Goal: Information Seeking & Learning: Learn about a topic

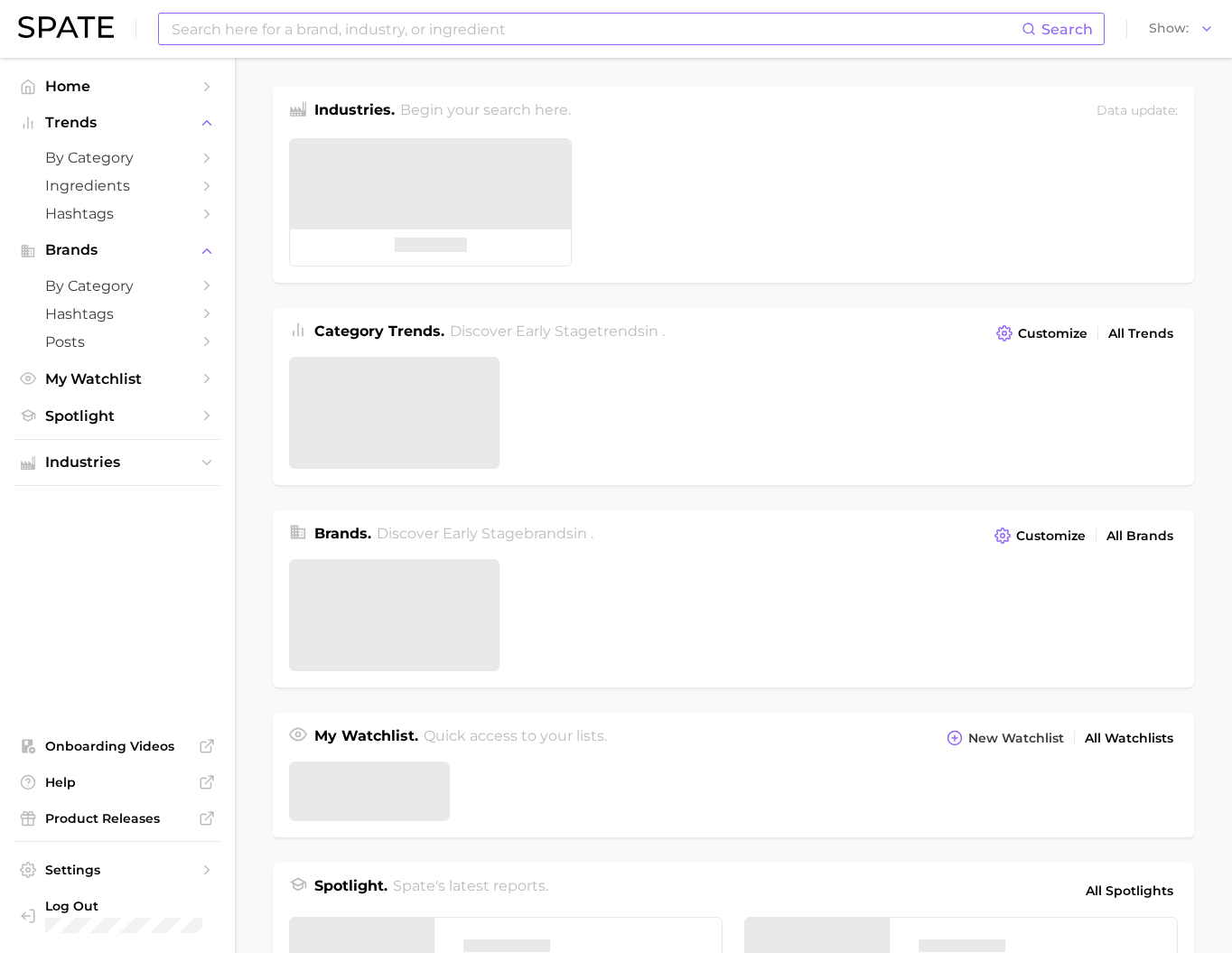
click at [363, 19] on input at bounding box center [596, 29] width 852 height 31
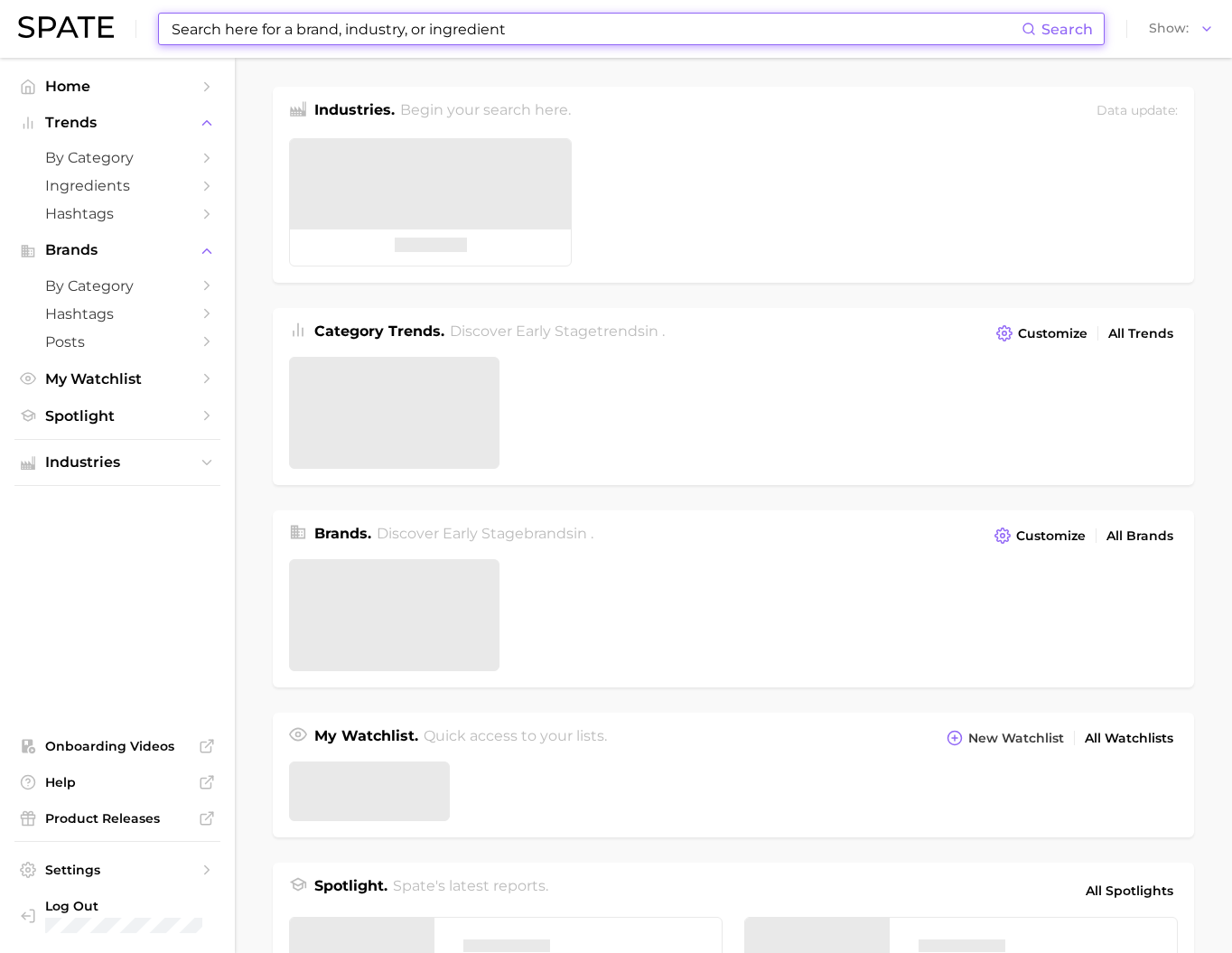
click at [366, 27] on input at bounding box center [596, 29] width 852 height 31
paste input "Dior Bois Talisman"
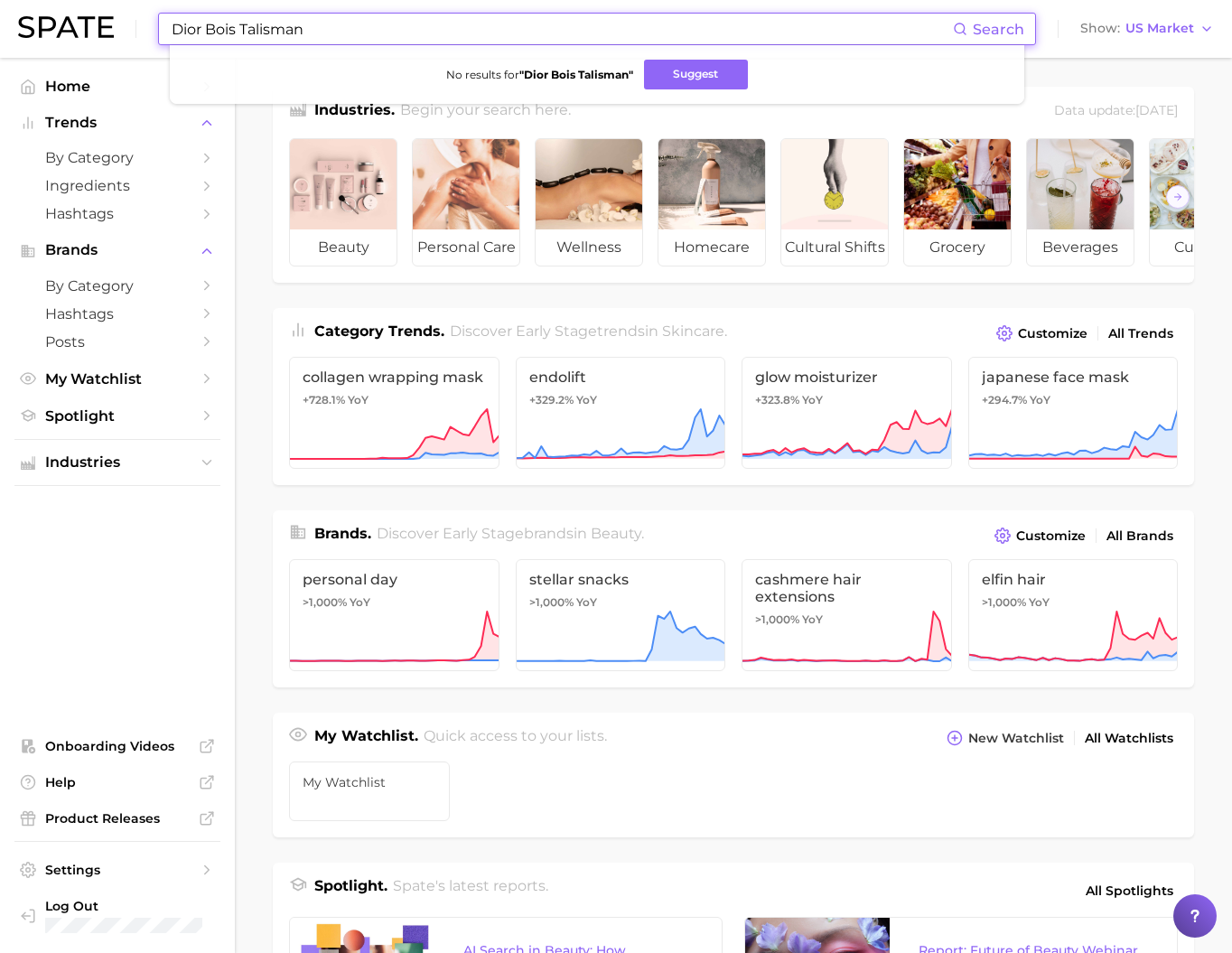
click at [377, 35] on input "Dior Bois Talisman" at bounding box center [562, 29] width 783 height 31
paste input "Prada Paradigme"
drag, startPoint x: 246, startPoint y: 29, endPoint x: 401, endPoint y: 32, distance: 155.0
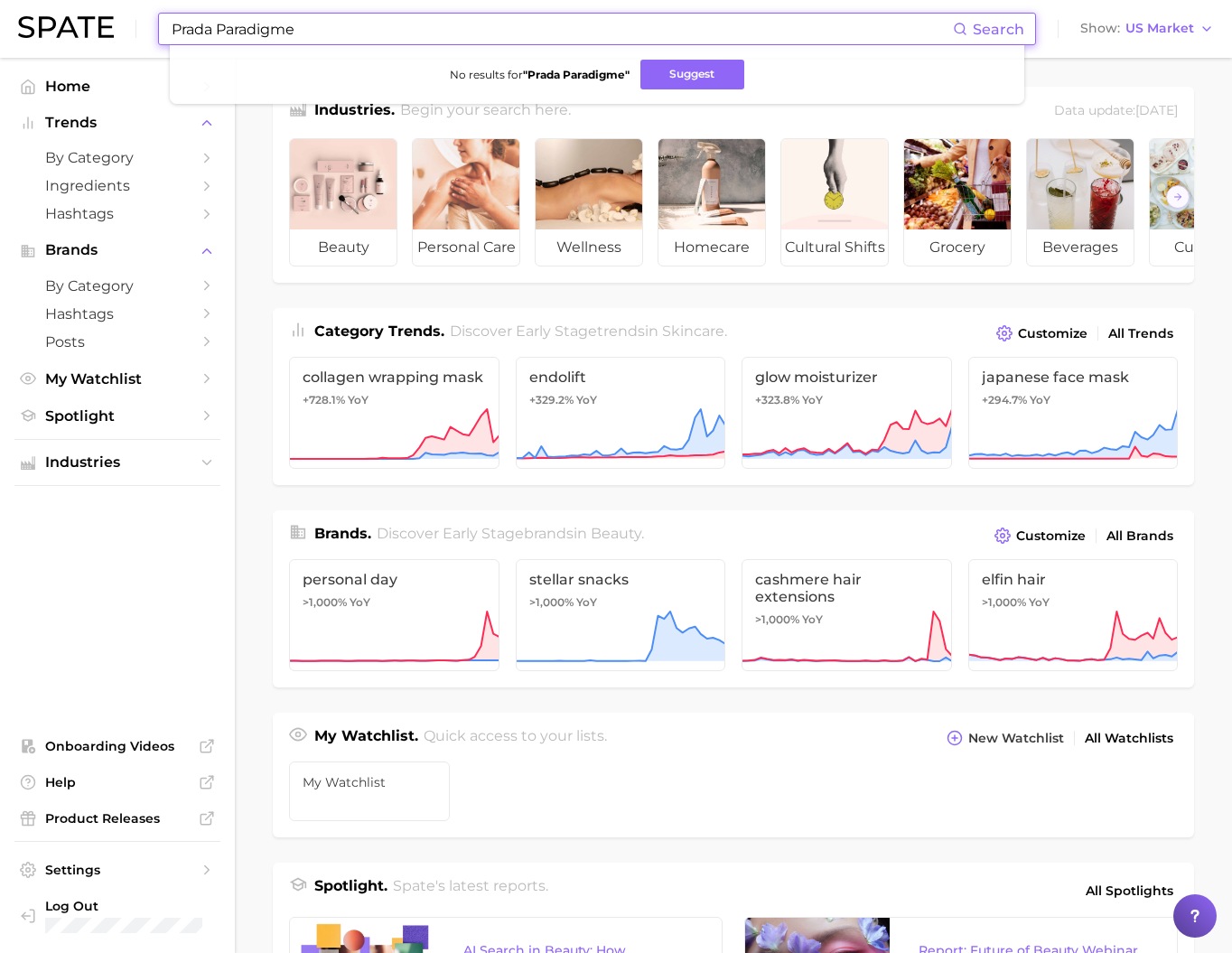
click at [401, 32] on input "Prada Paradigme" at bounding box center [562, 29] width 783 height 31
type input "Prada"
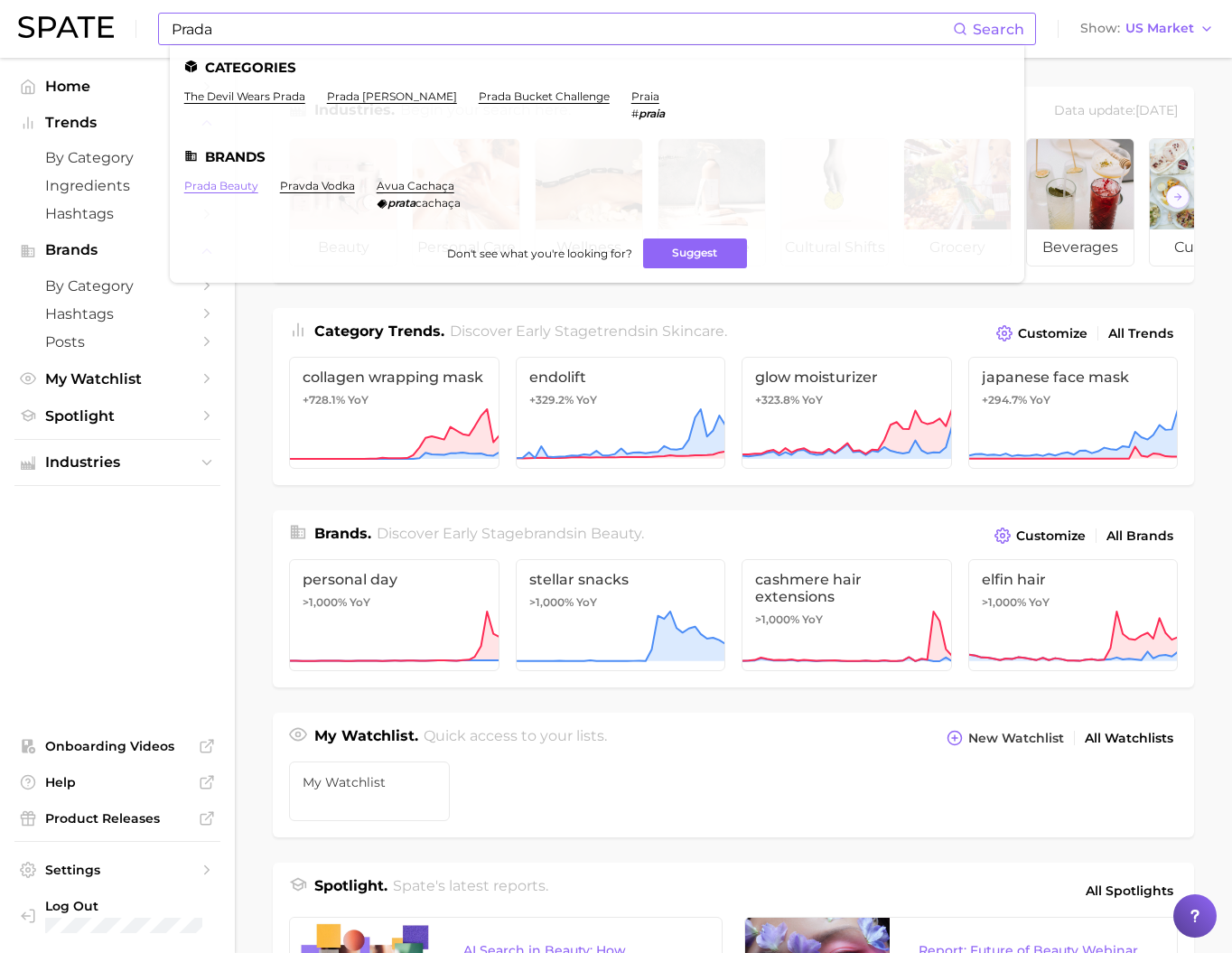
click at [253, 193] on link "prada beauty" at bounding box center [220, 186] width 74 height 14
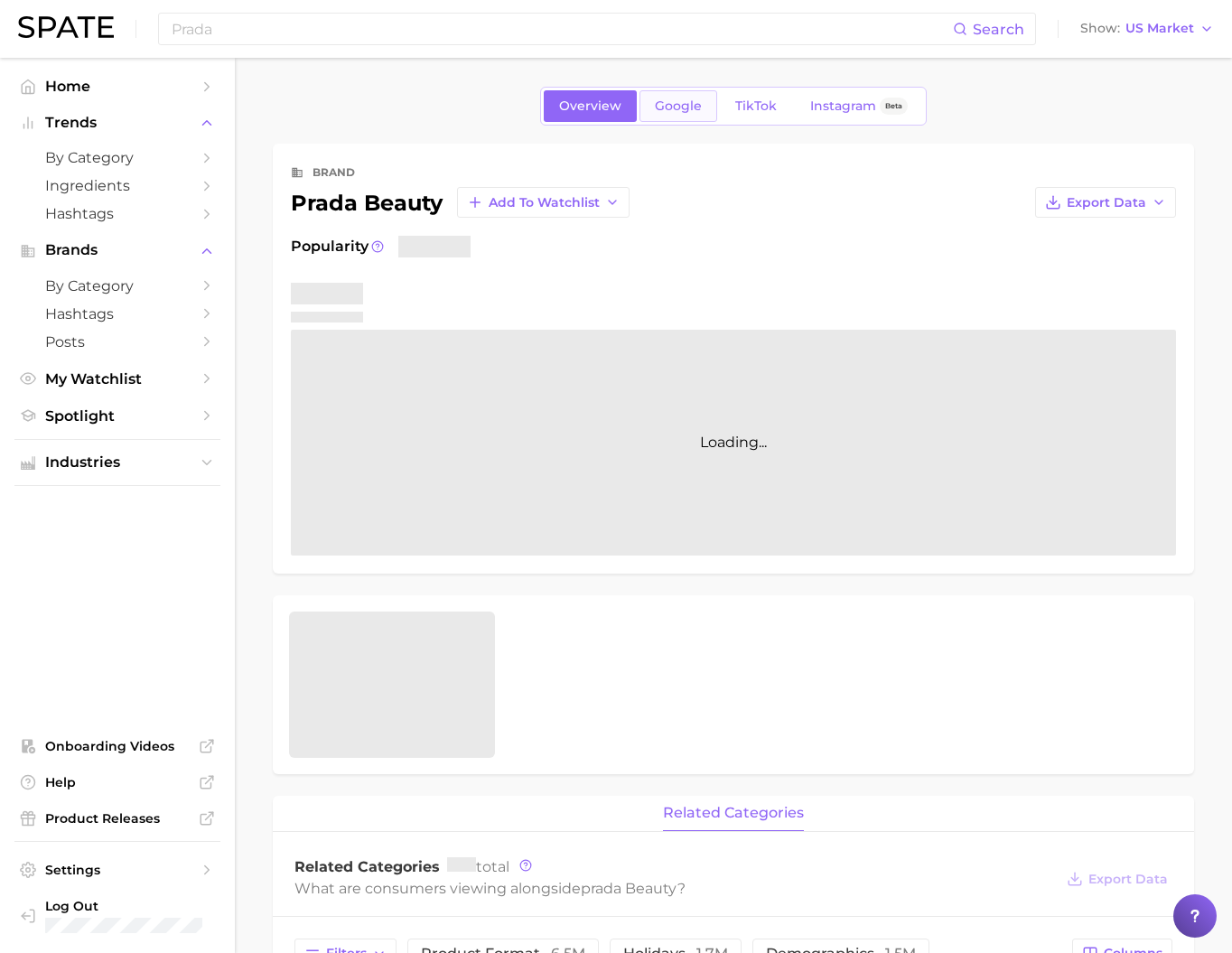
click at [657, 117] on link "Google" at bounding box center [678, 106] width 78 height 32
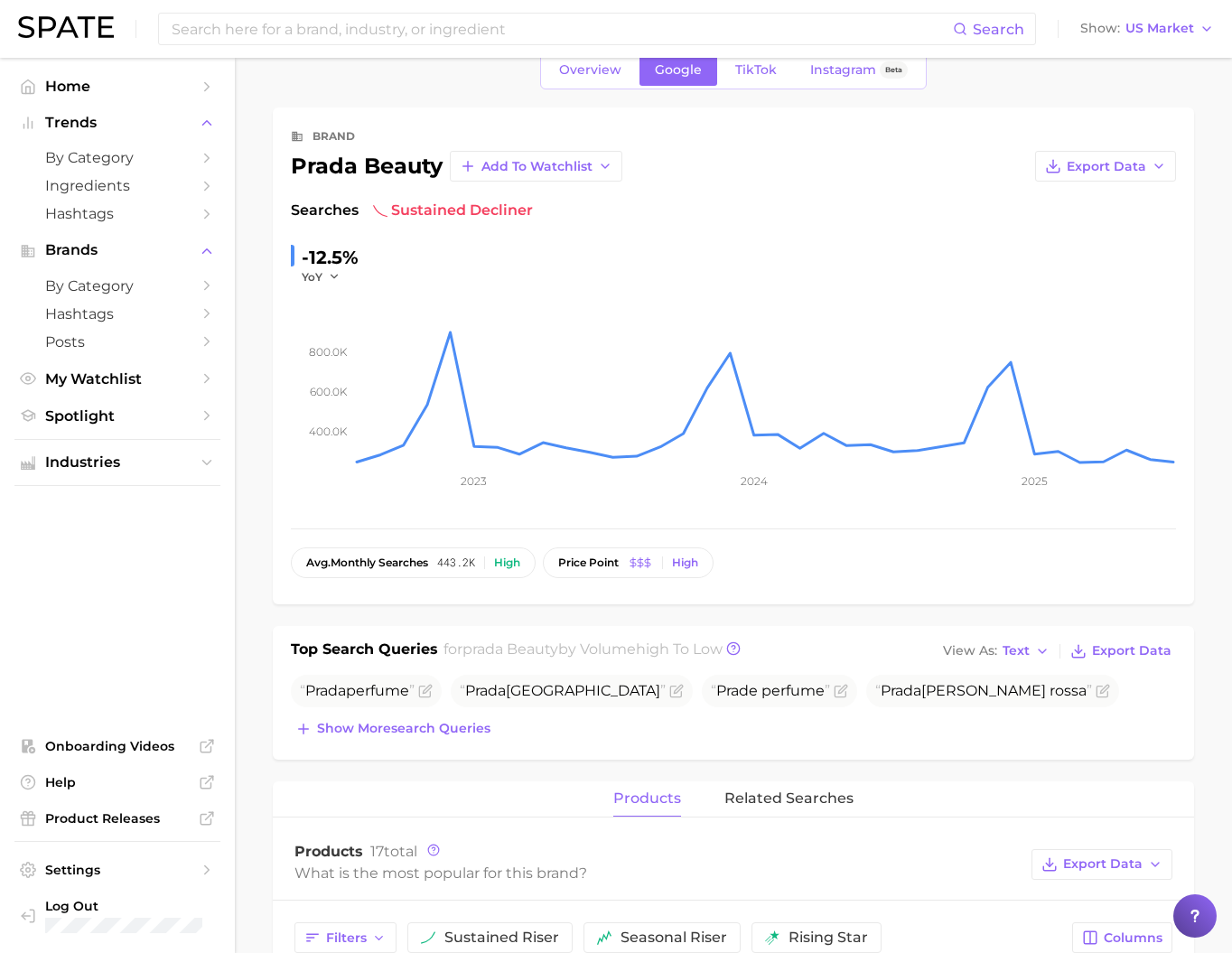
scroll to position [39, 0]
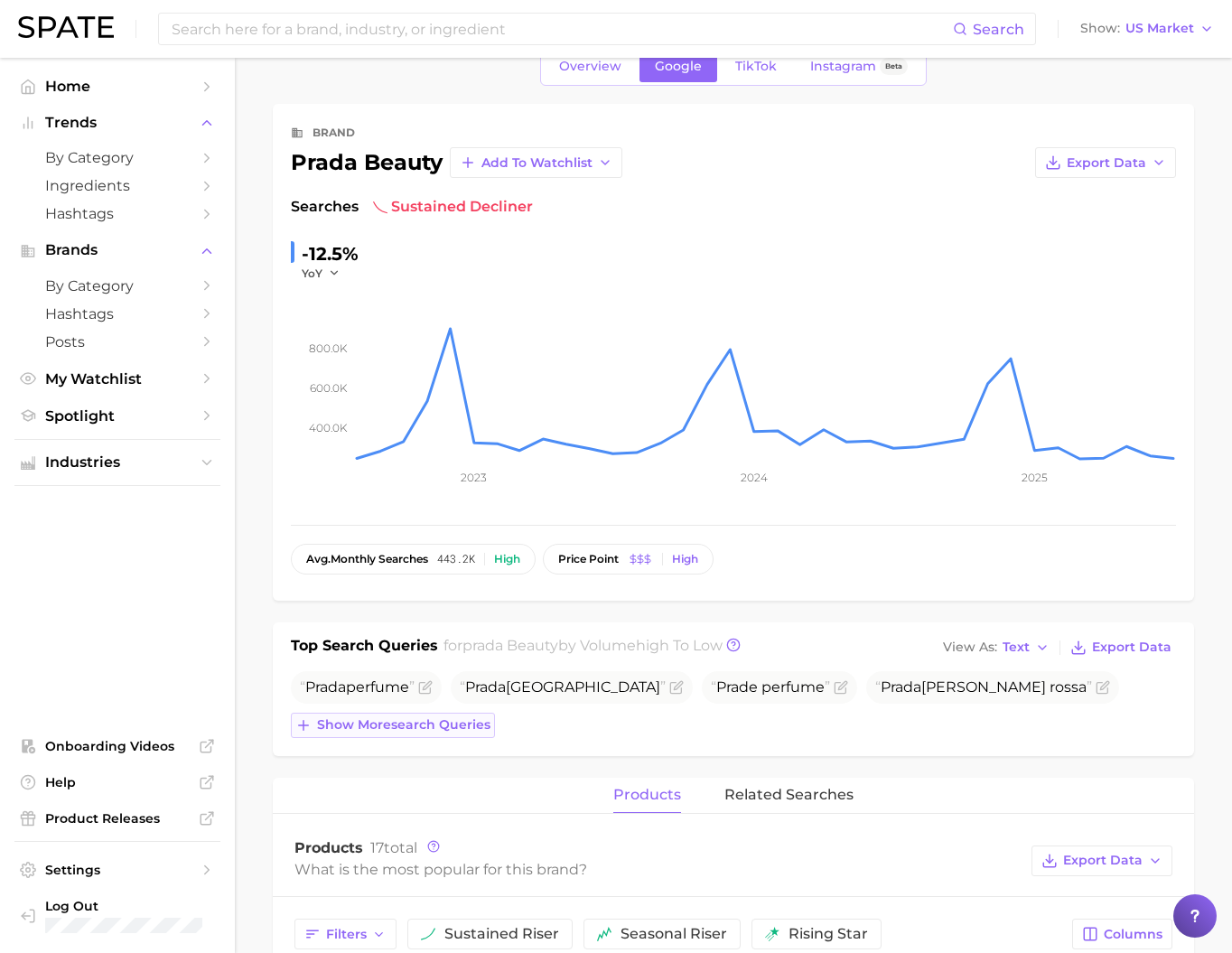
click at [474, 738] on button "Show more search queries" at bounding box center [393, 726] width 204 height 26
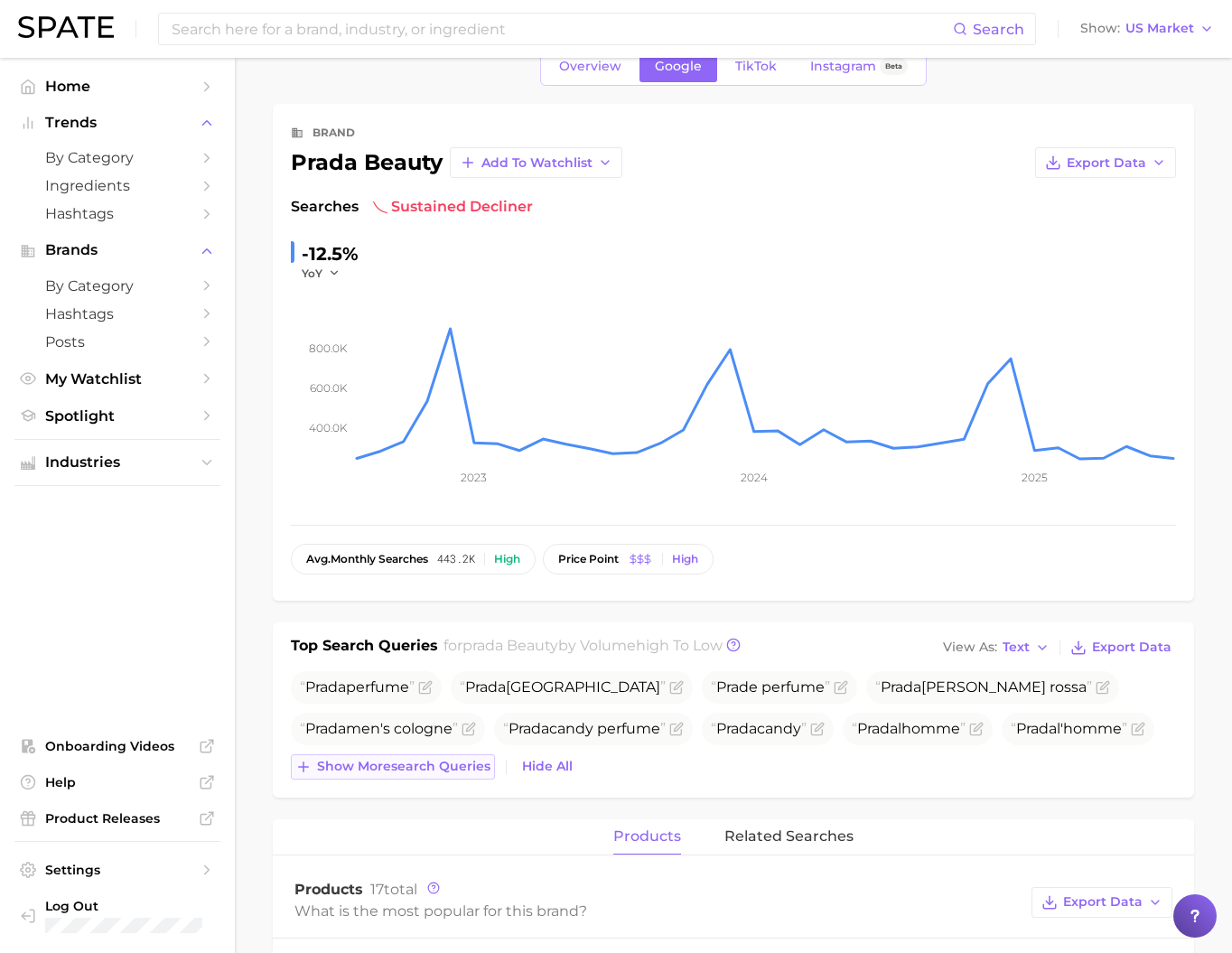
click at [445, 775] on span "Show more search queries" at bounding box center [403, 767] width 173 height 16
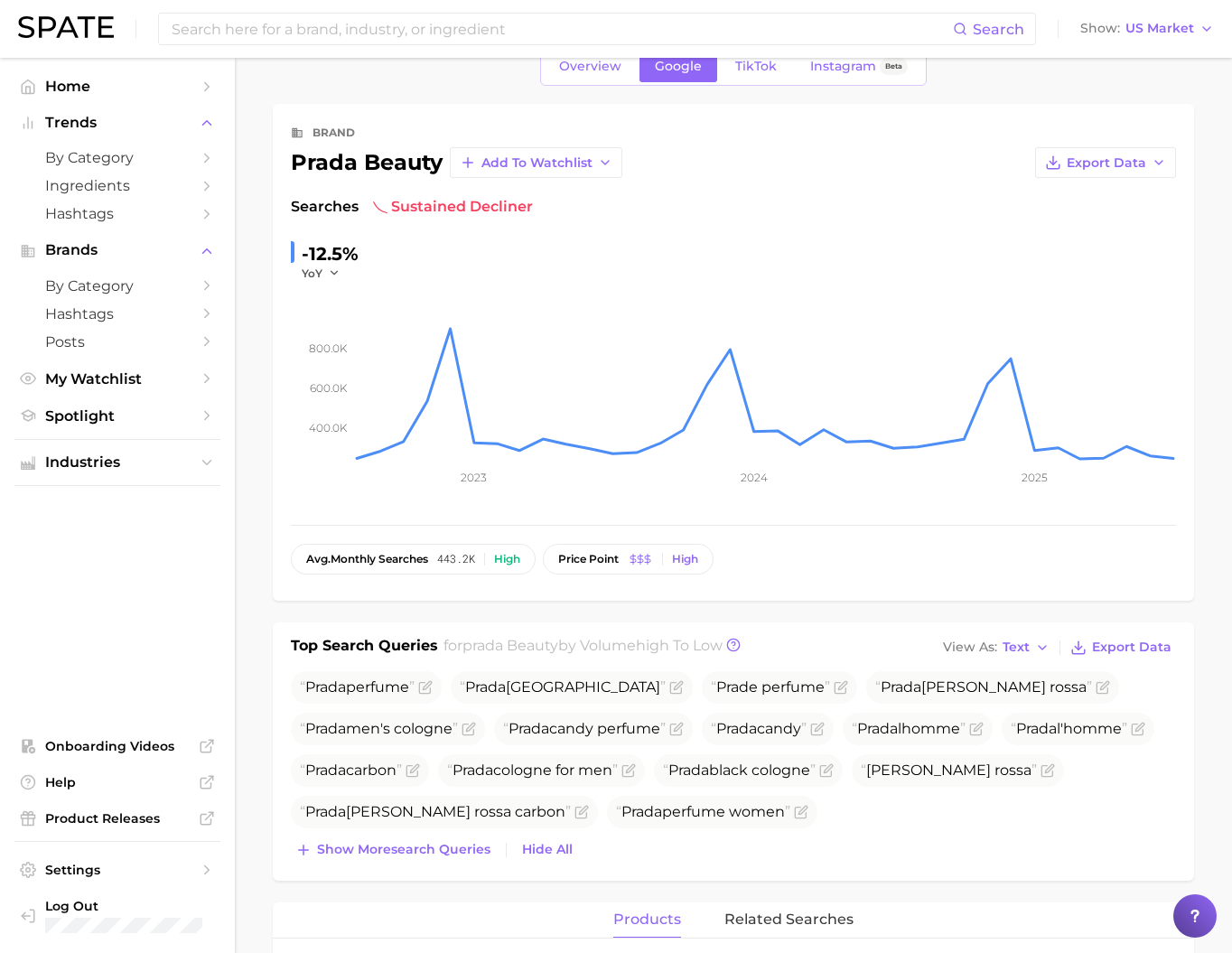
click at [723, 69] on link "TikTok" at bounding box center [756, 66] width 72 height 32
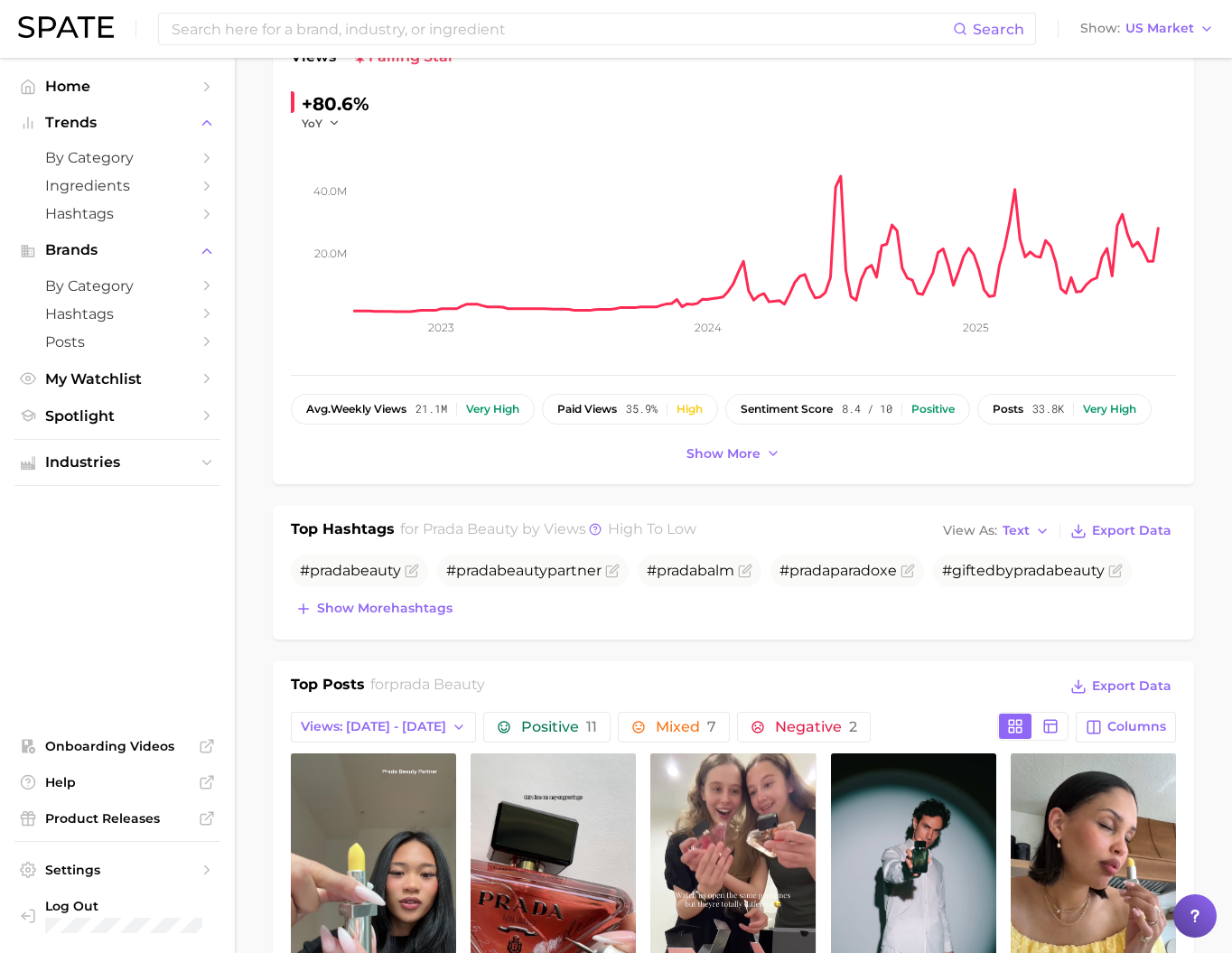
scroll to position [191, 0]
click at [429, 615] on span "Show more hashtags" at bounding box center [385, 608] width 136 height 16
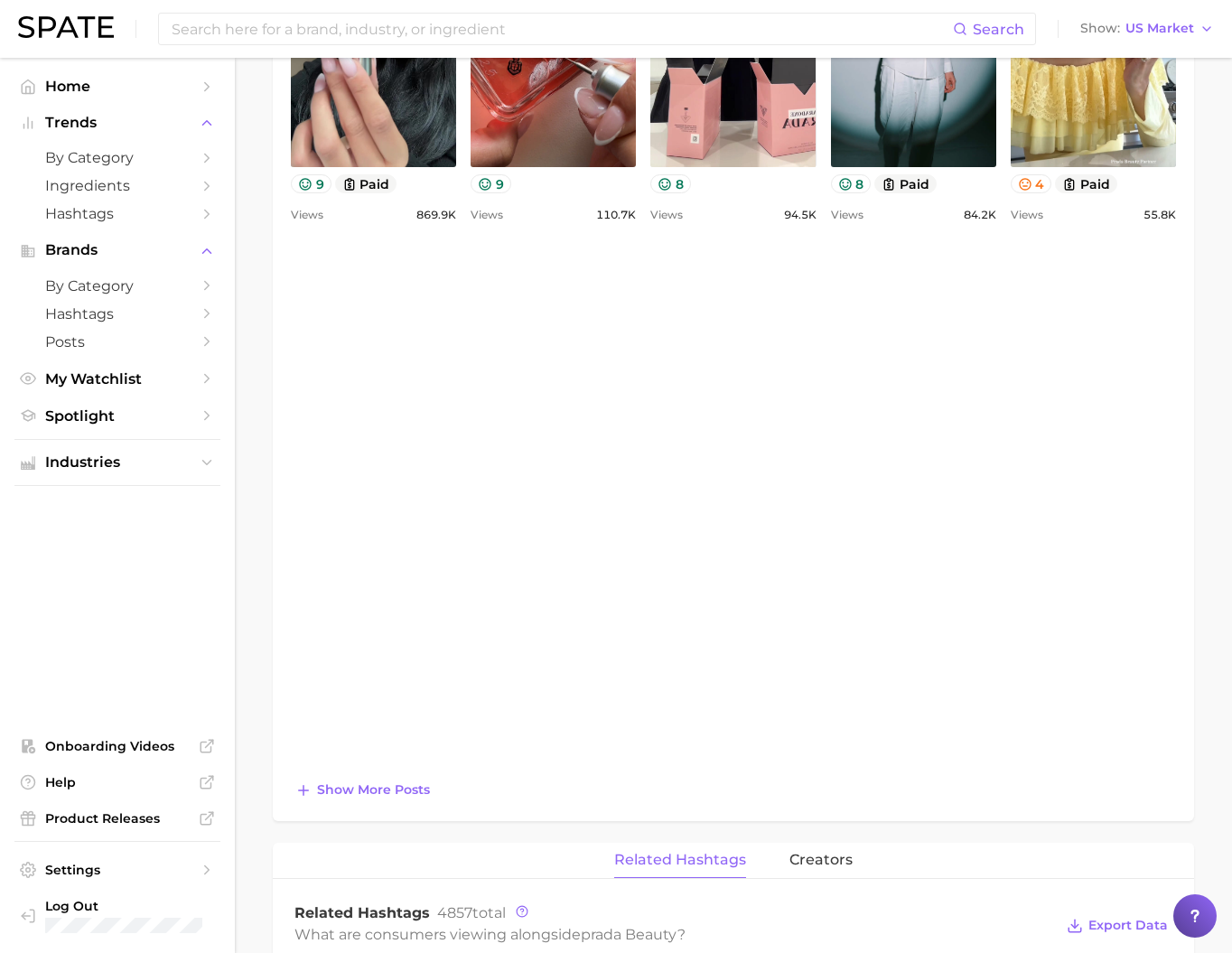
scroll to position [202, 0]
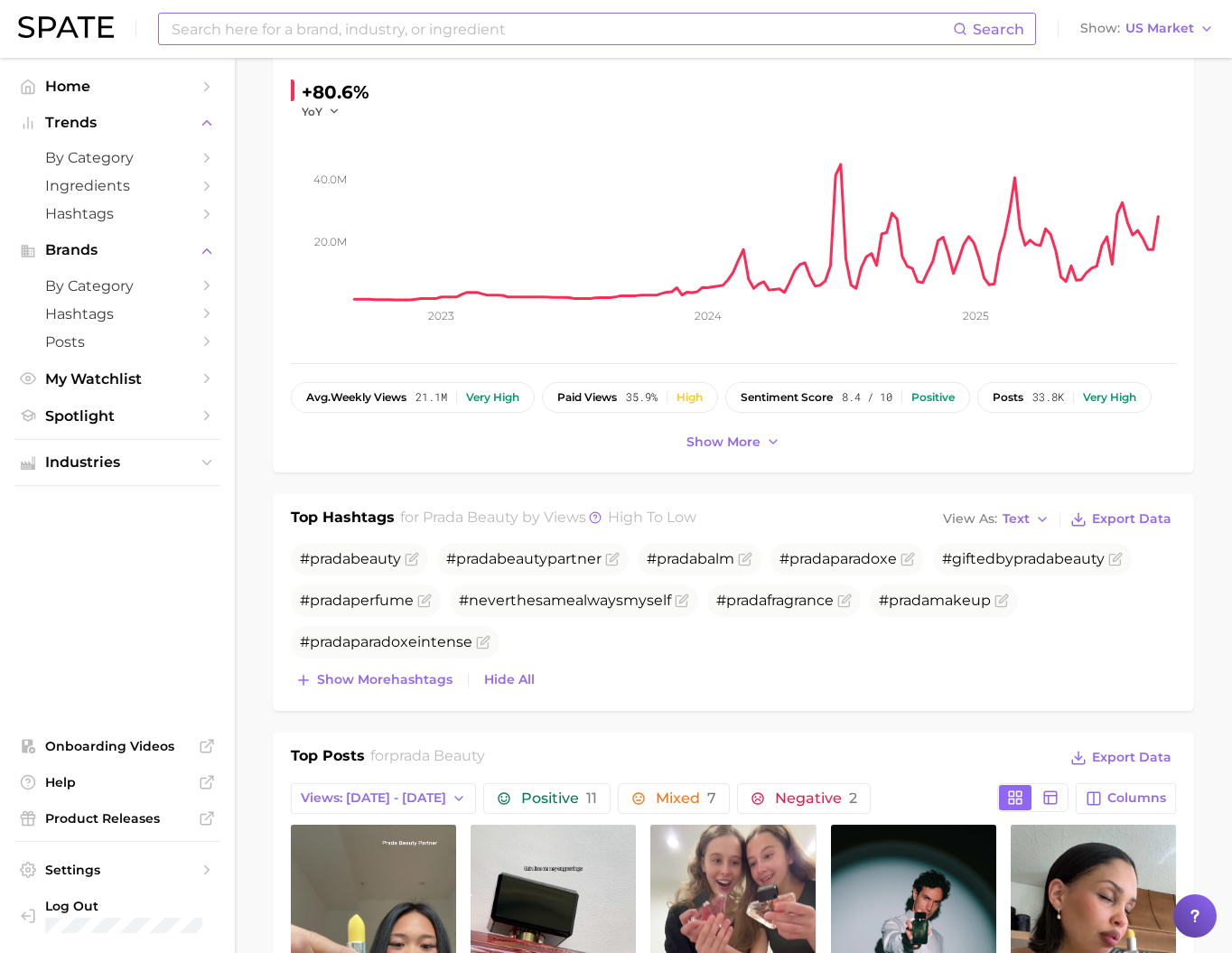
click at [370, 35] on input at bounding box center [562, 29] width 783 height 31
paste input "Madarin Orange"
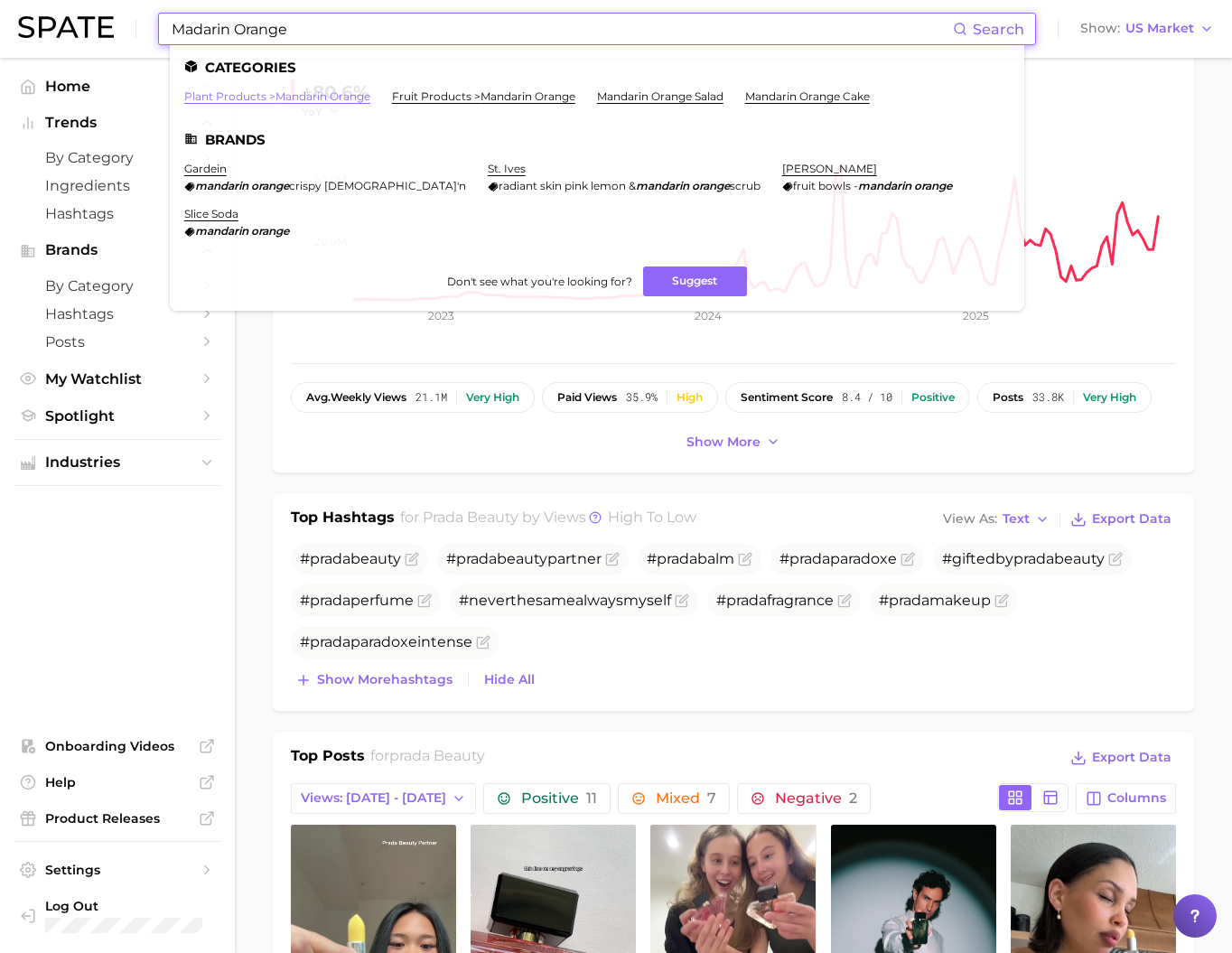
type input "Madarin Orange"
click at [354, 100] on link "plant products > mandarin orange" at bounding box center [277, 96] width 186 height 14
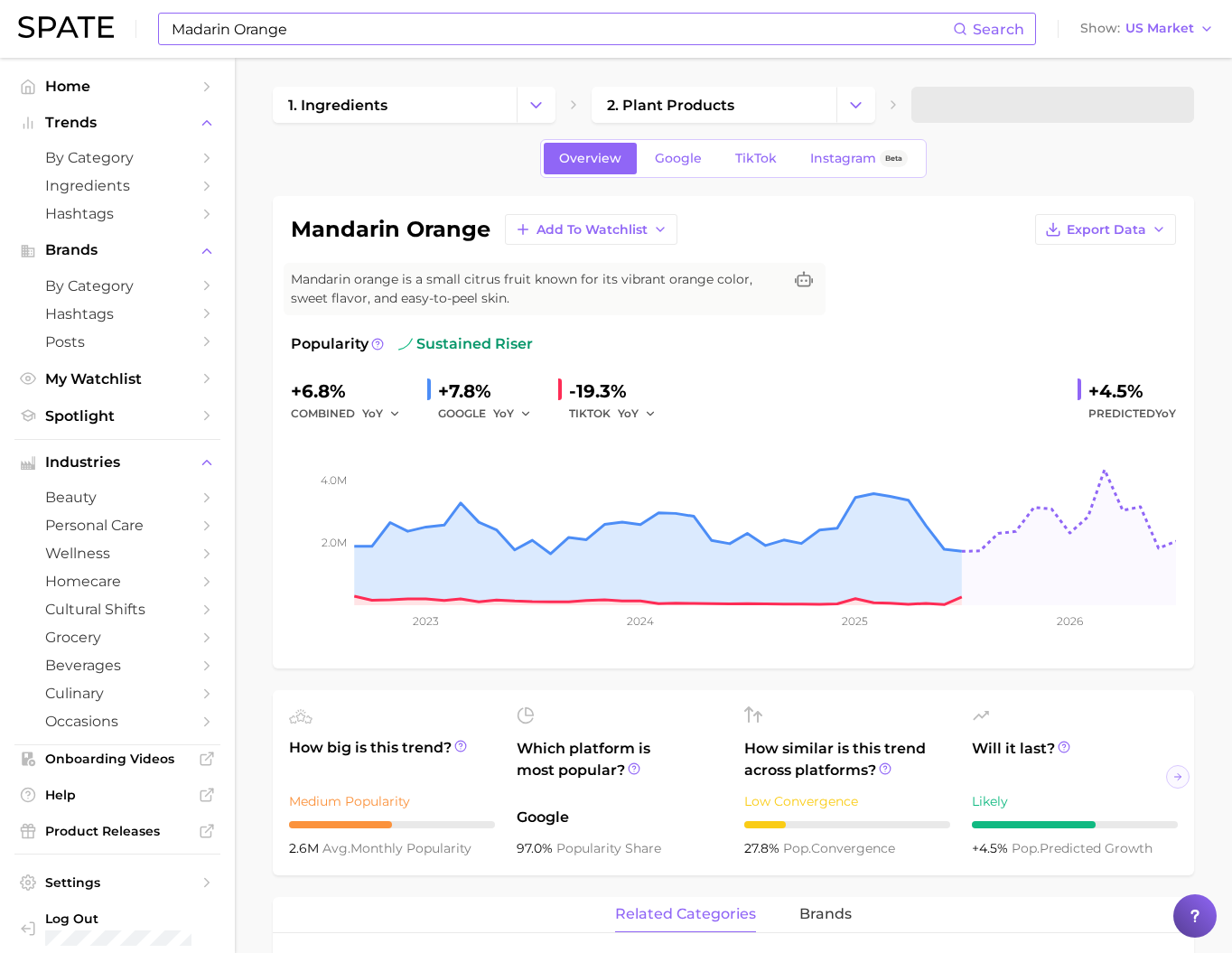
click at [401, 37] on input "Madarin Orange" at bounding box center [562, 29] width 783 height 31
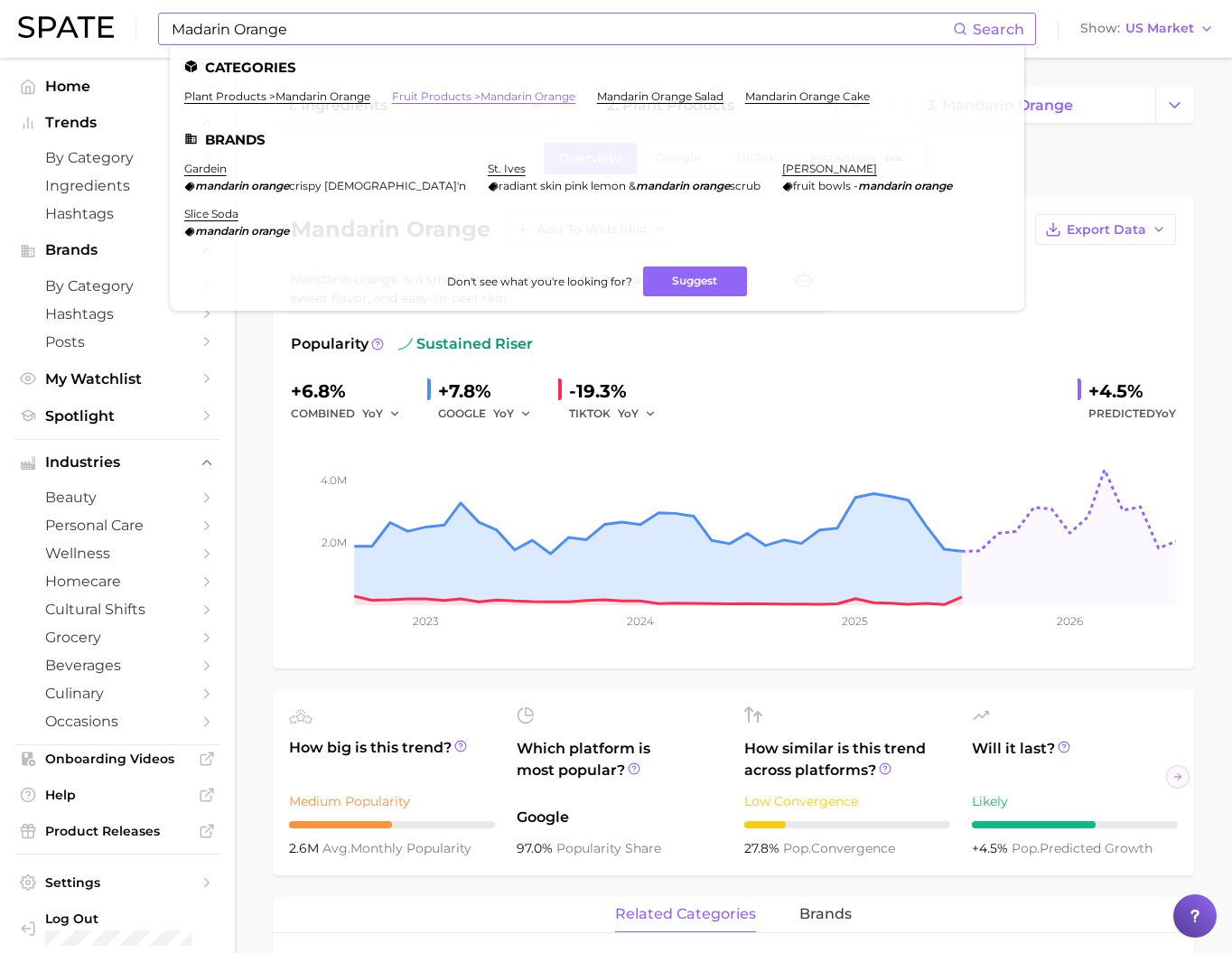
click at [488, 101] on link "fruit products > mandarin orange" at bounding box center [483, 96] width 183 height 14
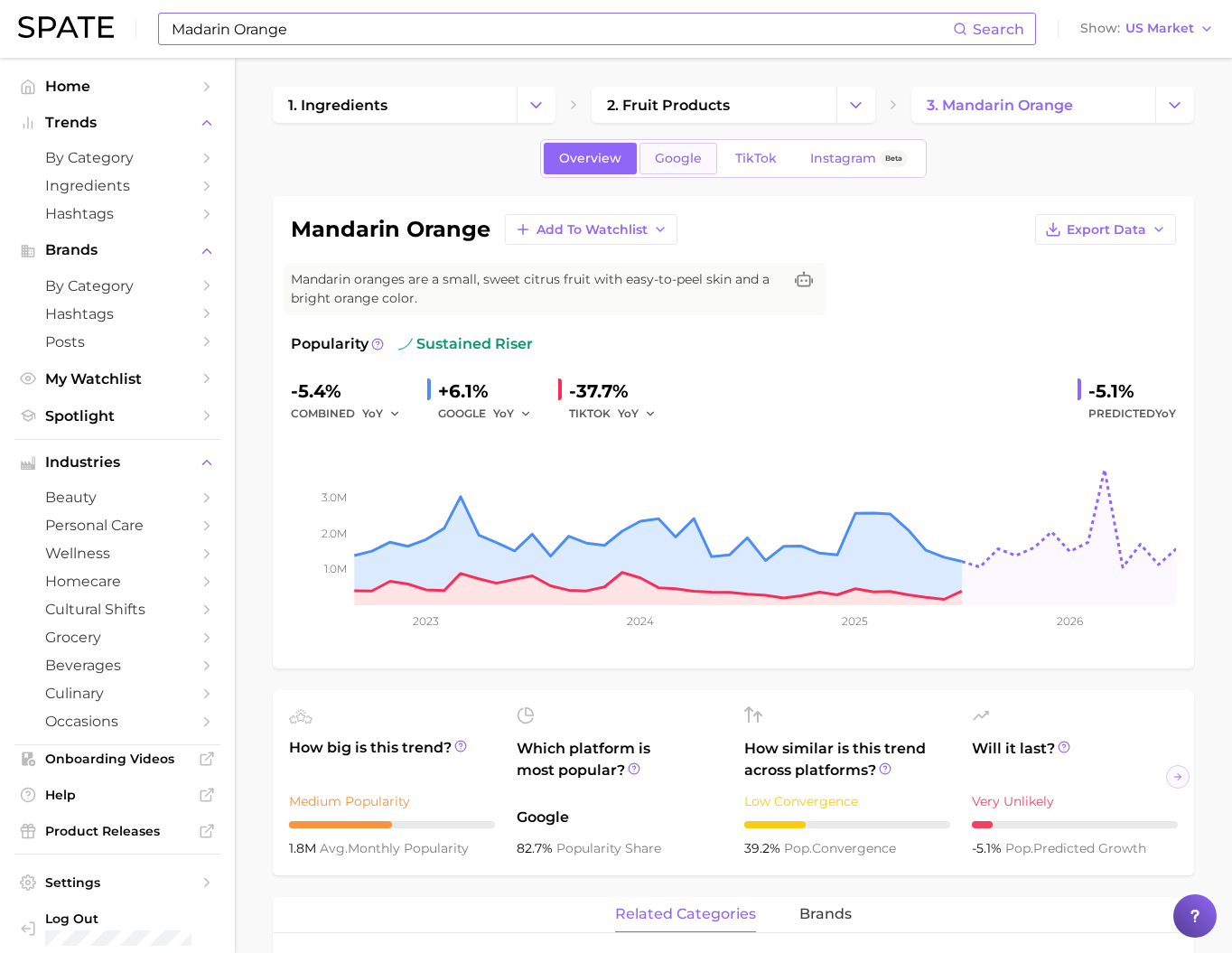
click at [640, 159] on link "Google" at bounding box center [678, 159] width 78 height 32
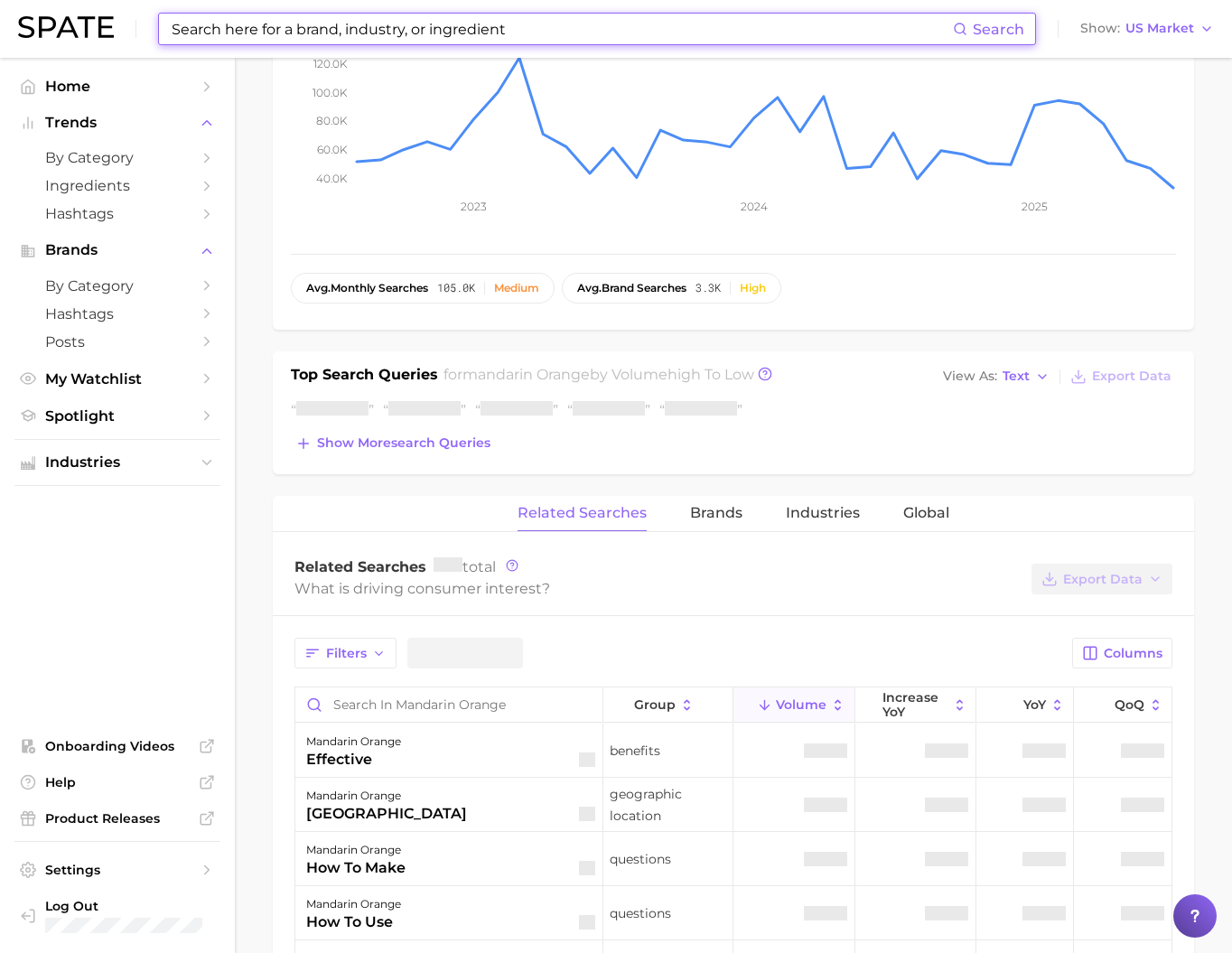
scroll to position [464, 0]
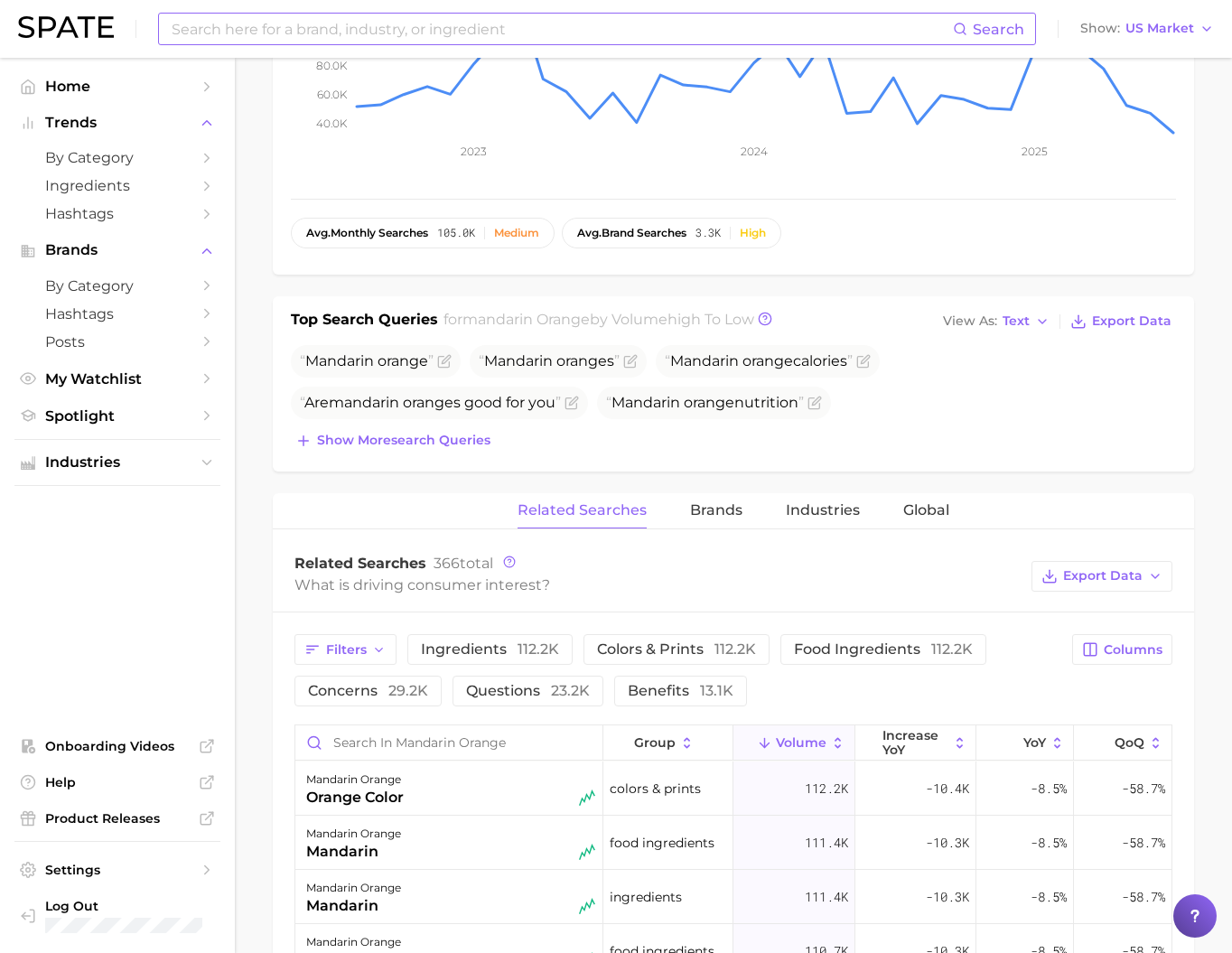
click at [428, 472] on div "Top Search Queries for mandarin orange by Volume high to low View As Text Expor…" at bounding box center [733, 384] width 921 height 175
click at [428, 454] on button "Show more search queries" at bounding box center [393, 441] width 204 height 26
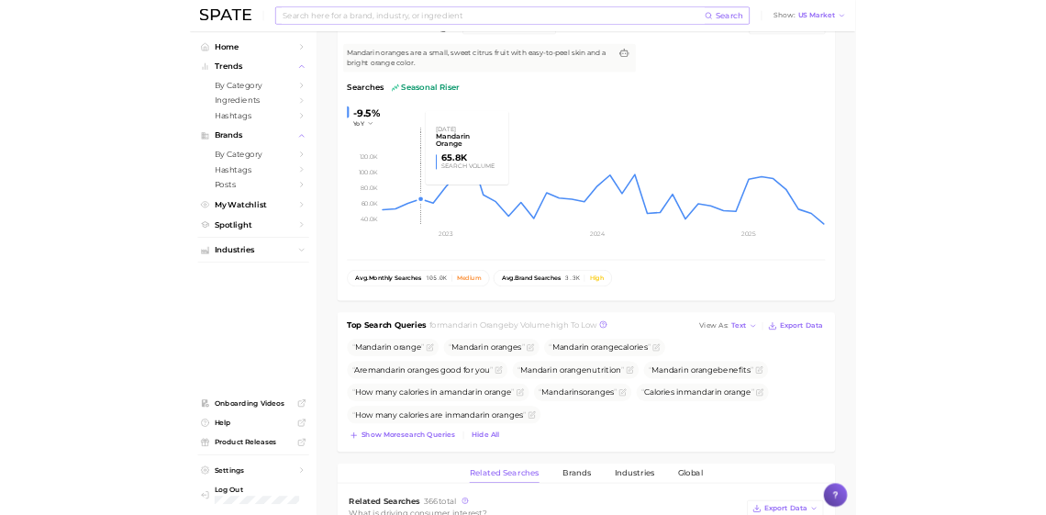
scroll to position [0, 0]
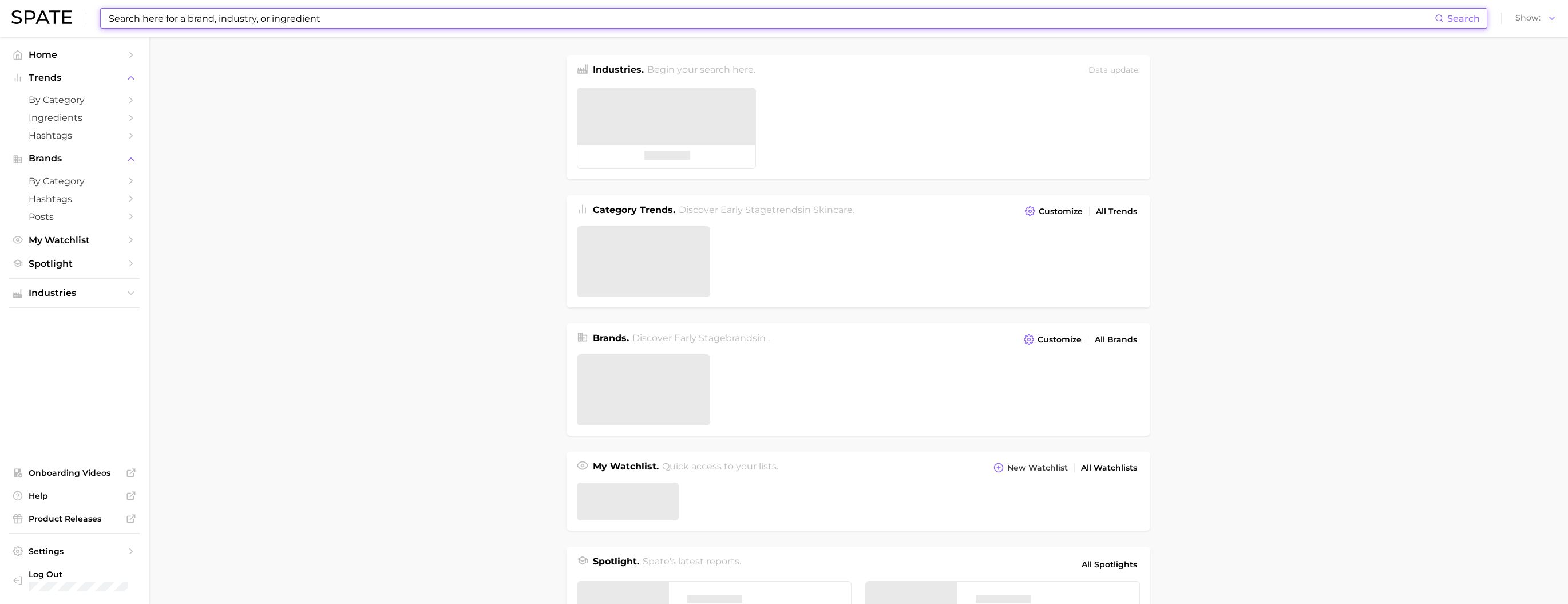
click at [657, 24] on input at bounding box center [771, 18] width 1327 height 19
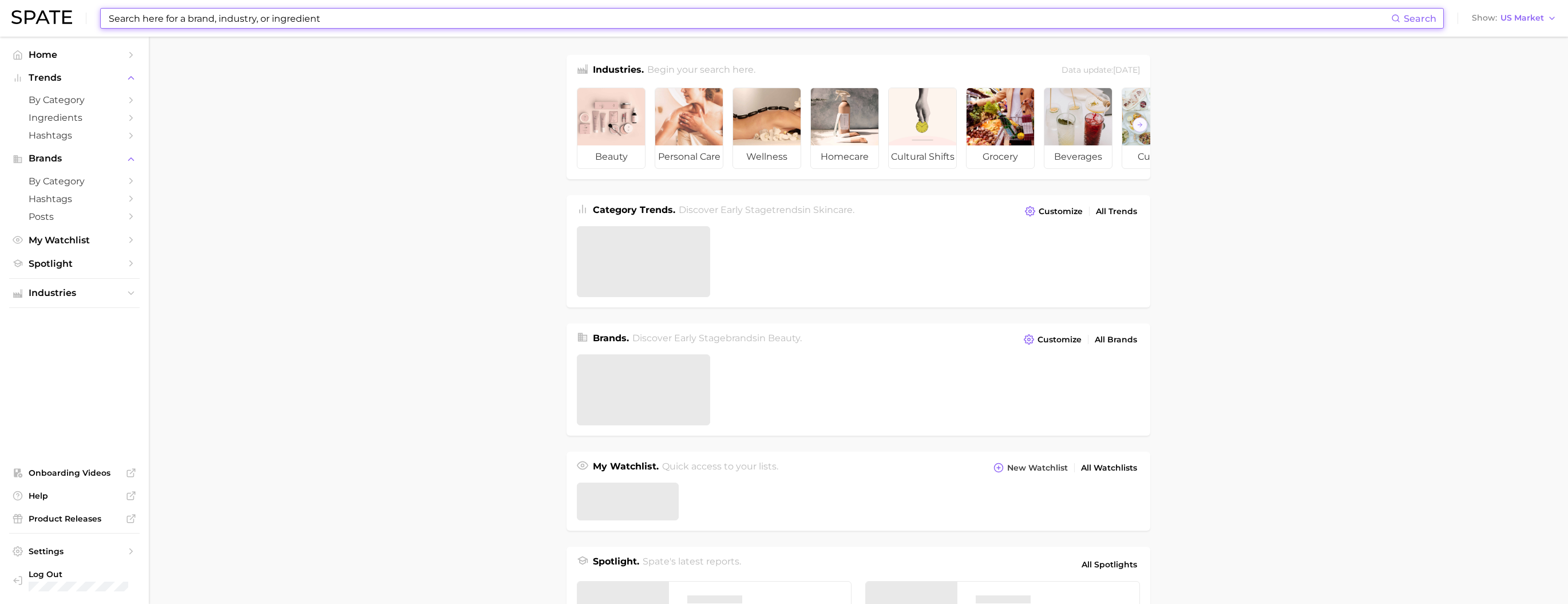
paste input "sensory toys"
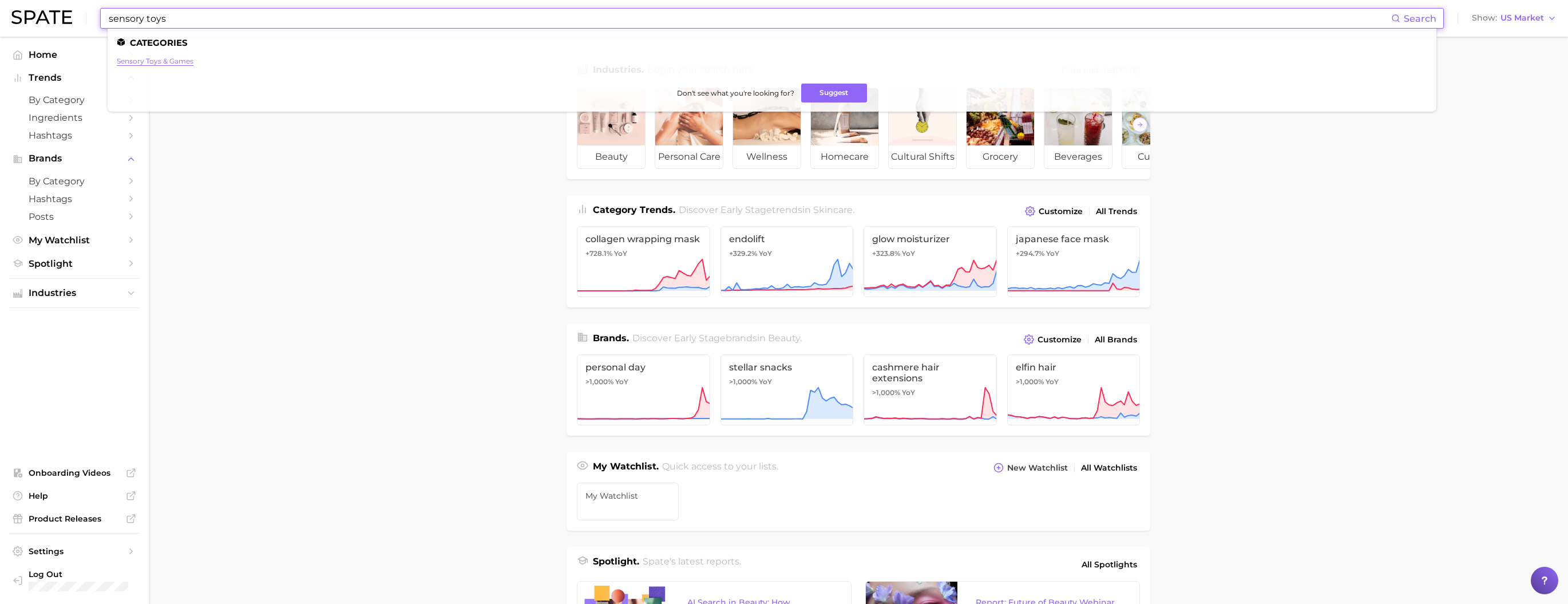
type input "sensory toys"
click at [186, 62] on link "sensory toys & games" at bounding box center [155, 61] width 77 height 9
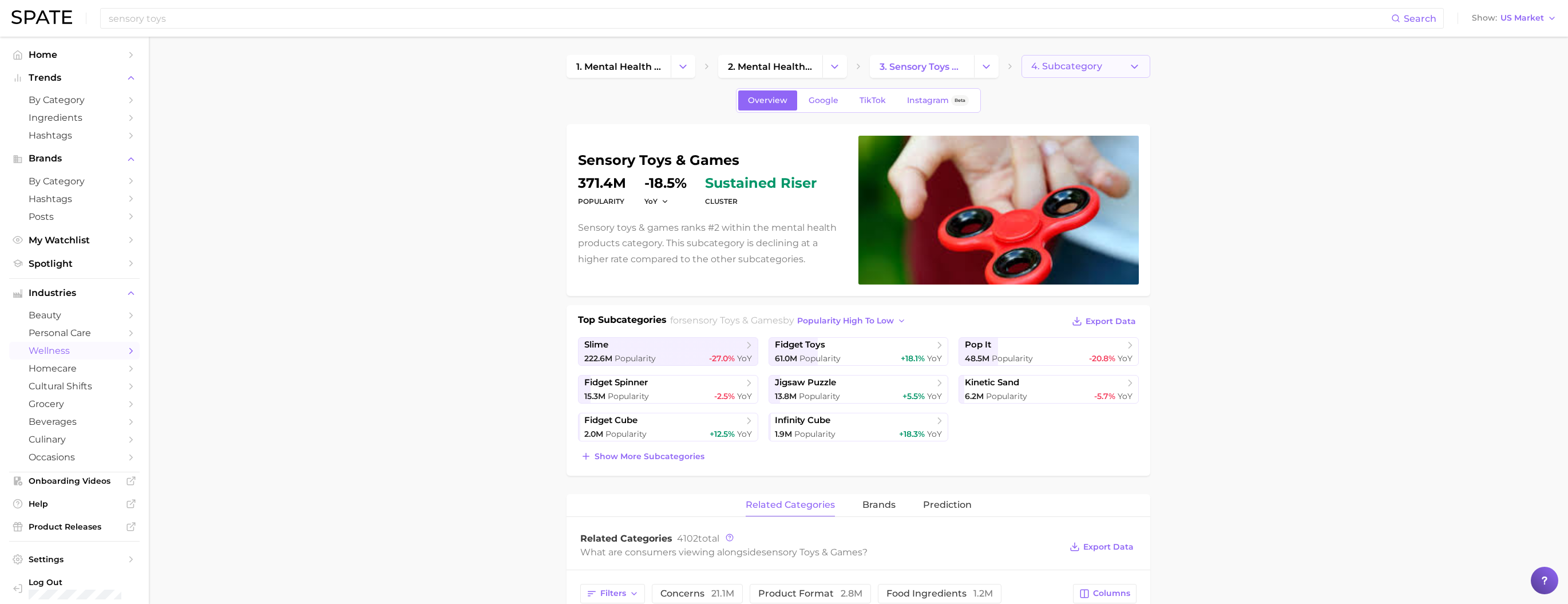
click at [1117, 76] on button "4. Subcategory" at bounding box center [1086, 66] width 129 height 23
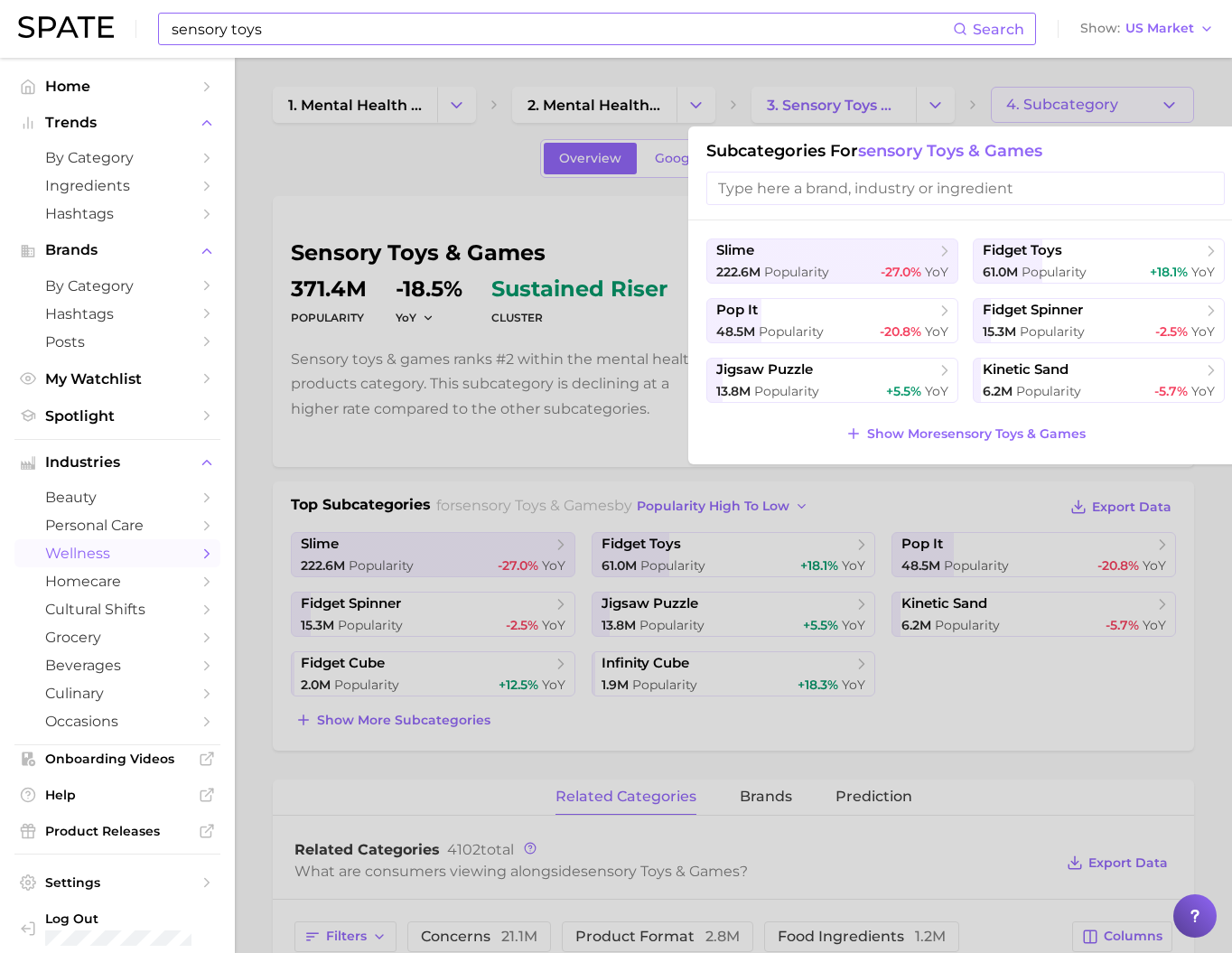
click at [278, 34] on input "sensory toys" at bounding box center [562, 29] width 783 height 31
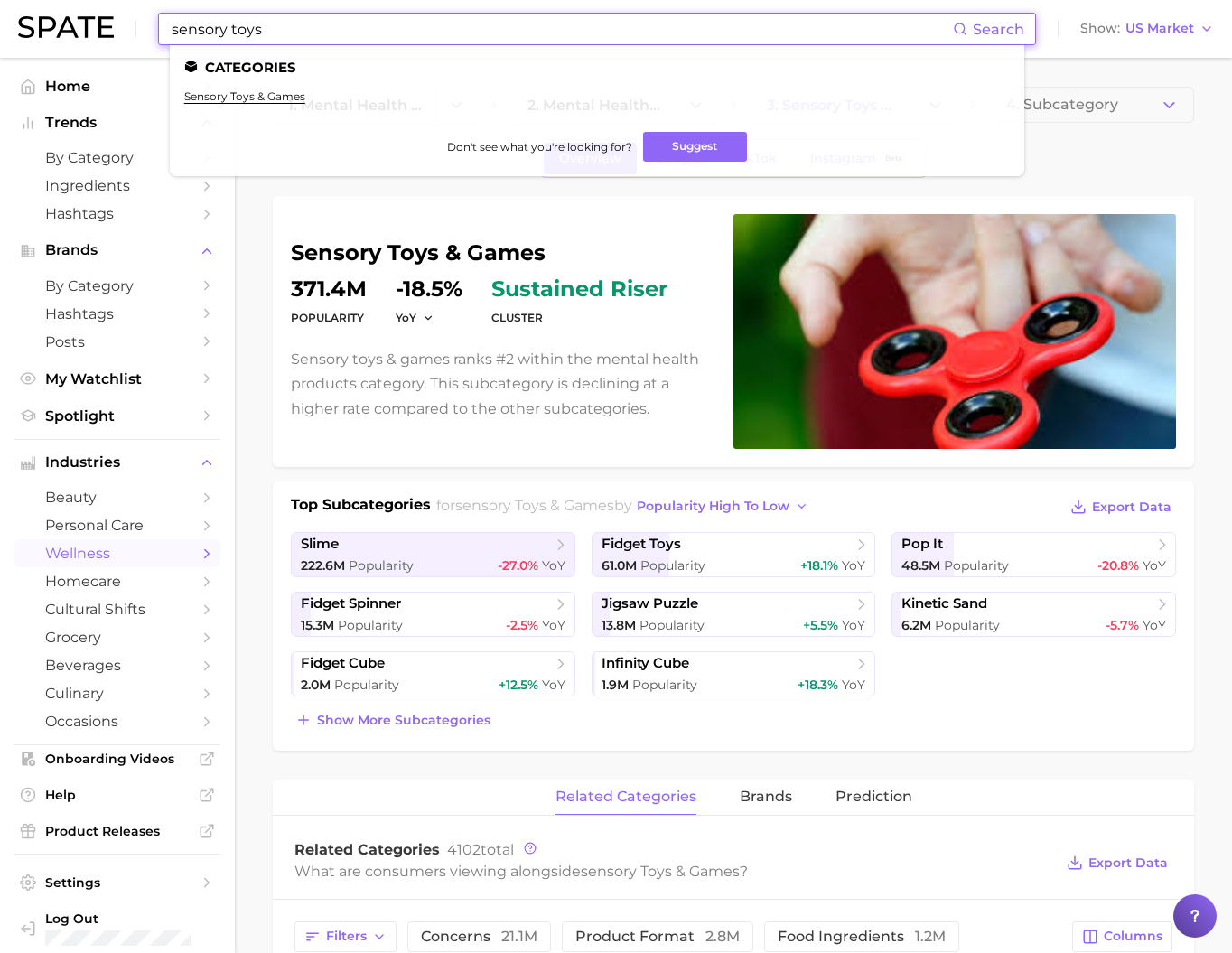
click at [278, 34] on input "sensory toys" at bounding box center [562, 29] width 783 height 31
type input "ㅁ"
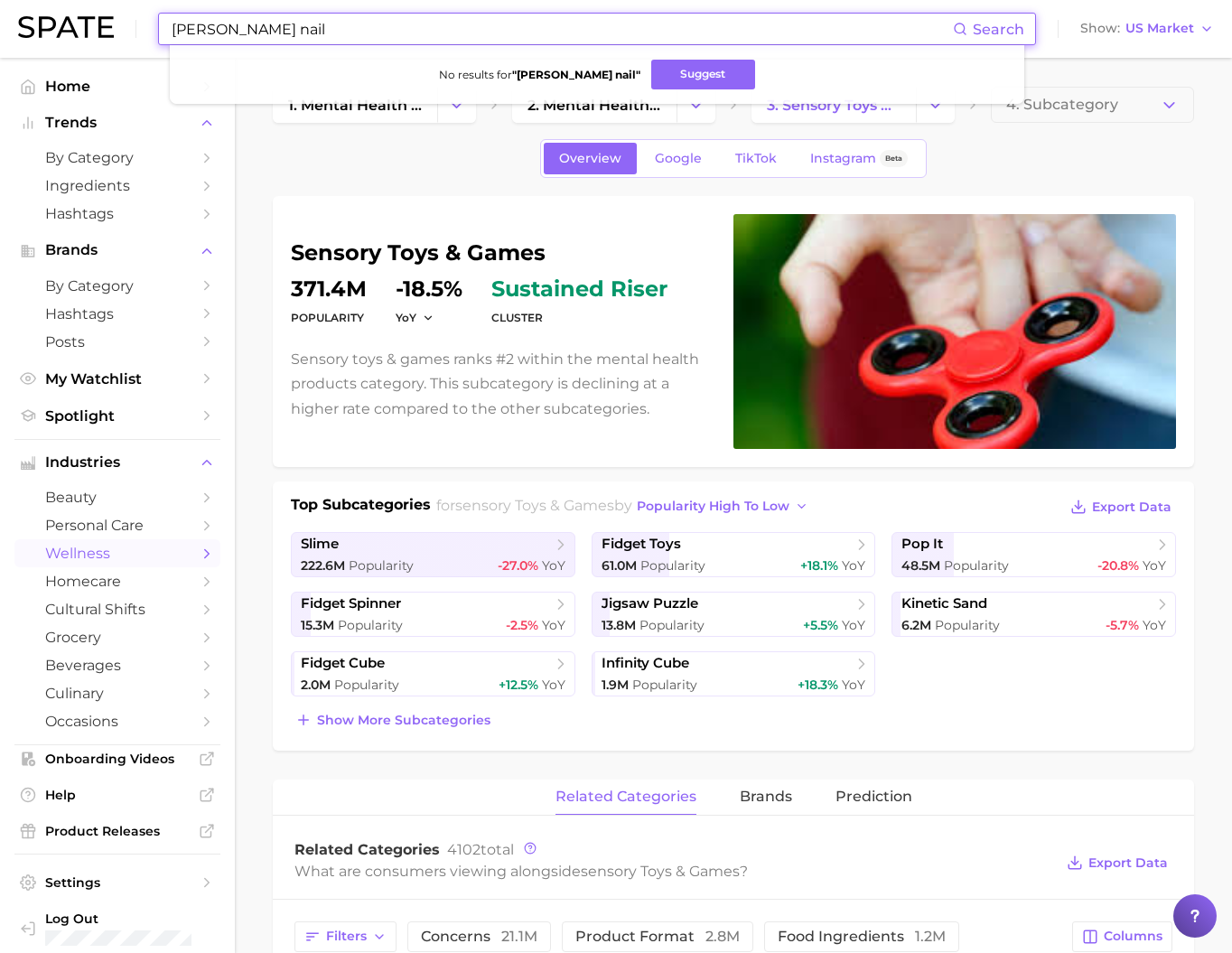
drag, startPoint x: 332, startPoint y: 36, endPoint x: 201, endPoint y: 24, distance: 131.5
click at [201, 24] on input "matt gel nail" at bounding box center [562, 29] width 783 height 31
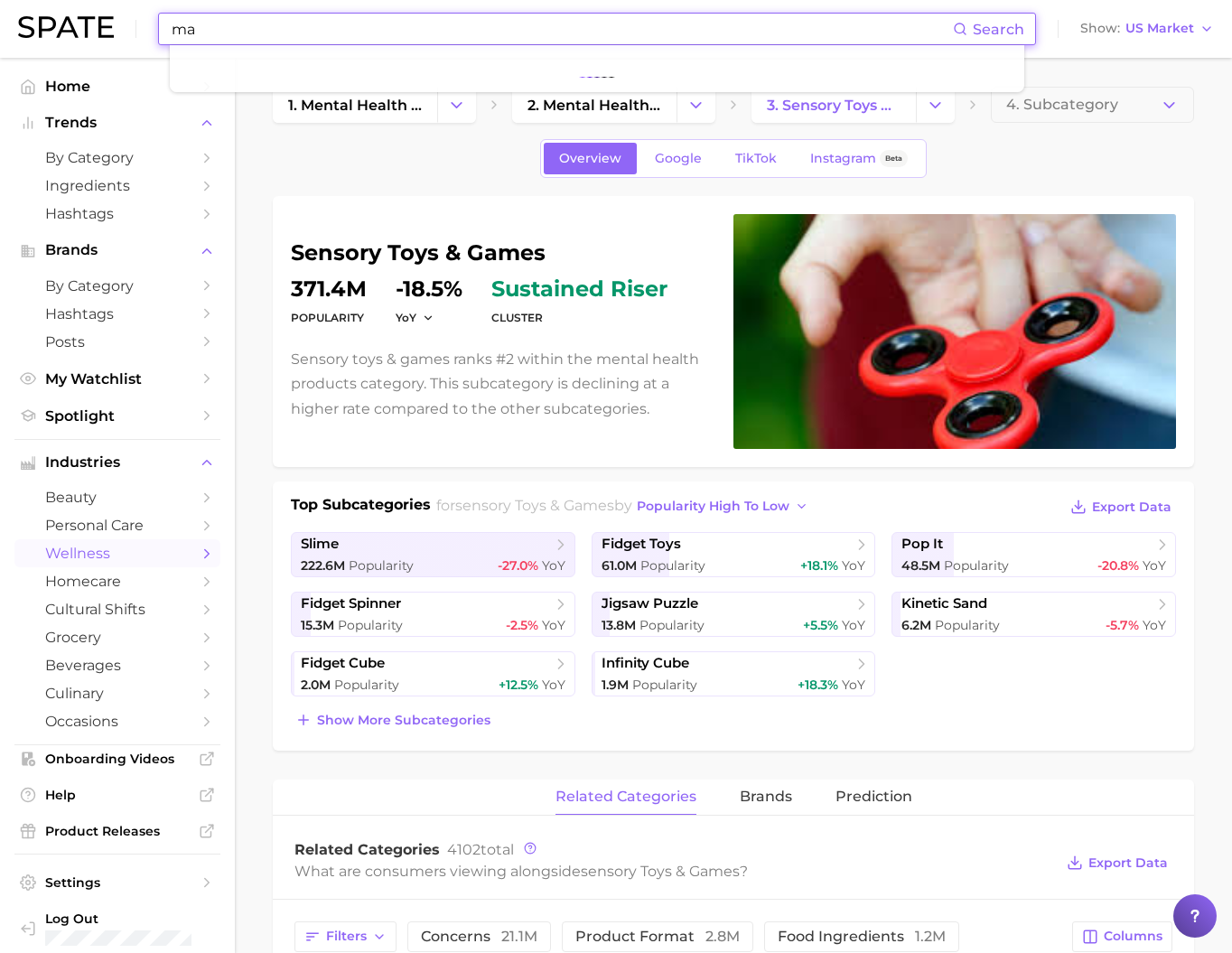
type input "m"
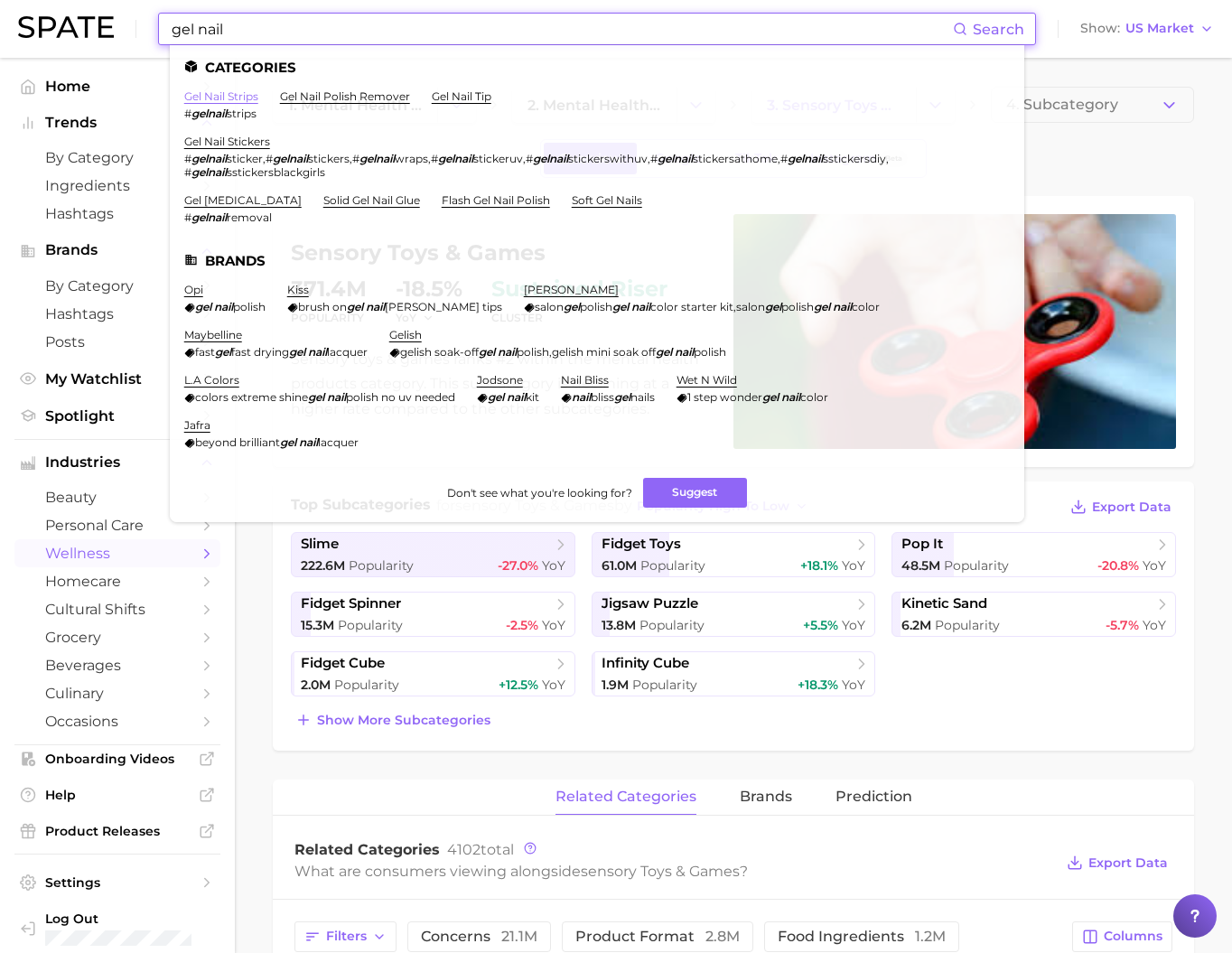
type input "gel nail"
click at [244, 94] on link "gel nail strips" at bounding box center [220, 96] width 74 height 14
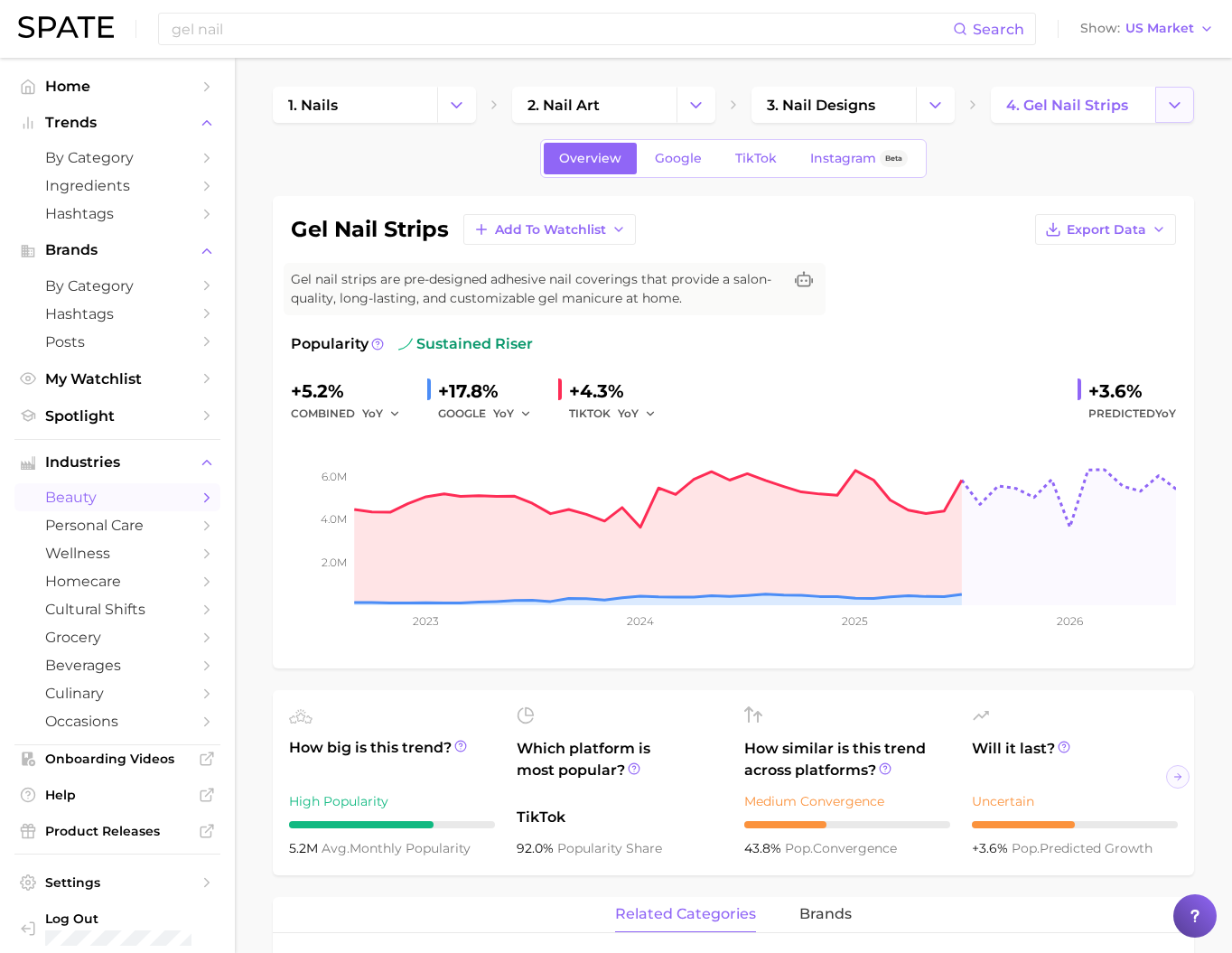
click at [1173, 116] on button "Change Category" at bounding box center [1174, 104] width 38 height 36
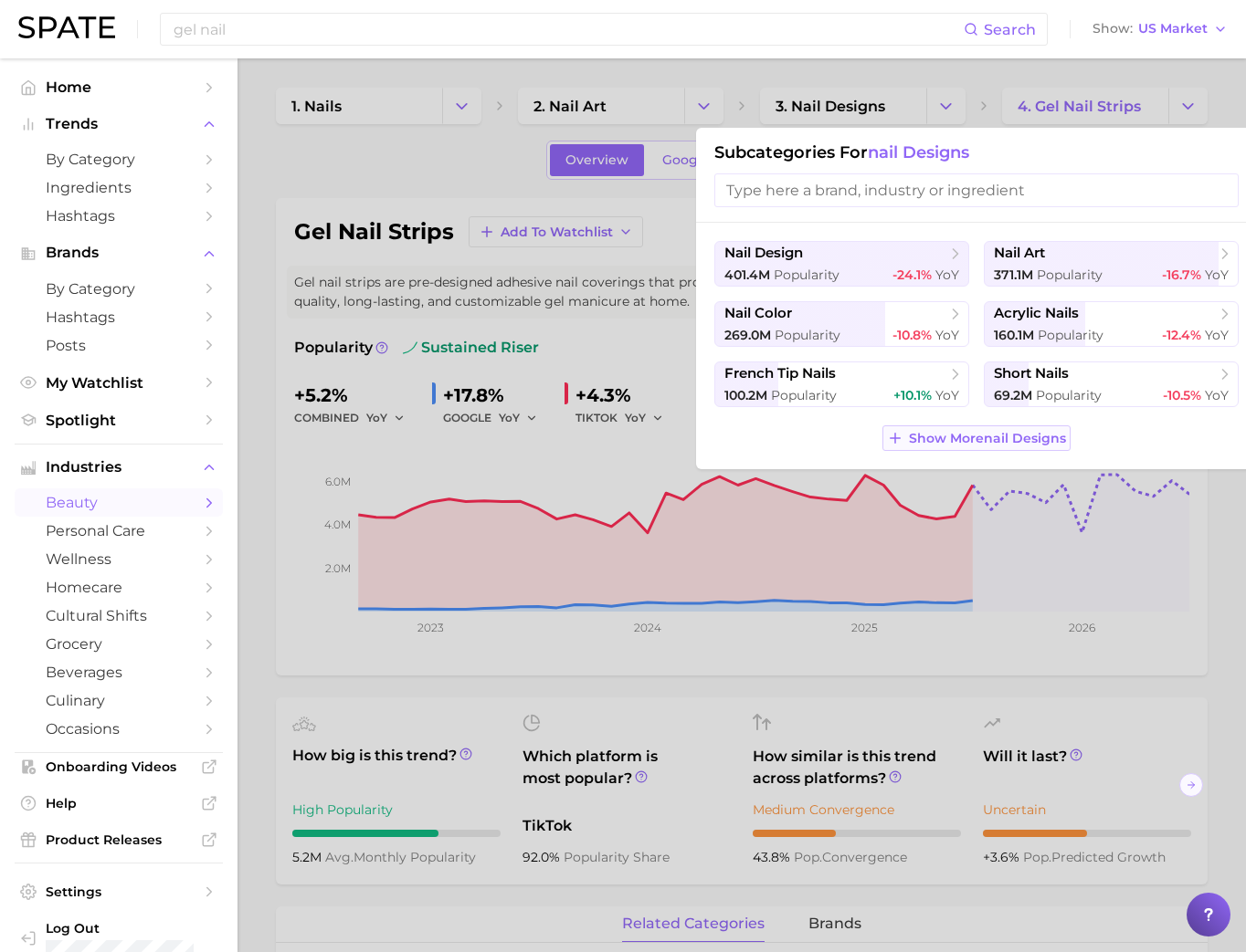
click at [984, 447] on span "Show More nail designs" at bounding box center [987, 439] width 157 height 16
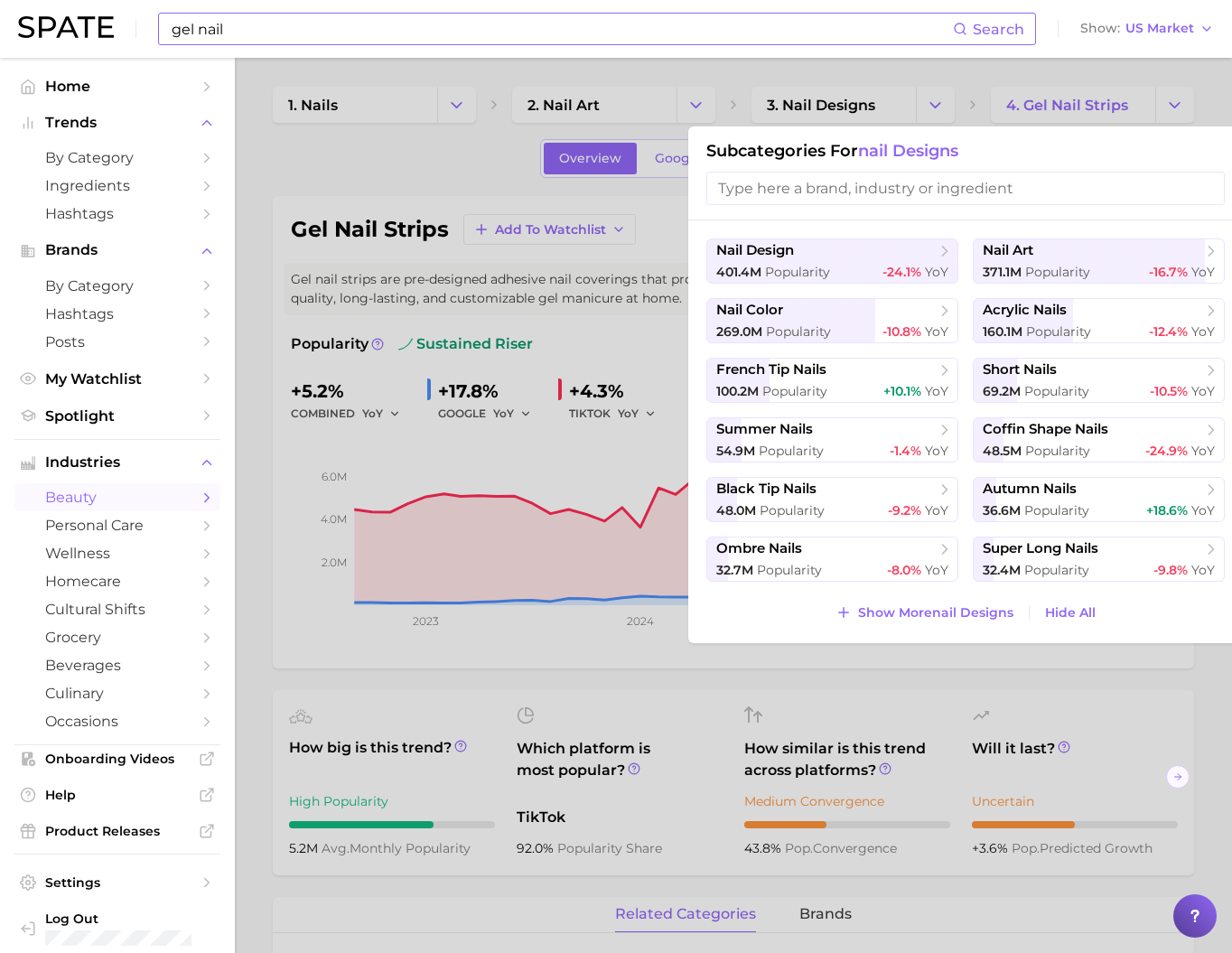
click at [219, 27] on input "gel nail" at bounding box center [562, 29] width 783 height 31
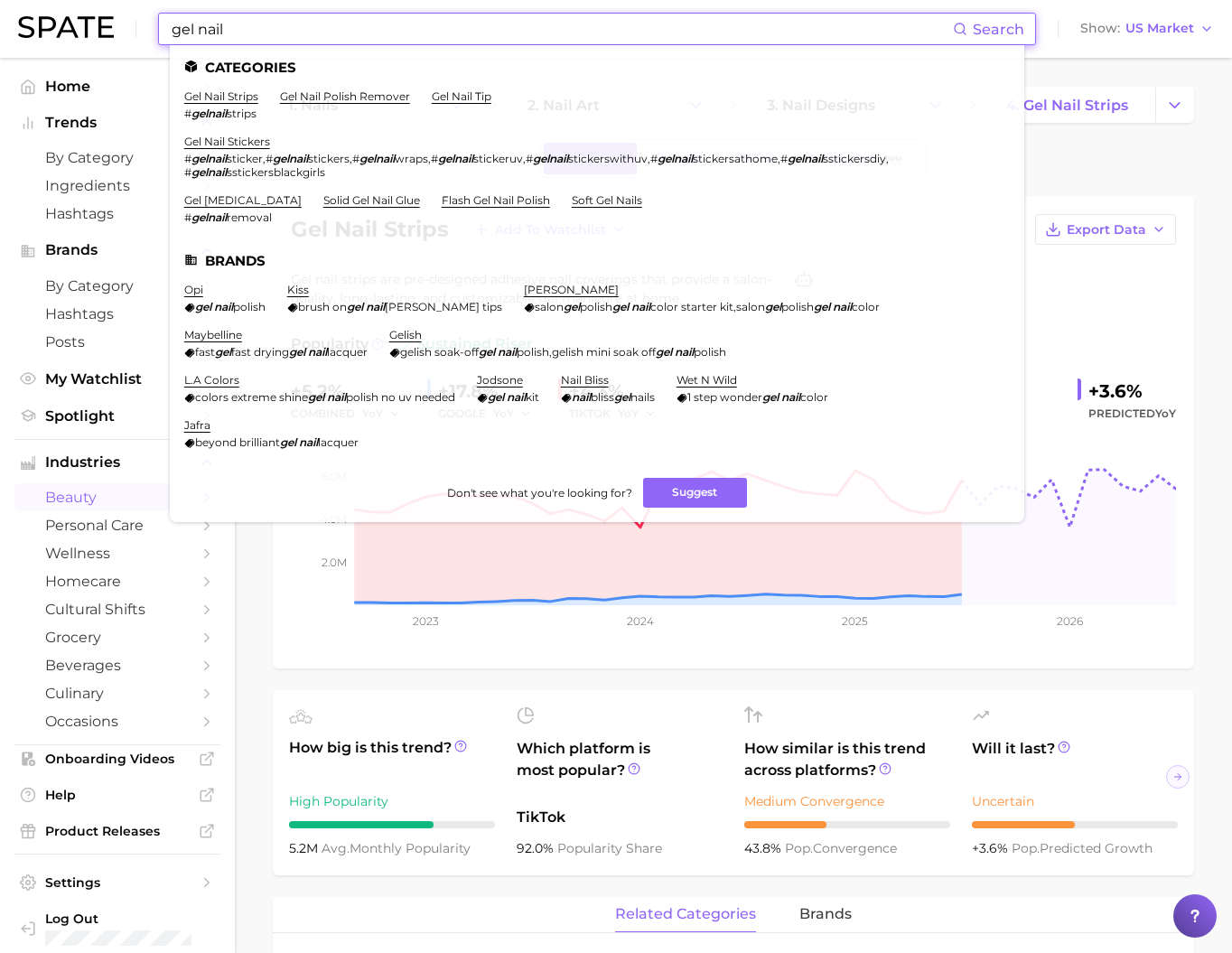
click at [219, 27] on input "gel nail" at bounding box center [562, 29] width 783 height 31
paste input "irritated nose"
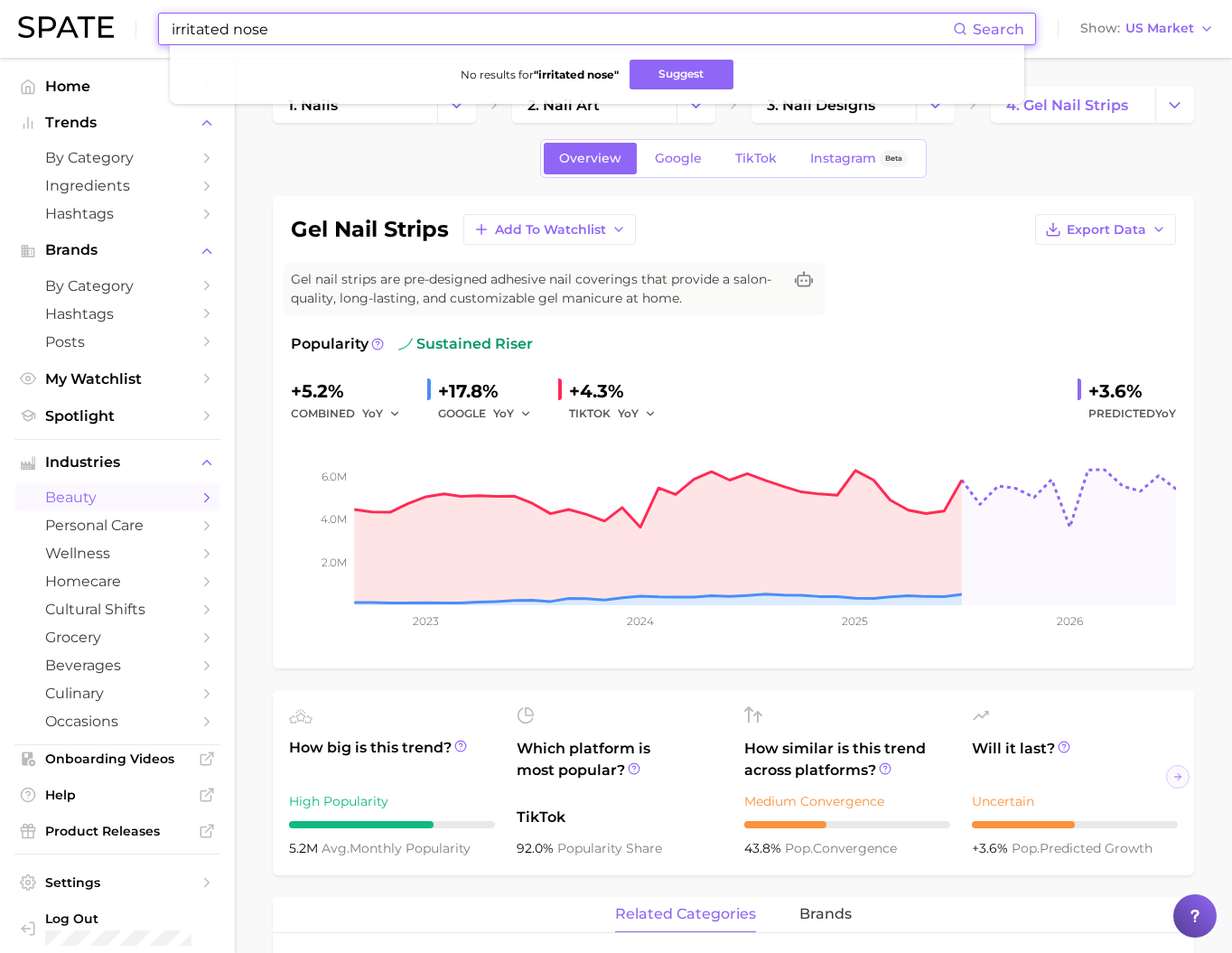
drag, startPoint x: 249, startPoint y: 31, endPoint x: 83, endPoint y: 33, distance: 166.0
click at [83, 33] on div "irritated nose Search No results for " irritated nose " Suggest Show US Market" at bounding box center [615, 29] width 1196 height 58
type input "nose"
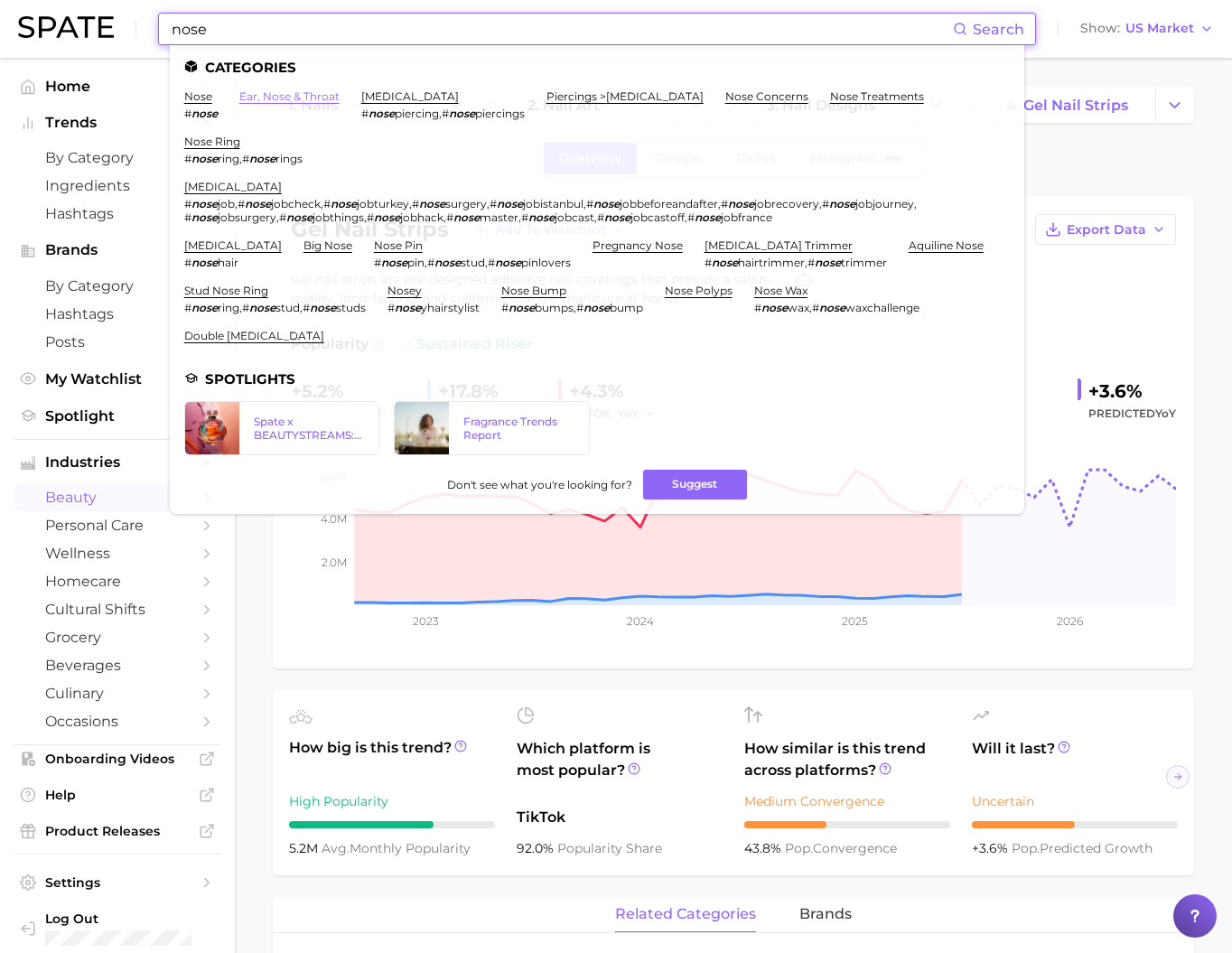
click at [325, 96] on link "ear, nose & throat" at bounding box center [289, 96] width 100 height 14
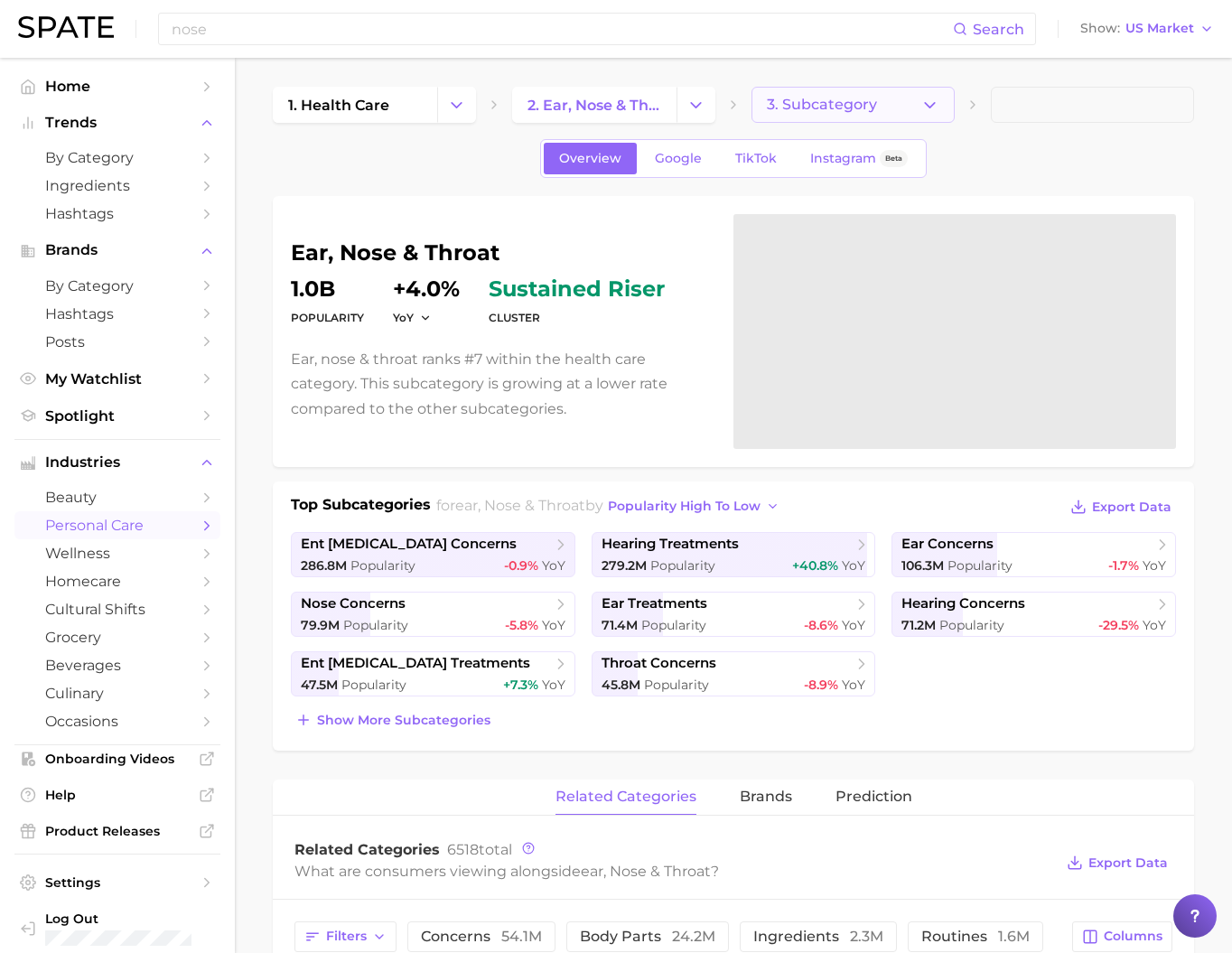
click at [911, 108] on button "3. Subcategory" at bounding box center [853, 104] width 204 height 36
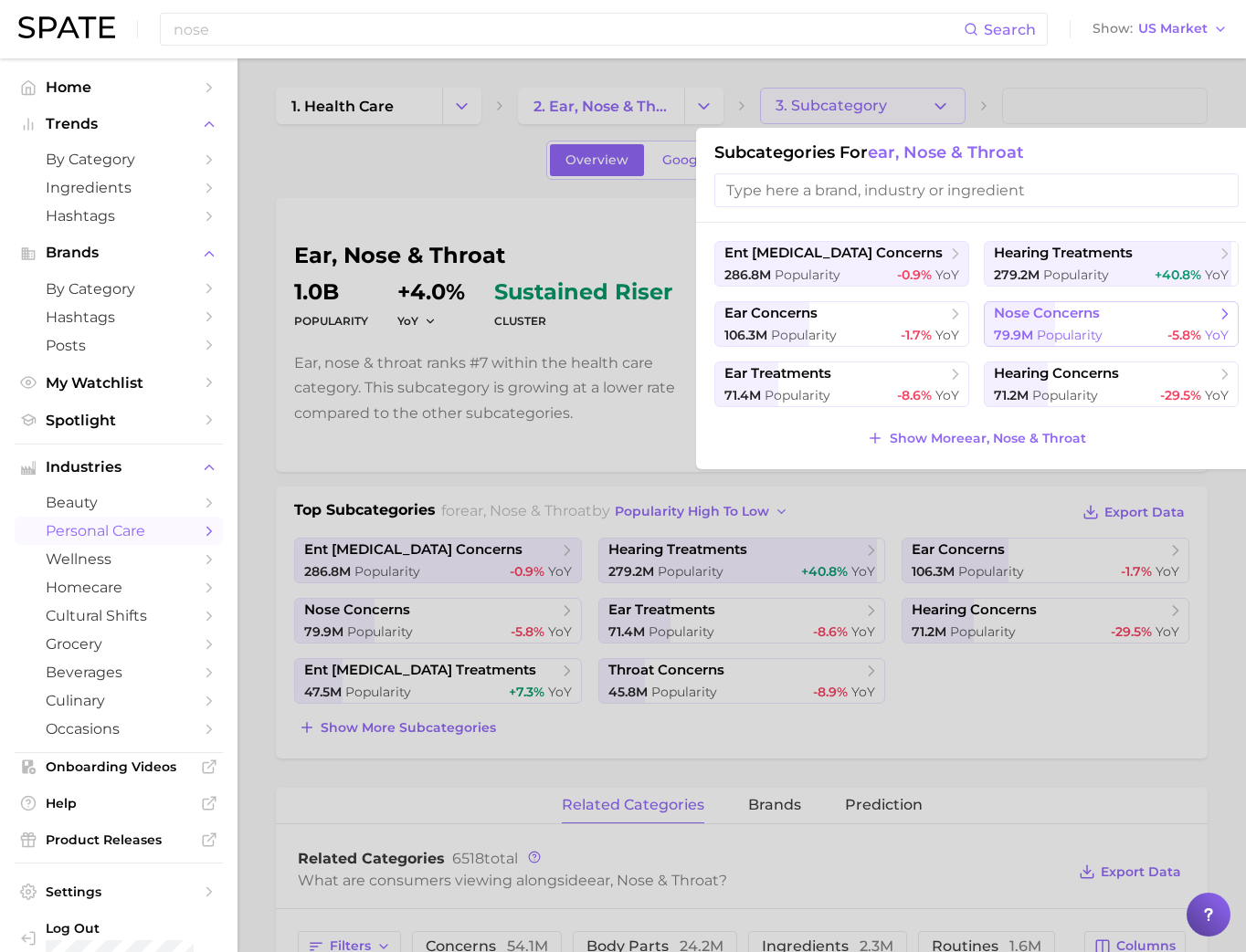
click at [1073, 343] on span "Popularity" at bounding box center [1070, 335] width 66 height 17
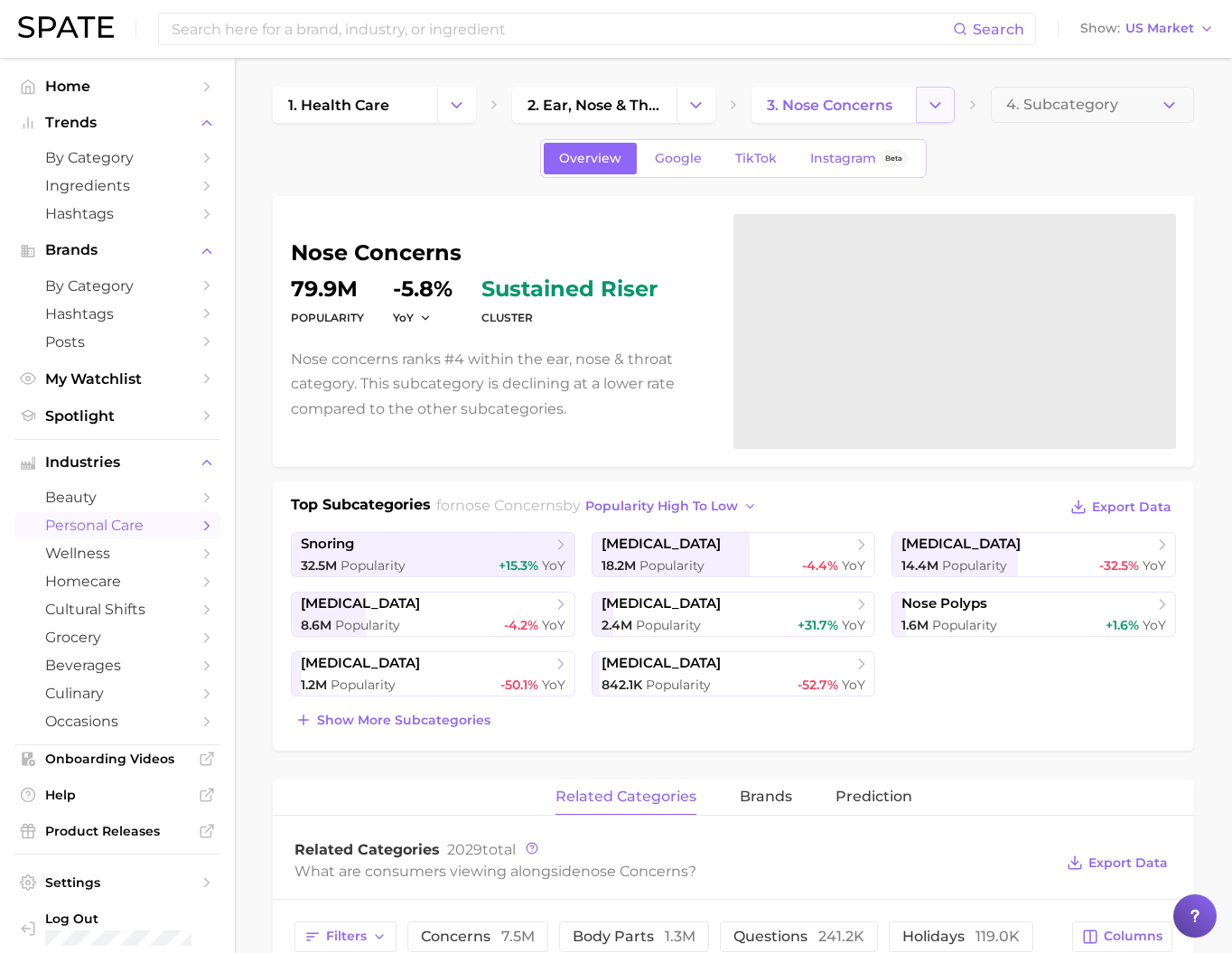
click at [945, 108] on button "Change Category" at bounding box center [935, 104] width 38 height 36
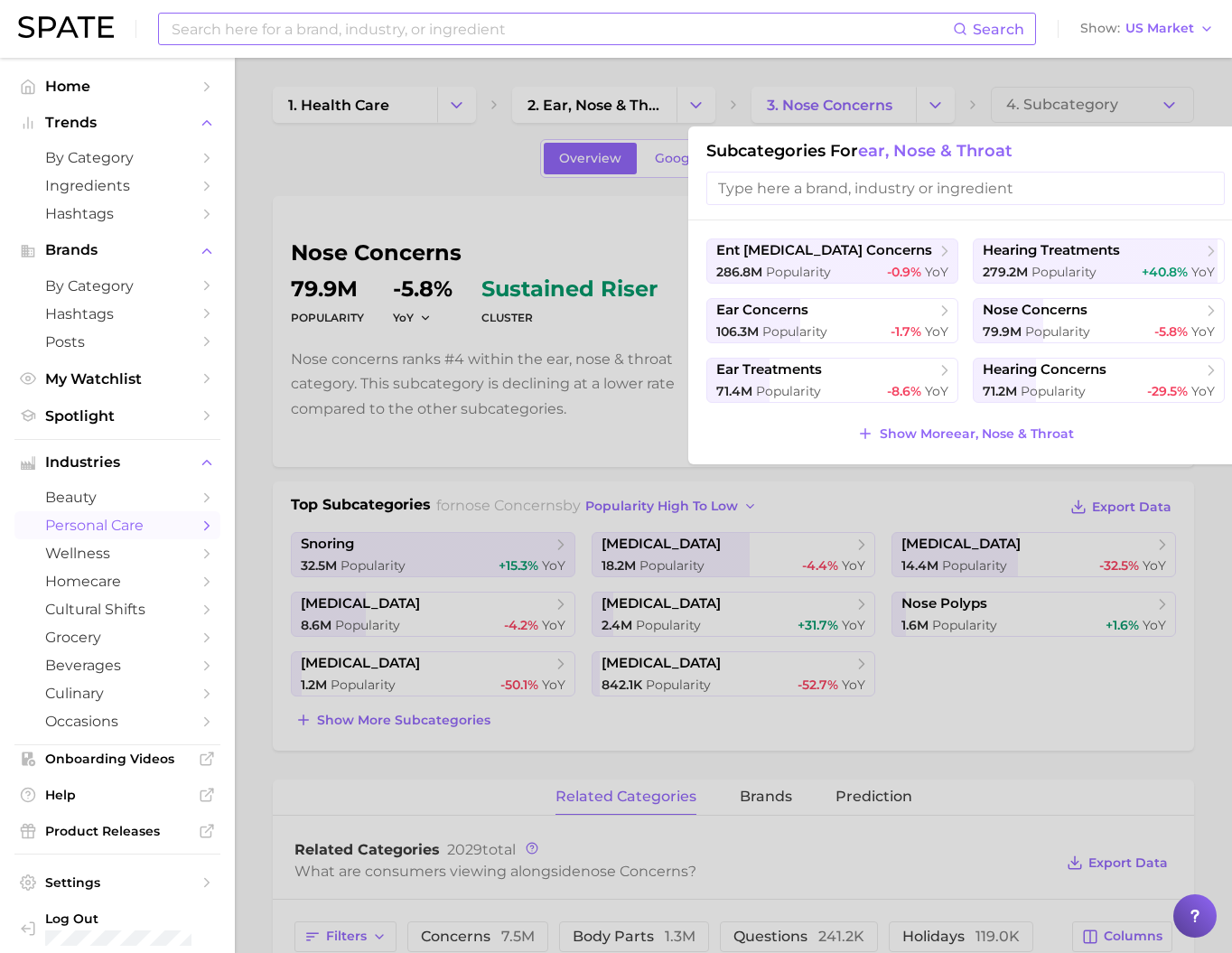
click at [236, 33] on input at bounding box center [562, 29] width 783 height 31
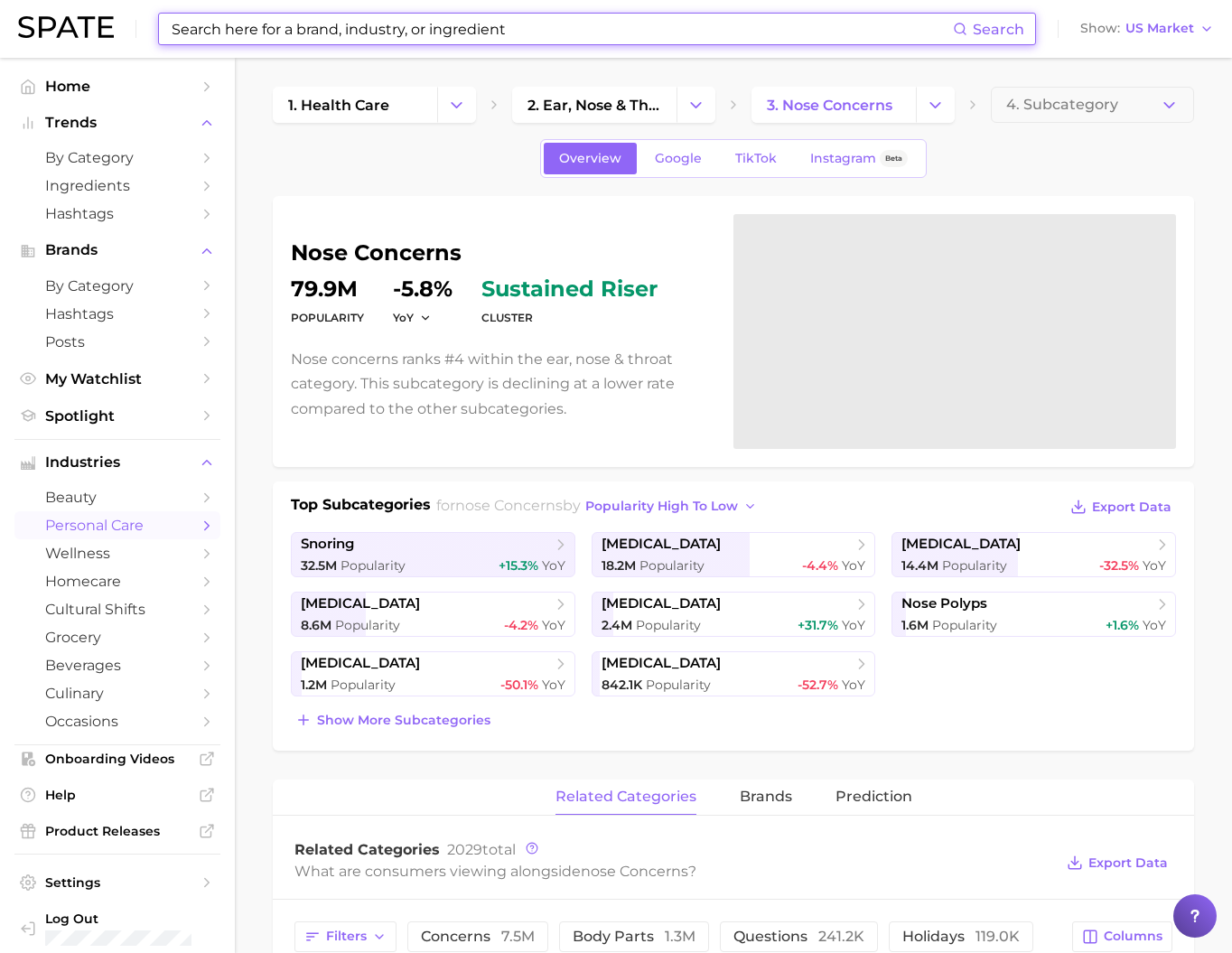
type input "ㅇ"
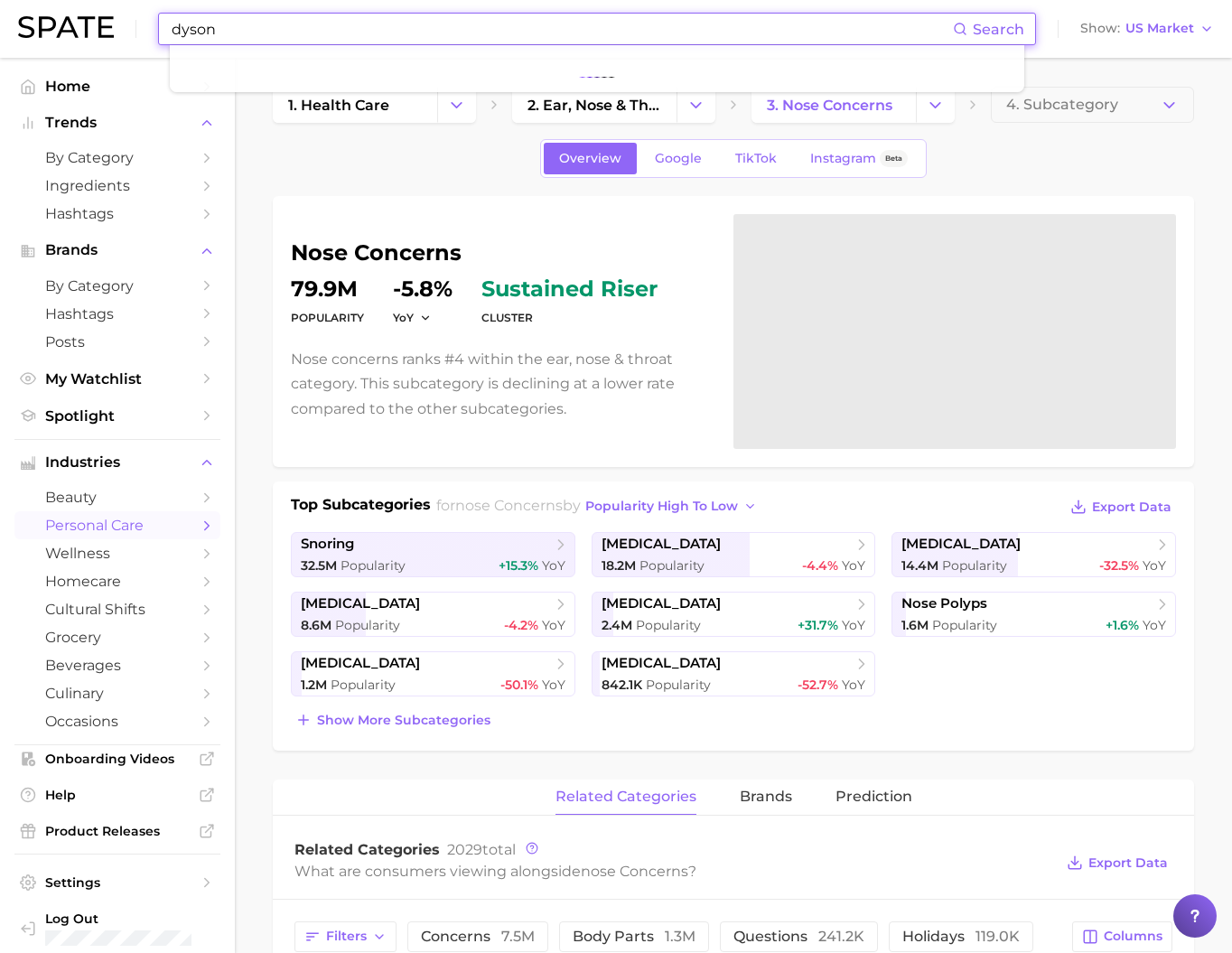
type input "dyson"
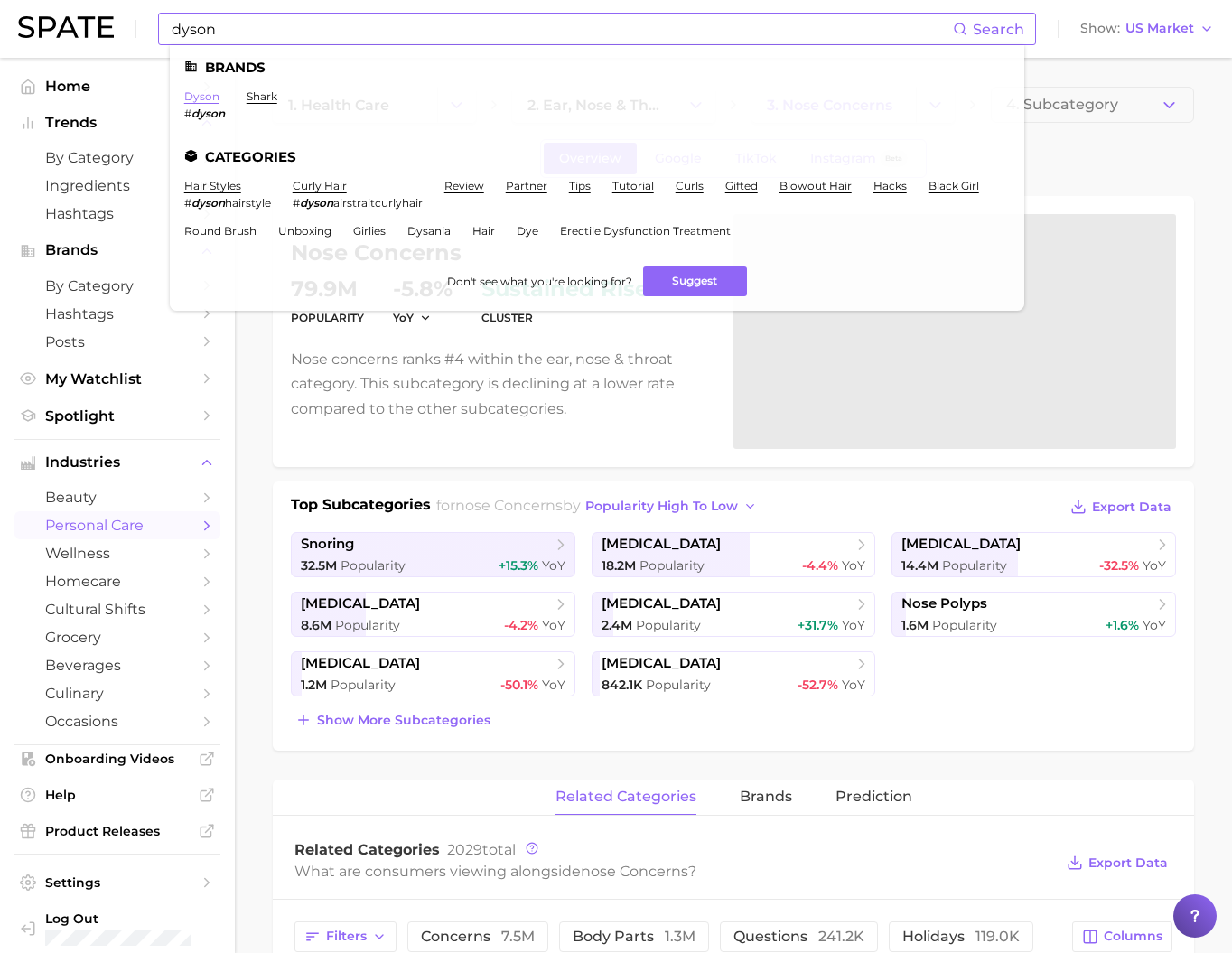
click at [219, 98] on link "dyson" at bounding box center [202, 96] width 35 height 14
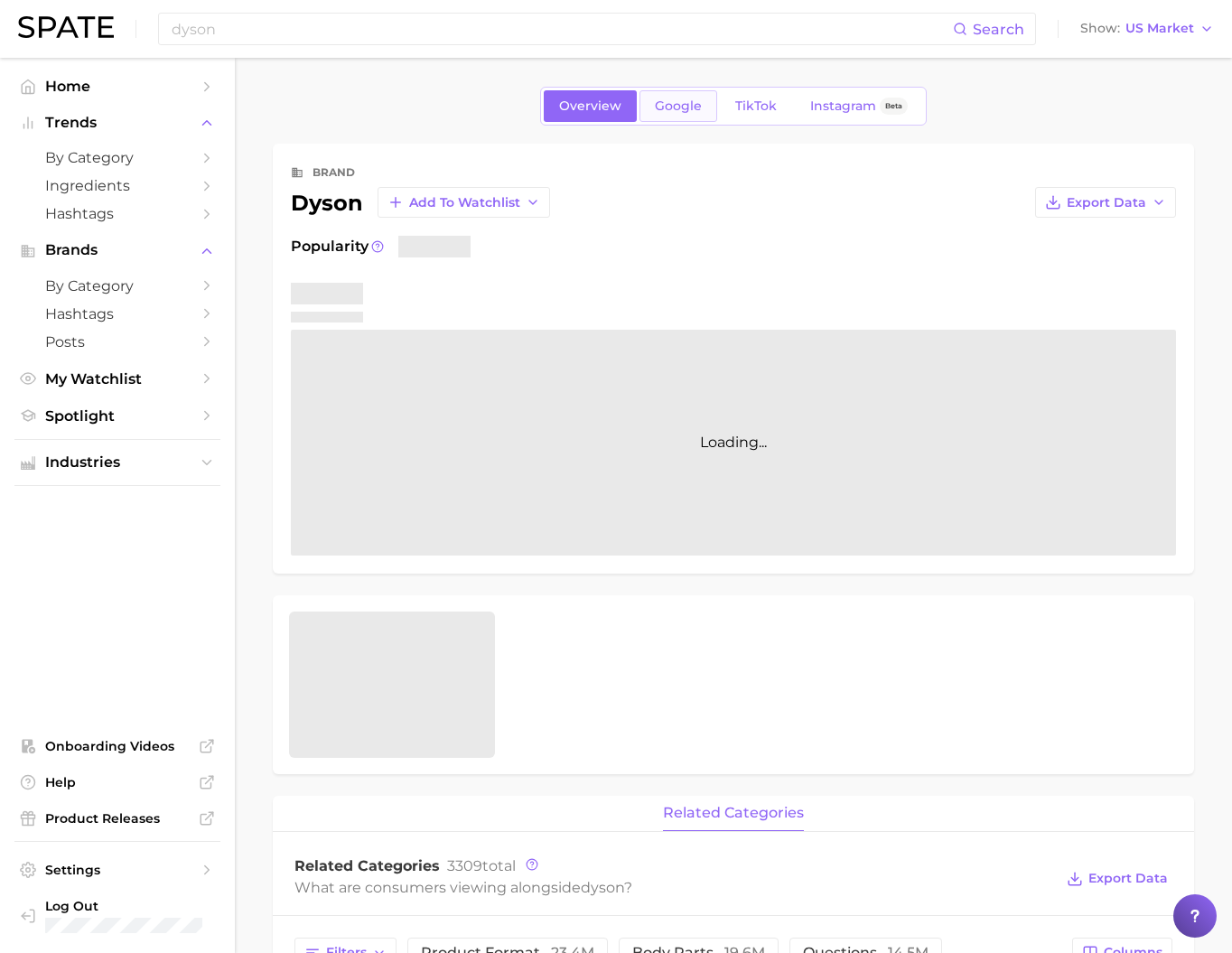
click at [656, 114] on span "Google" at bounding box center [679, 106] width 47 height 16
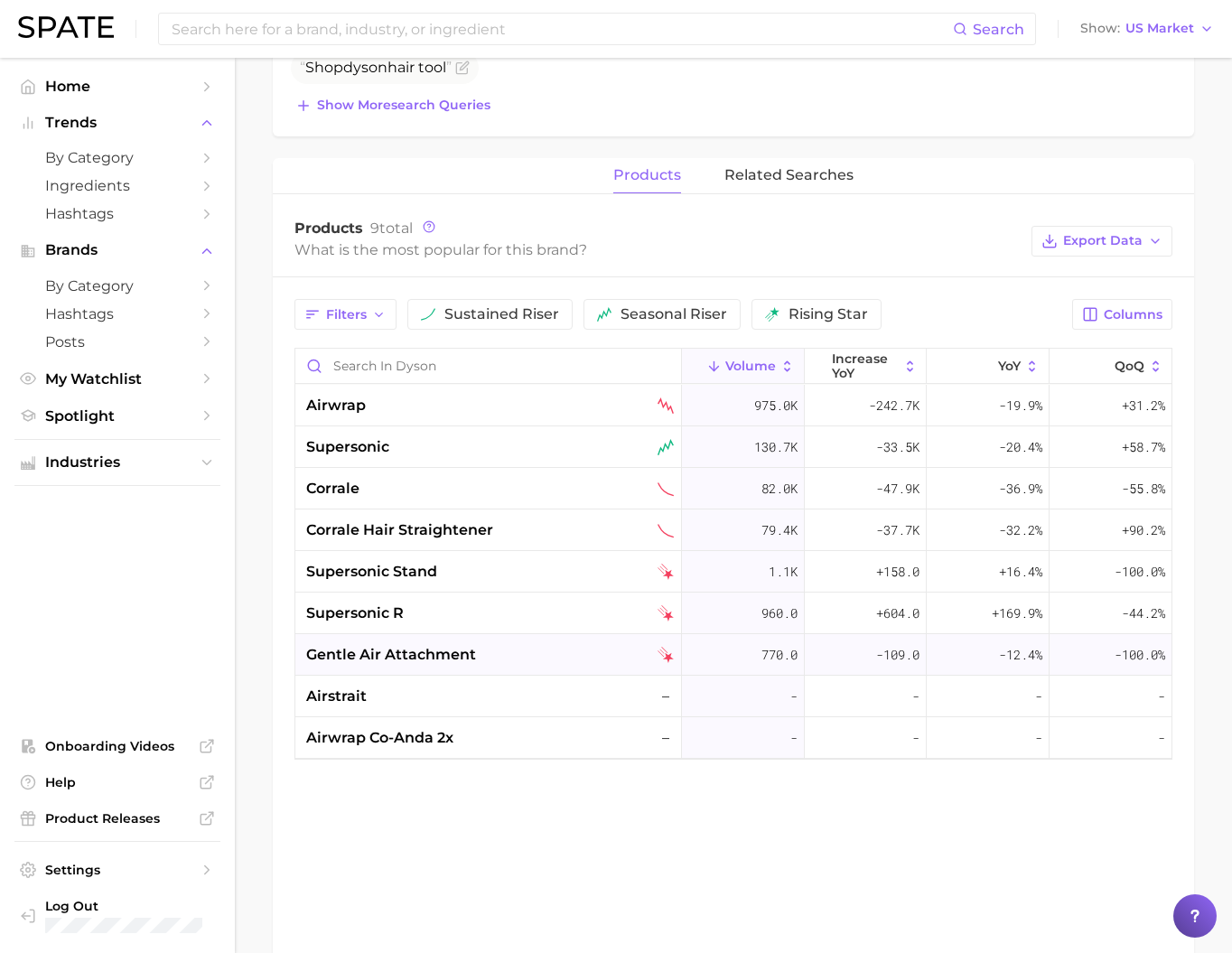
scroll to position [707, 0]
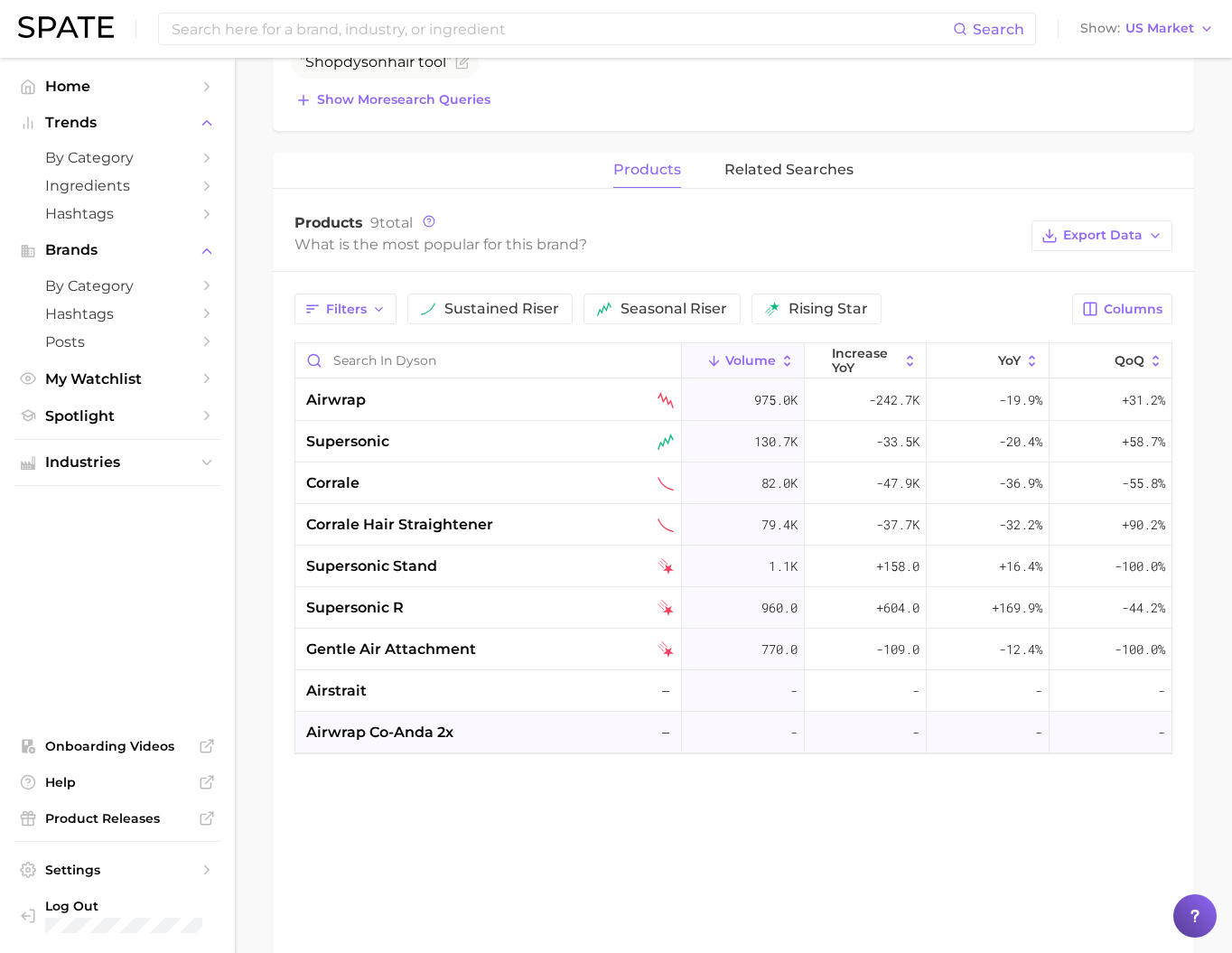
click at [445, 743] on span "airwrap co-anda 2x" at bounding box center [380, 732] width 148 height 22
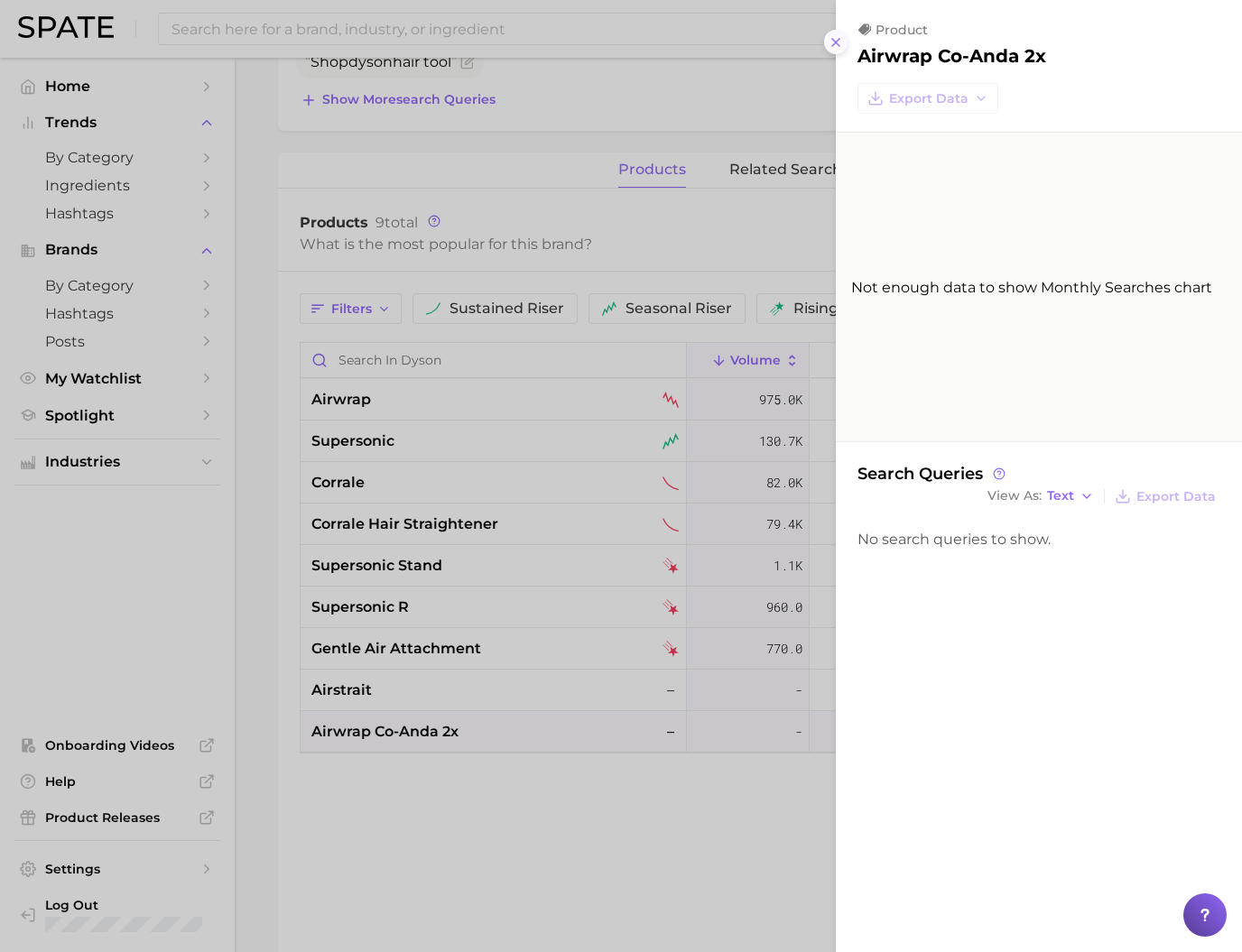
click at [829, 49] on icon at bounding box center [836, 42] width 15 height 15
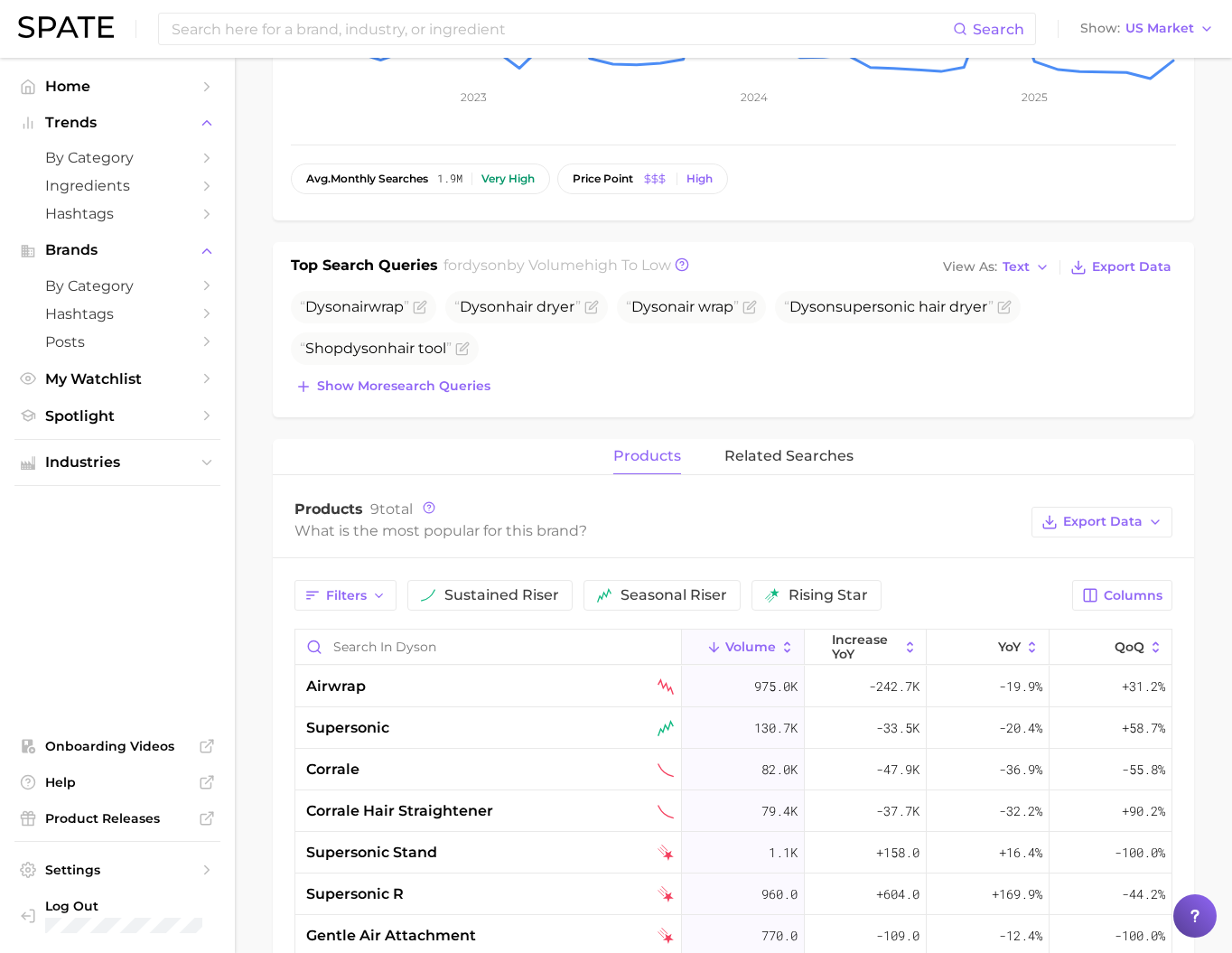
scroll to position [0, 0]
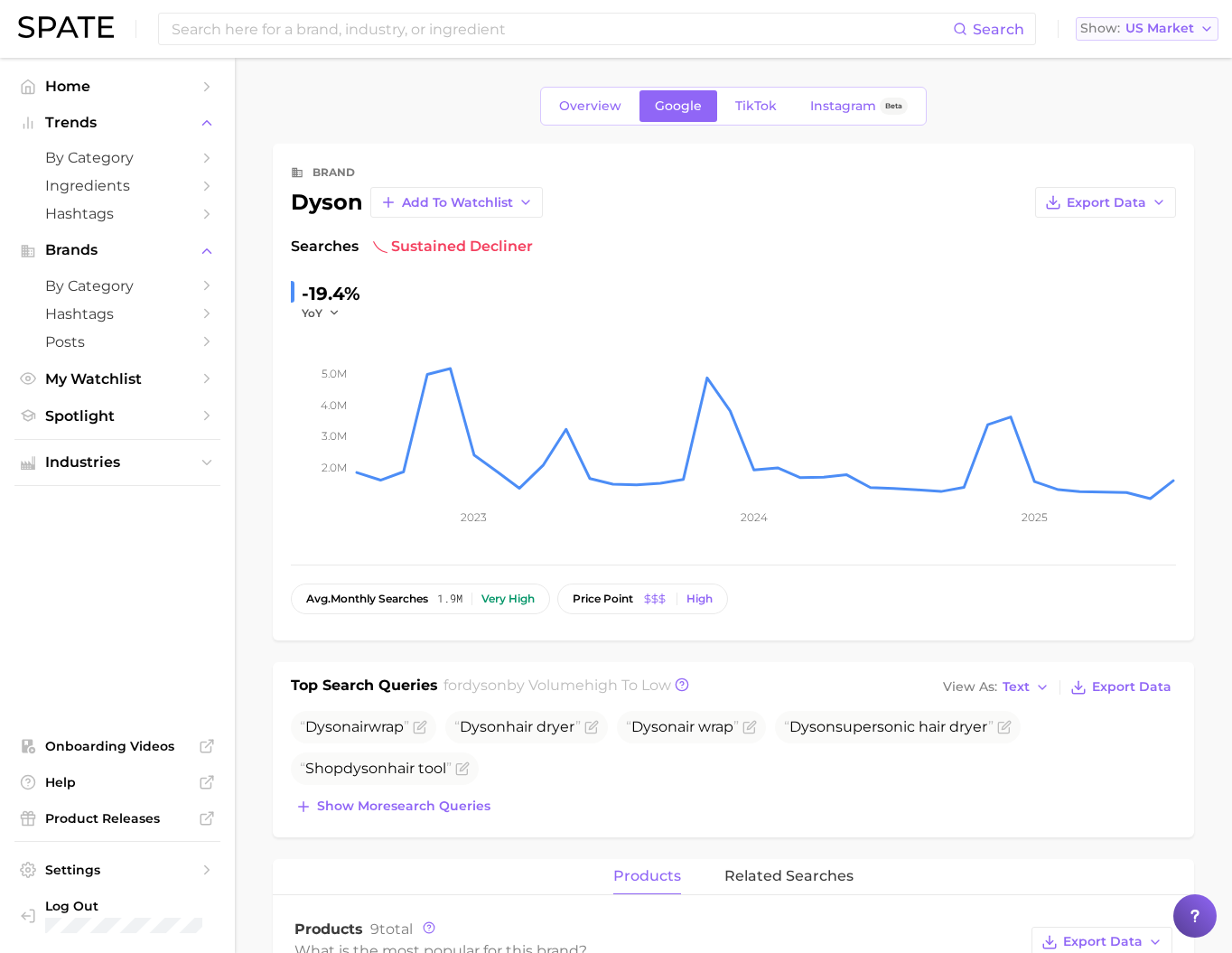
click at [1148, 37] on button "Show US Market" at bounding box center [1146, 29] width 143 height 24
click at [1162, 172] on button "[GEOGRAPHIC_DATA]" at bounding box center [1154, 156] width 158 height 32
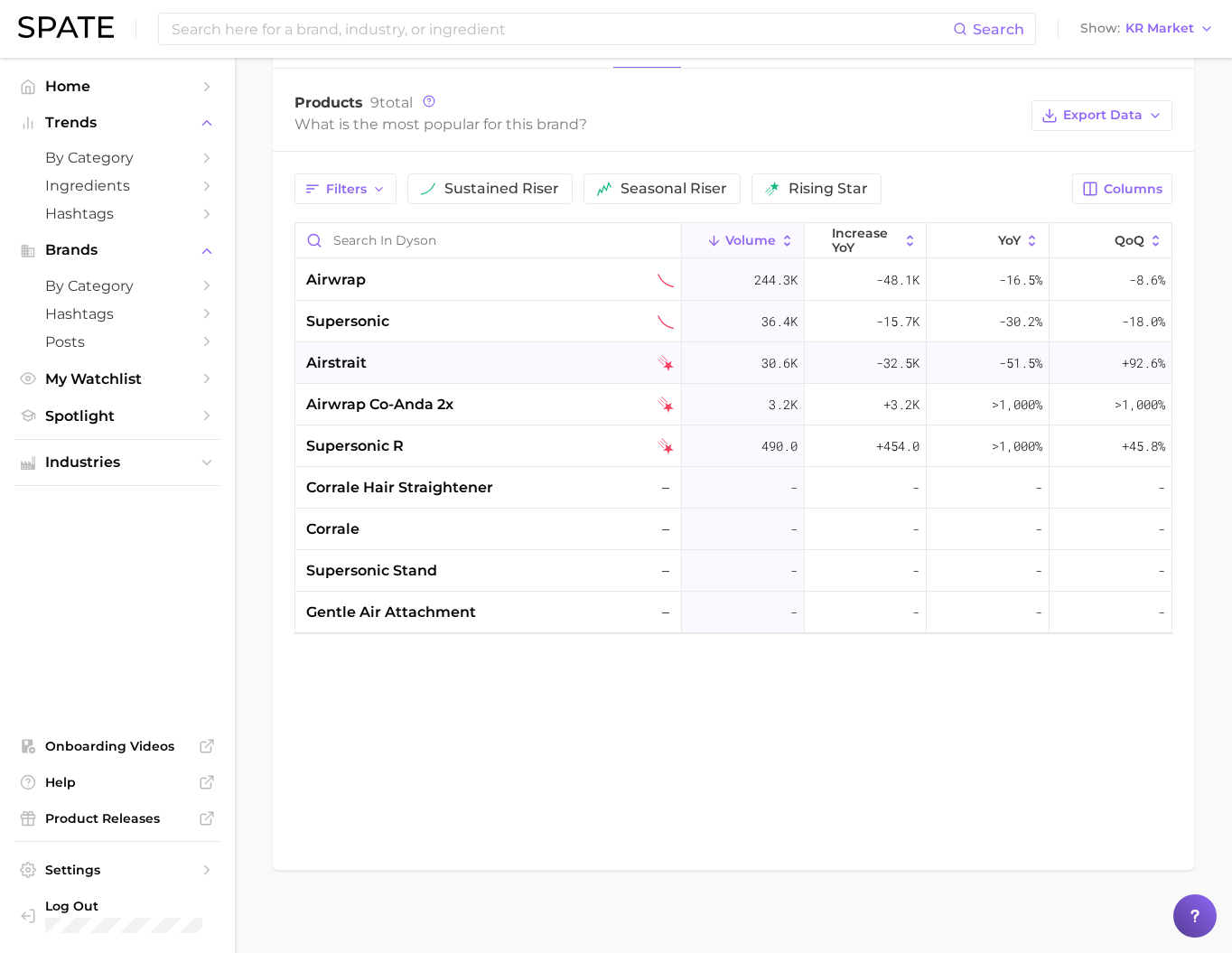
scroll to position [826, 0]
click at [237, 35] on input at bounding box center [562, 29] width 783 height 31
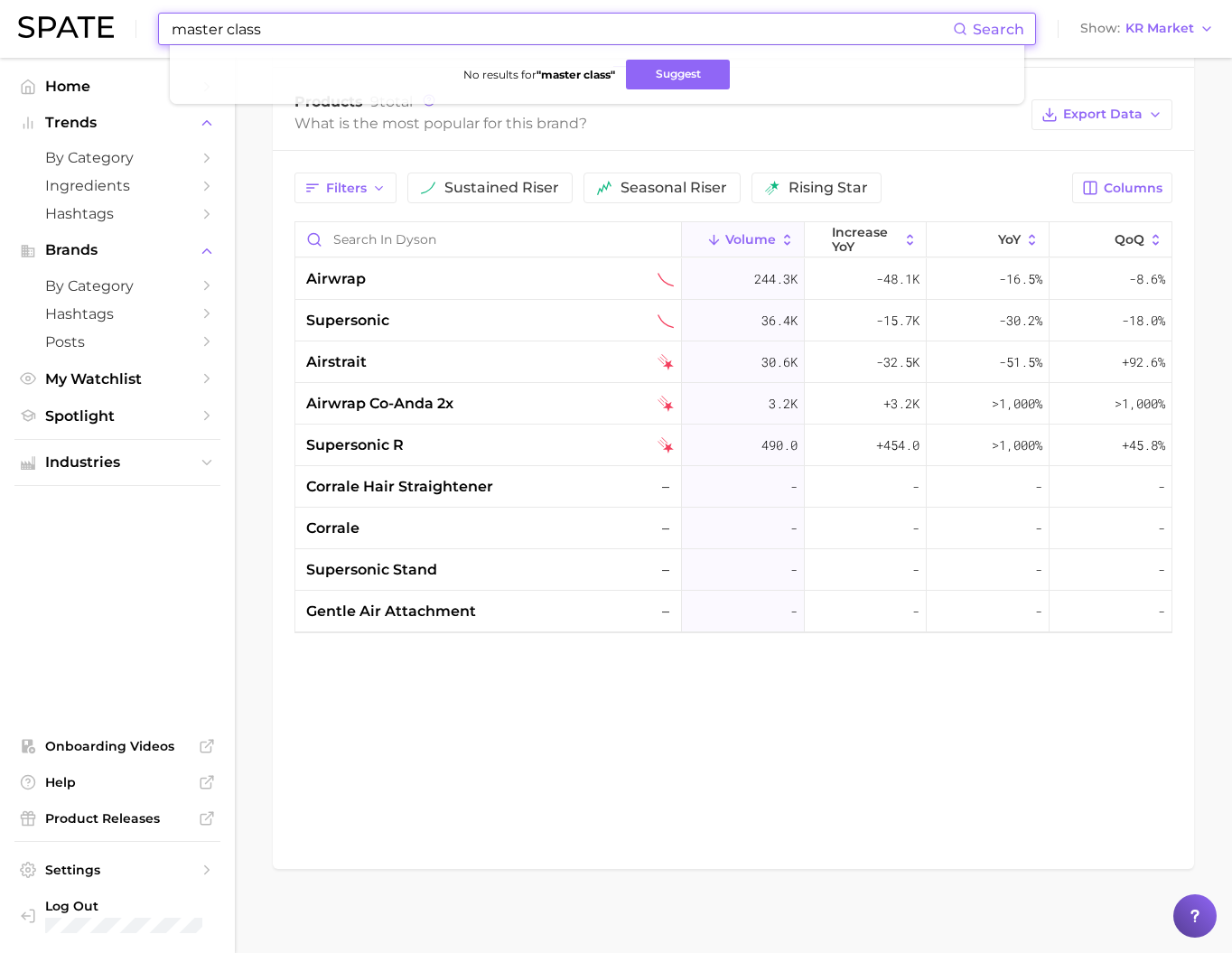
drag, startPoint x: 259, startPoint y: 27, endPoint x: 87, endPoint y: 26, distance: 172.0
click at [87, 26] on div "master class Search No results for " master class " Suggest Show KR Market" at bounding box center [615, 29] width 1196 height 58
type input "class"
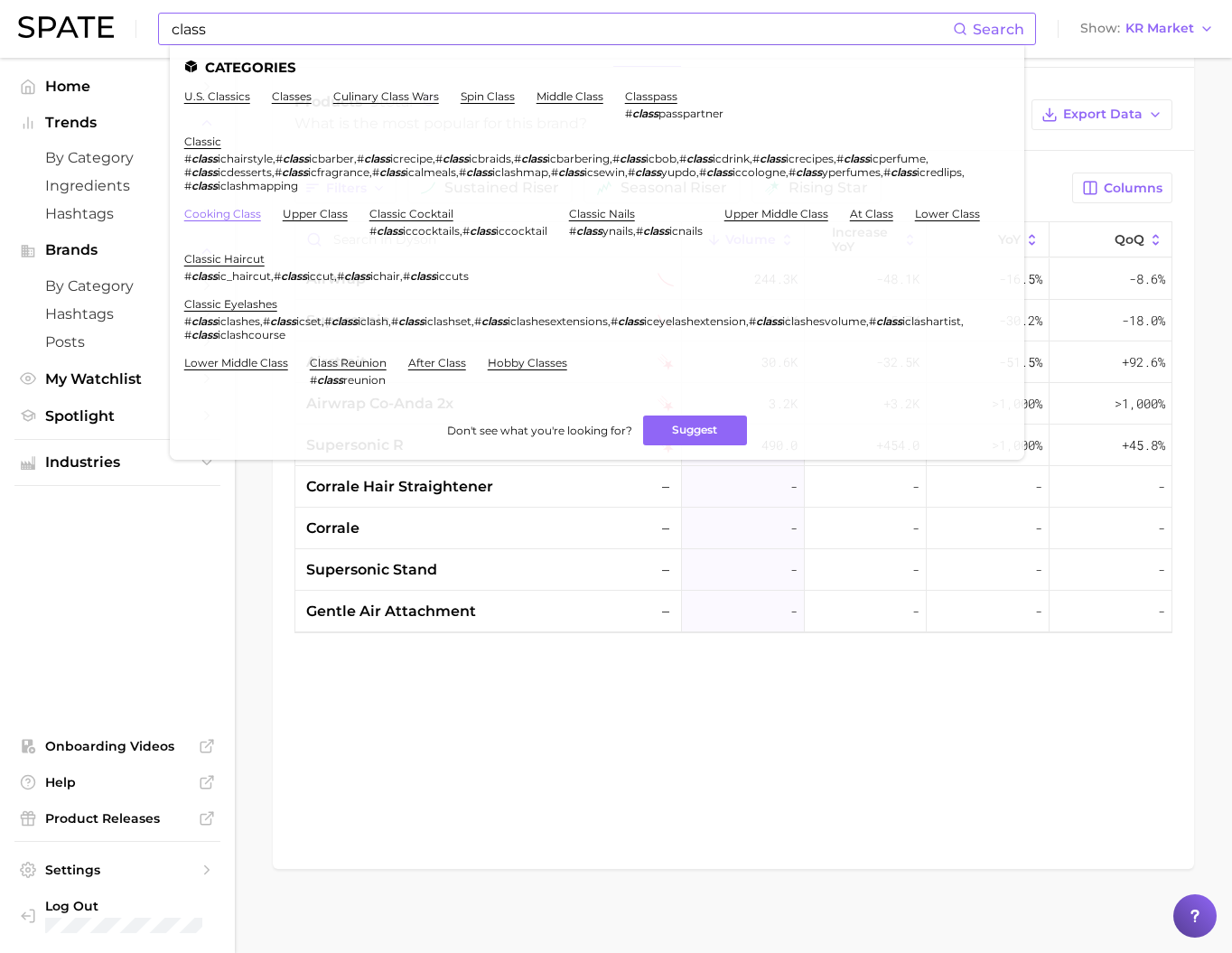
click at [228, 221] on link "cooking class" at bounding box center [222, 214] width 77 height 14
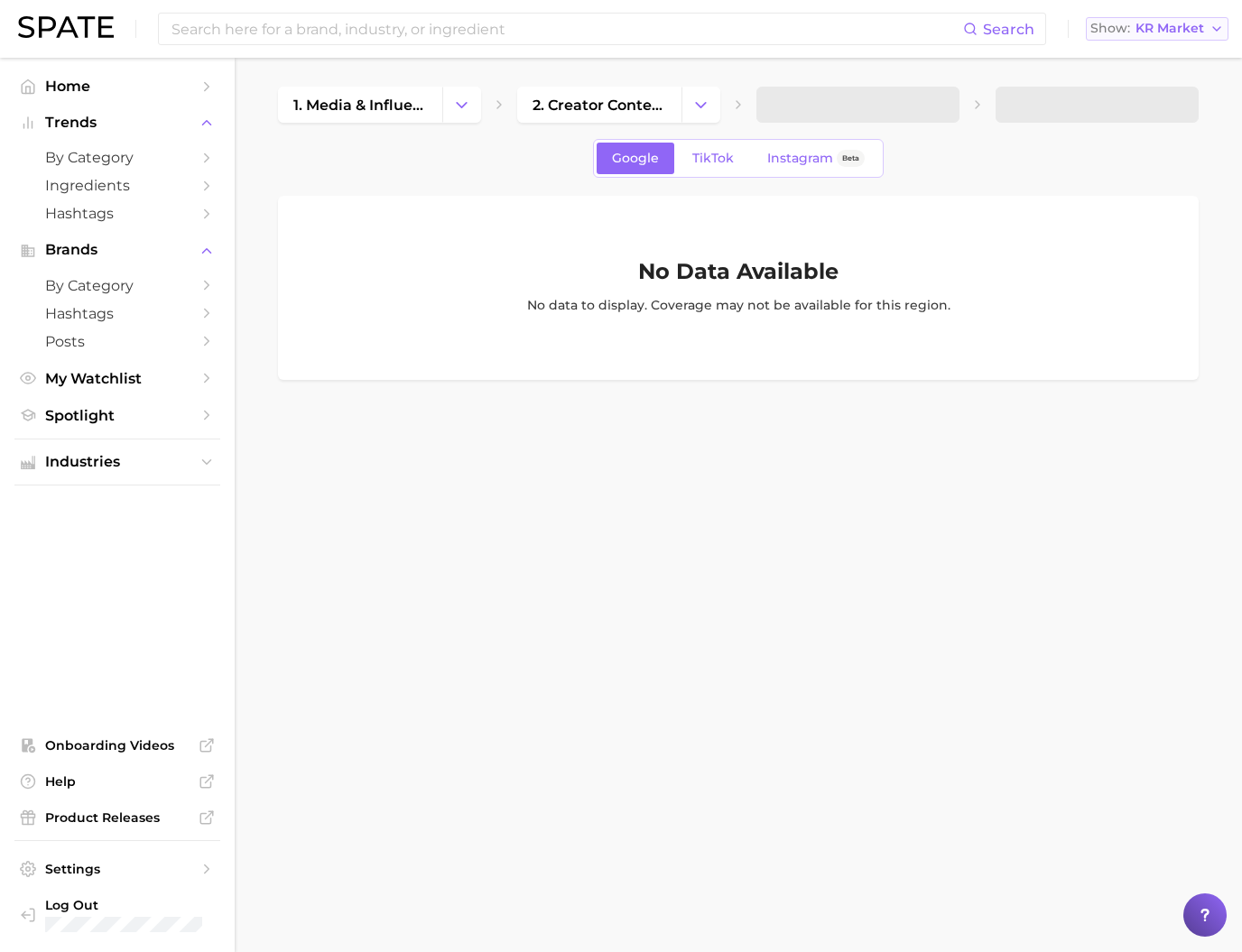
click at [1189, 37] on button "Show KR Market" at bounding box center [1156, 29] width 143 height 24
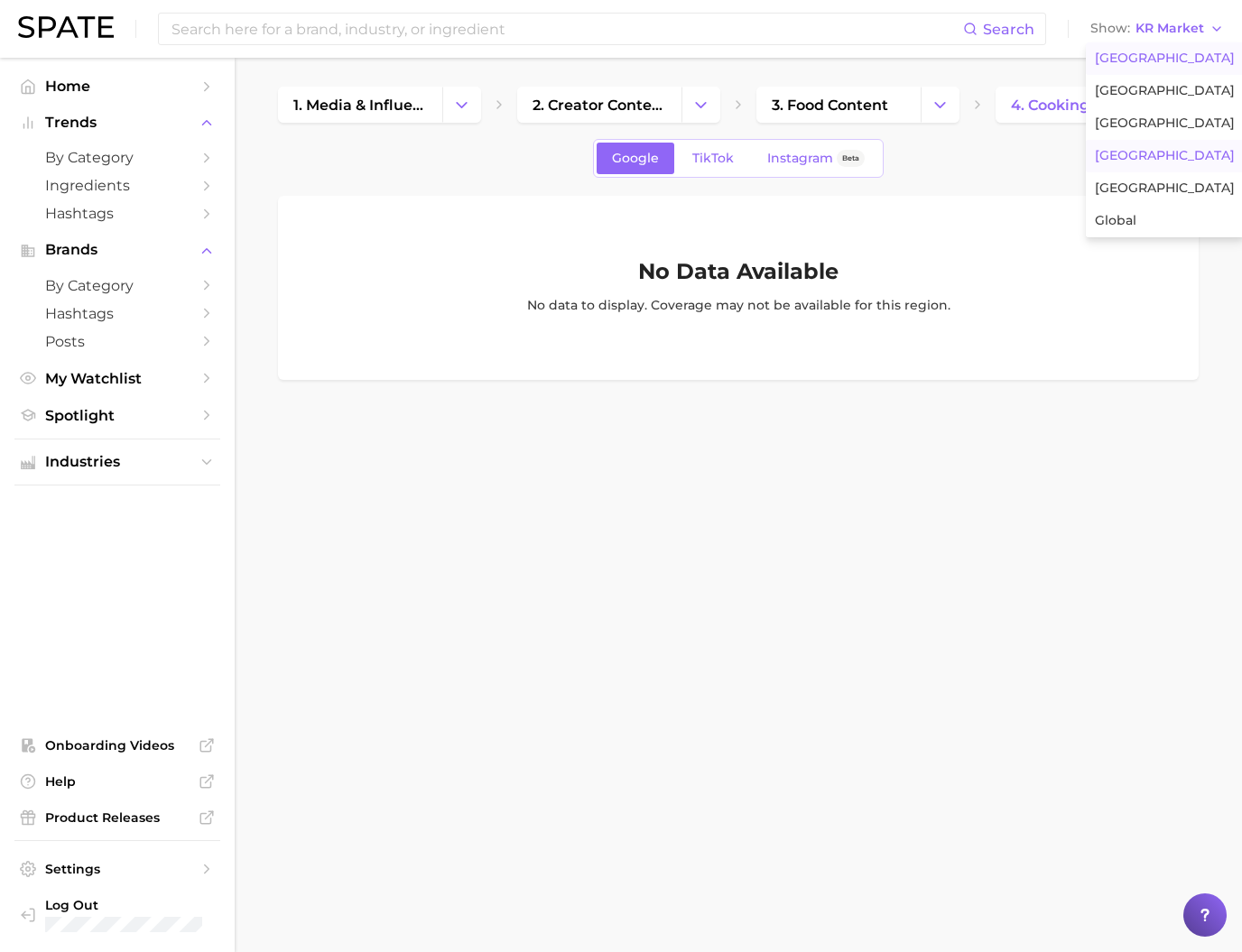
click at [1175, 66] on span "[GEOGRAPHIC_DATA]" at bounding box center [1164, 58] width 140 height 16
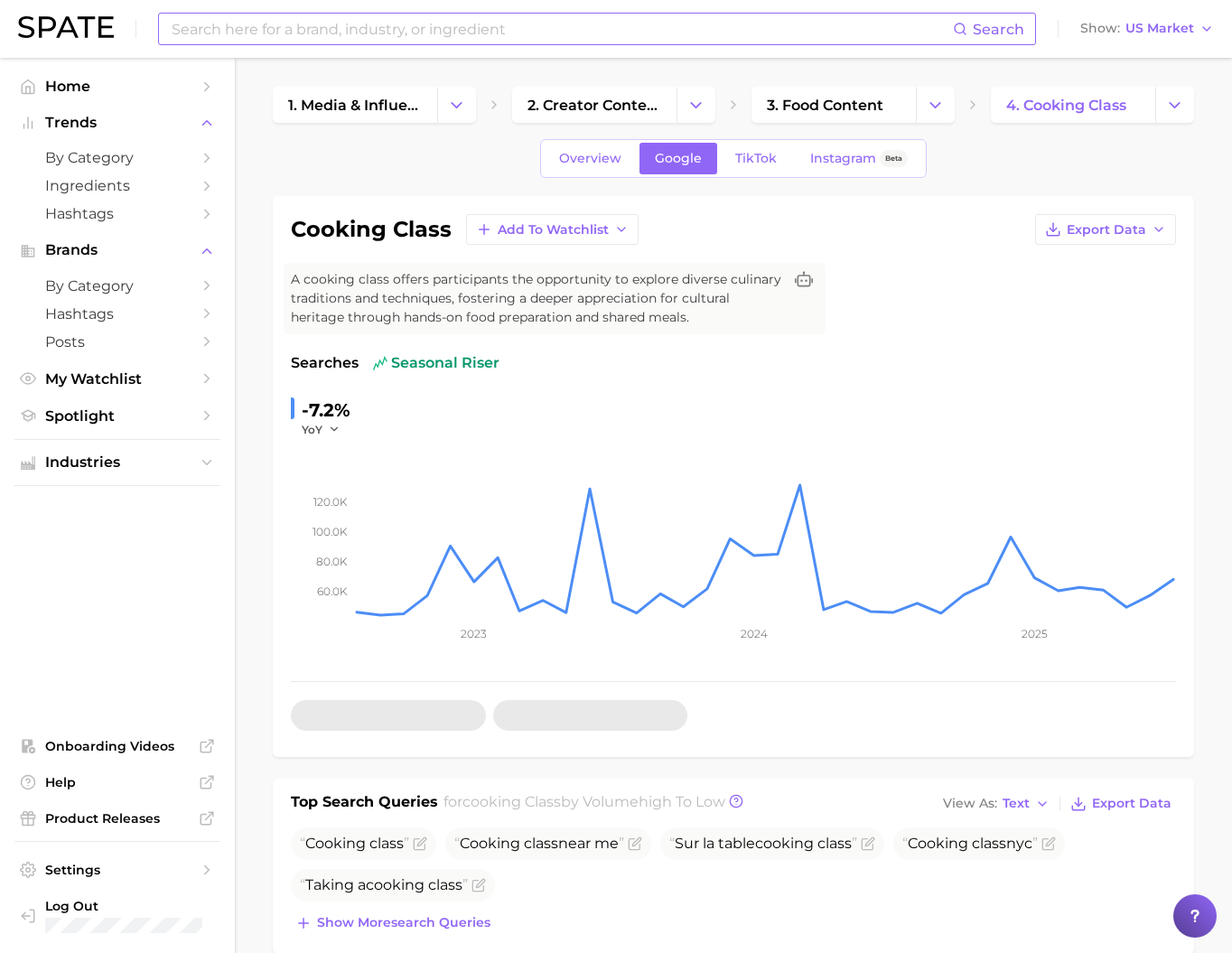
click at [468, 31] on input at bounding box center [562, 29] width 783 height 31
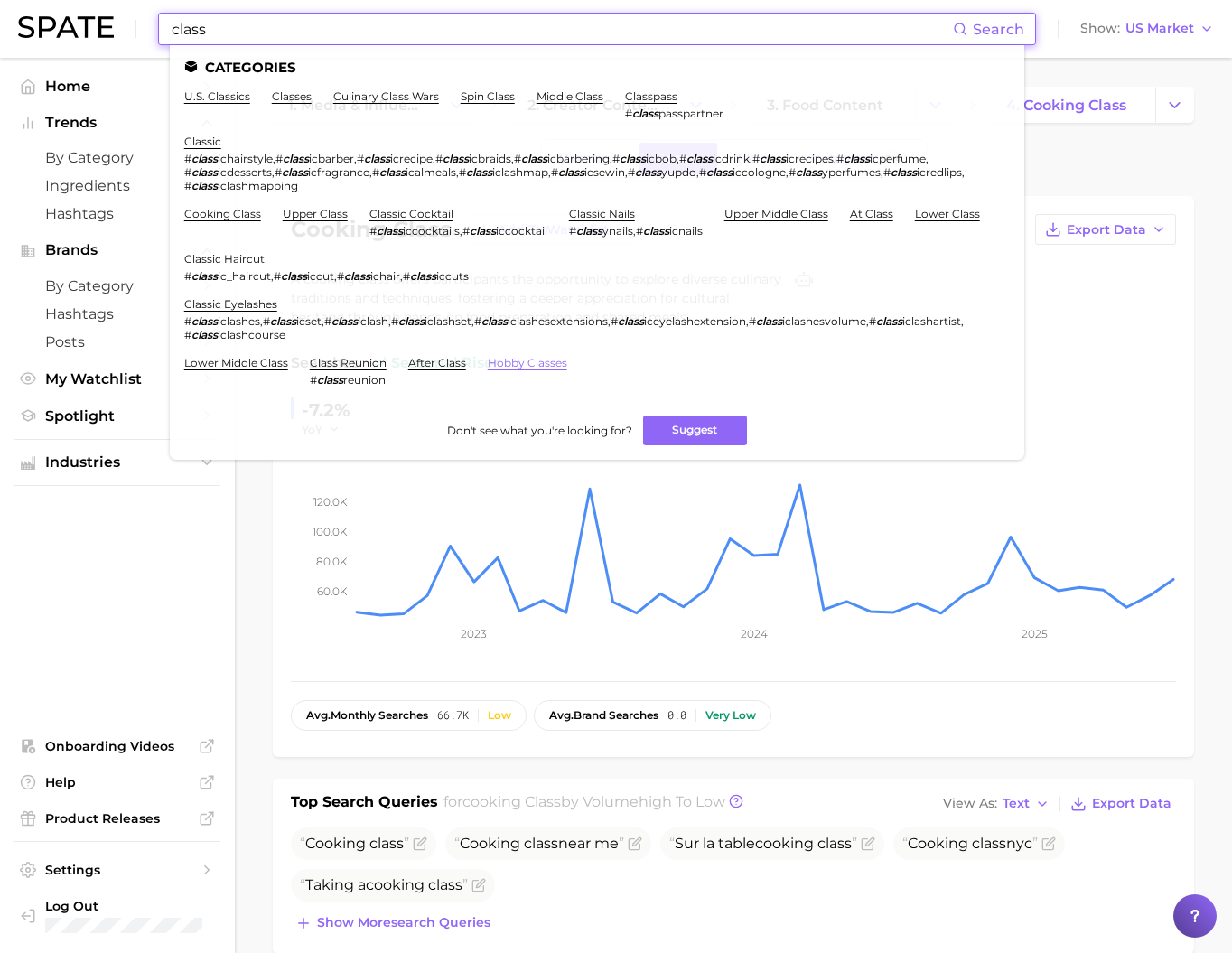
click at [567, 369] on link "hobby classes" at bounding box center [527, 363] width 80 height 14
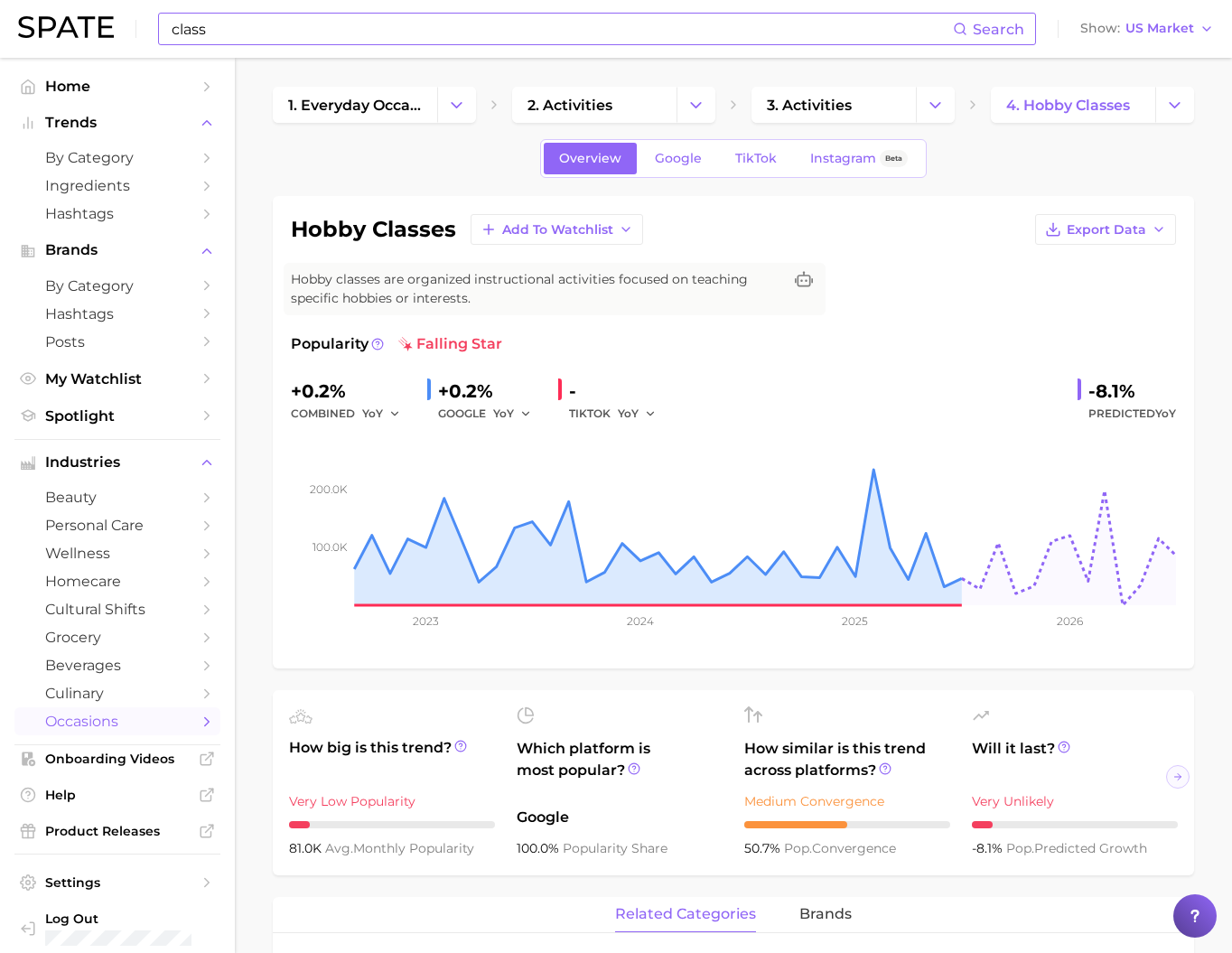
click at [320, 28] on input "class" at bounding box center [562, 29] width 783 height 31
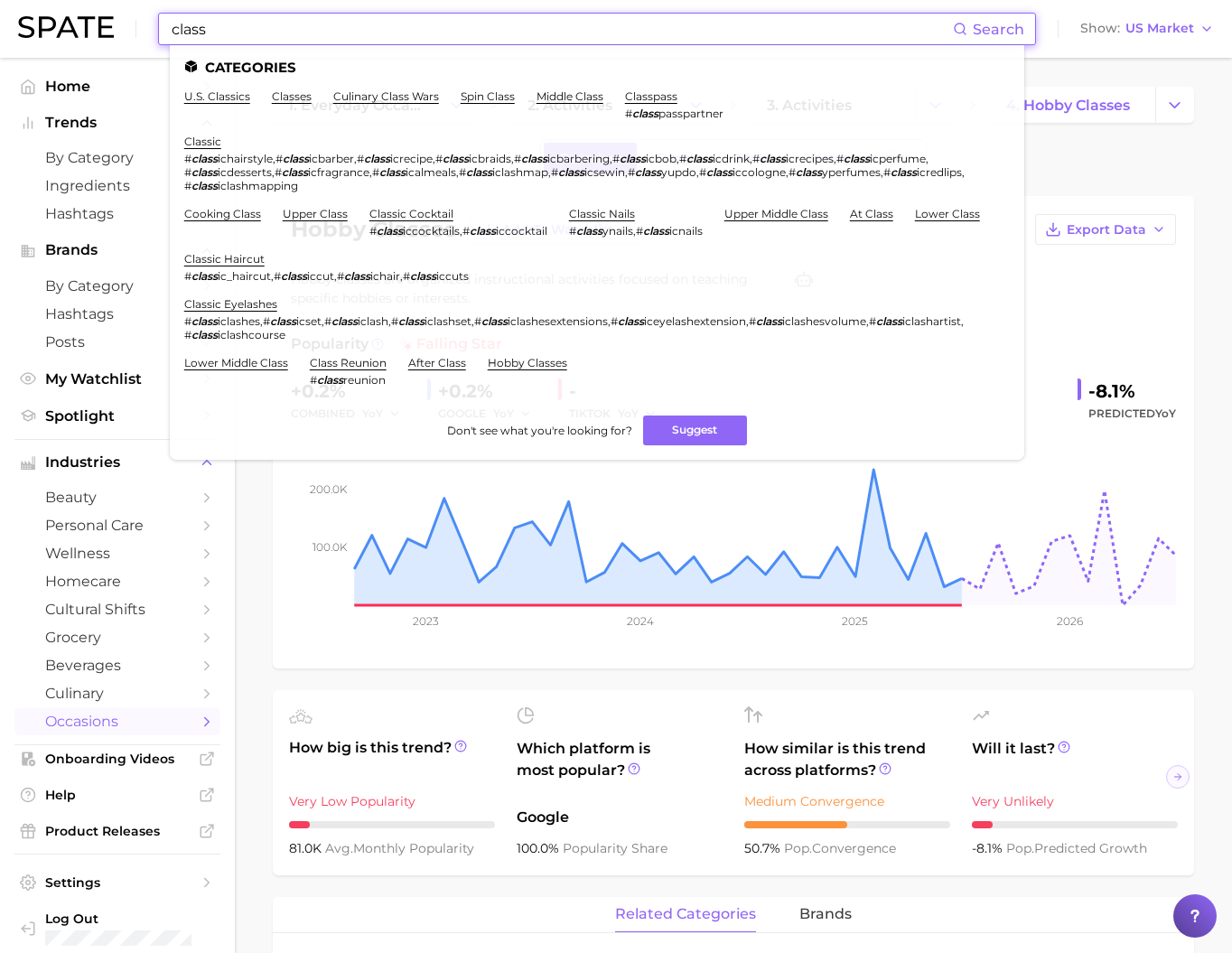
click at [320, 28] on input "class" at bounding box center [562, 29] width 783 height 31
paste input "mary ruth"
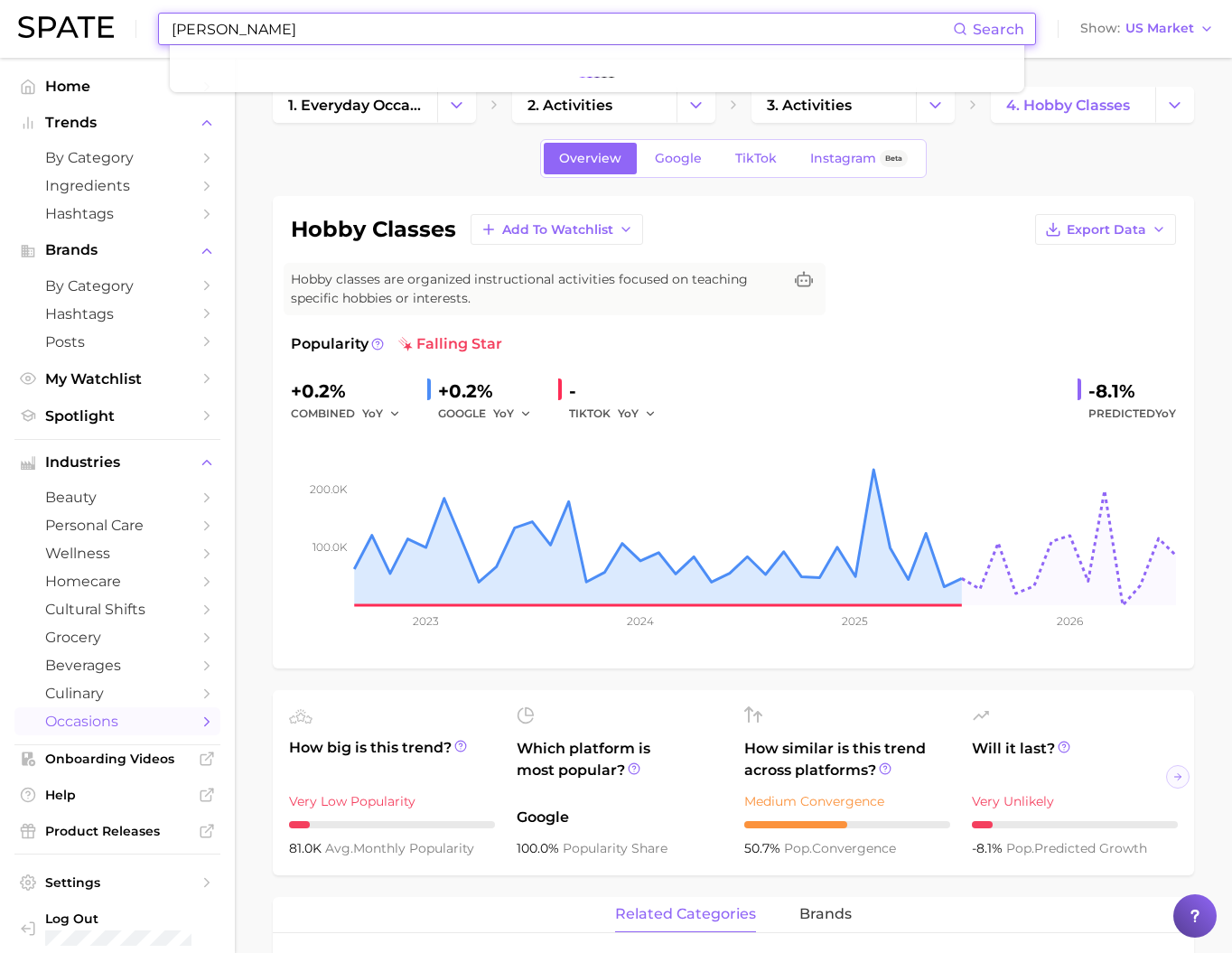
type input "mary ruth"
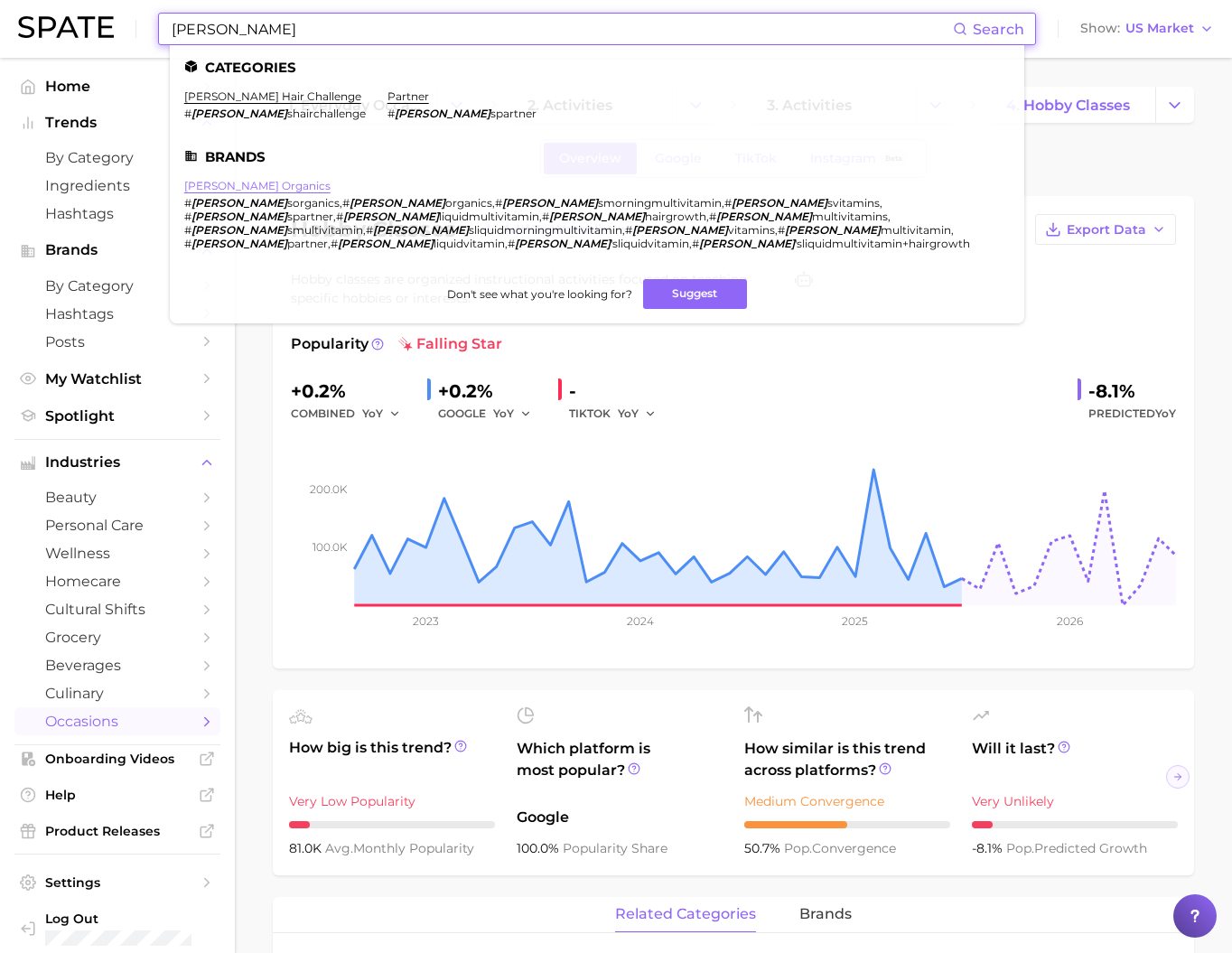
click at [259, 193] on link "mary ruth organics" at bounding box center [257, 186] width 147 height 14
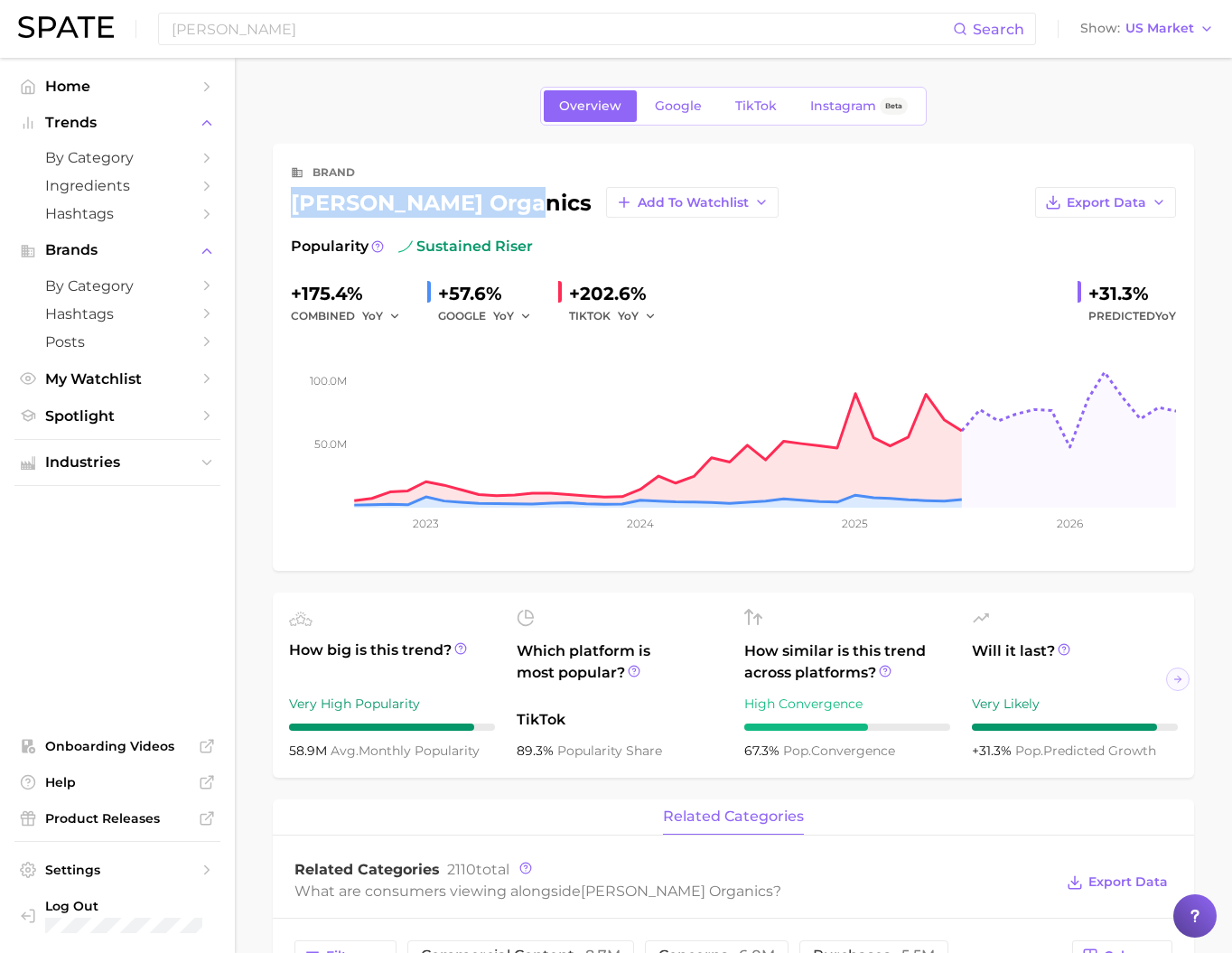
drag, startPoint x: 292, startPoint y: 215, endPoint x: 513, endPoint y: 217, distance: 221.0
click at [513, 217] on div "mary ruth organics Add to Watchlist" at bounding box center [535, 202] width 488 height 31
copy div "mary ruth organics"
click at [725, 96] on link "TikTok" at bounding box center [756, 106] width 72 height 32
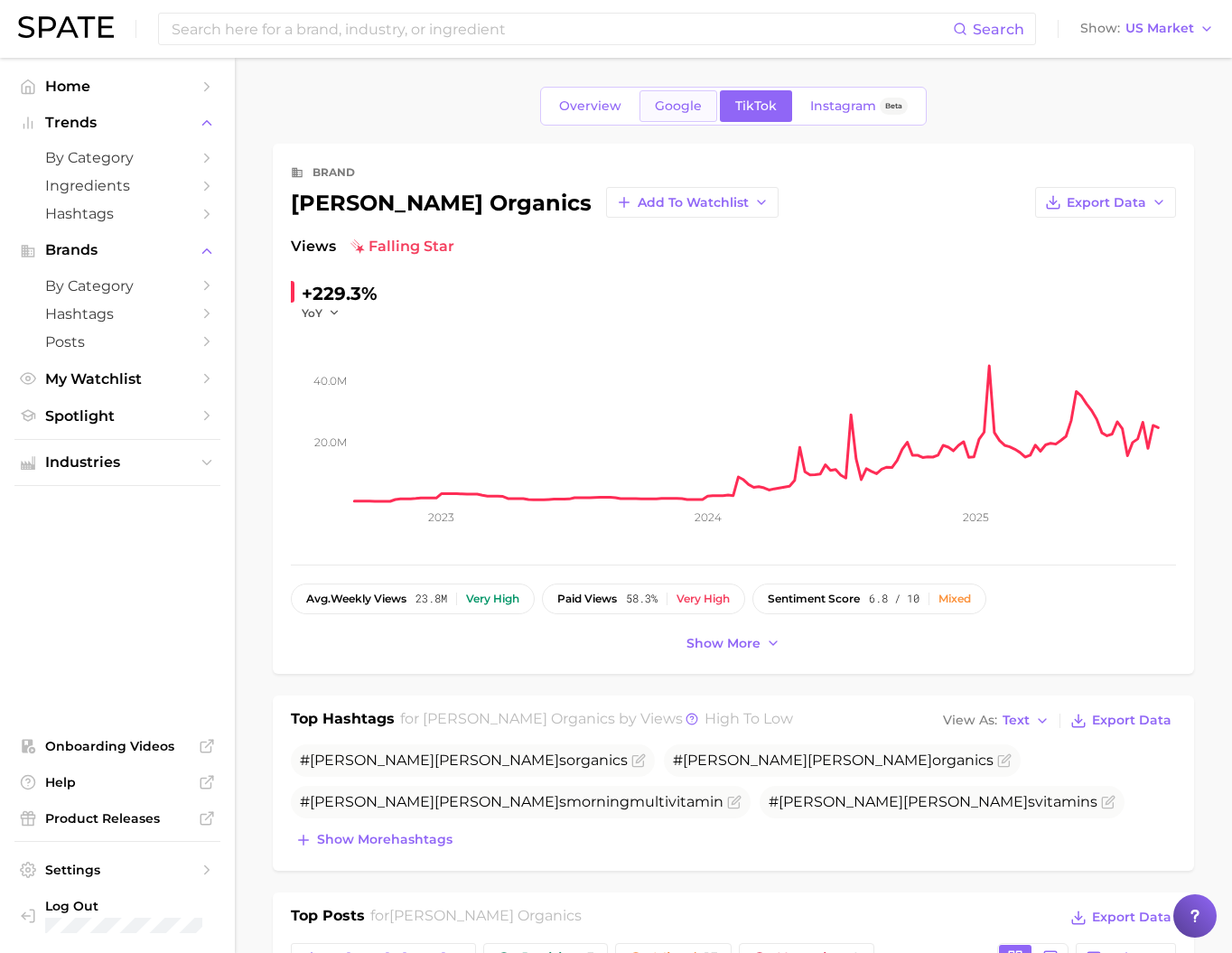
click at [655, 122] on link "Google" at bounding box center [678, 106] width 78 height 32
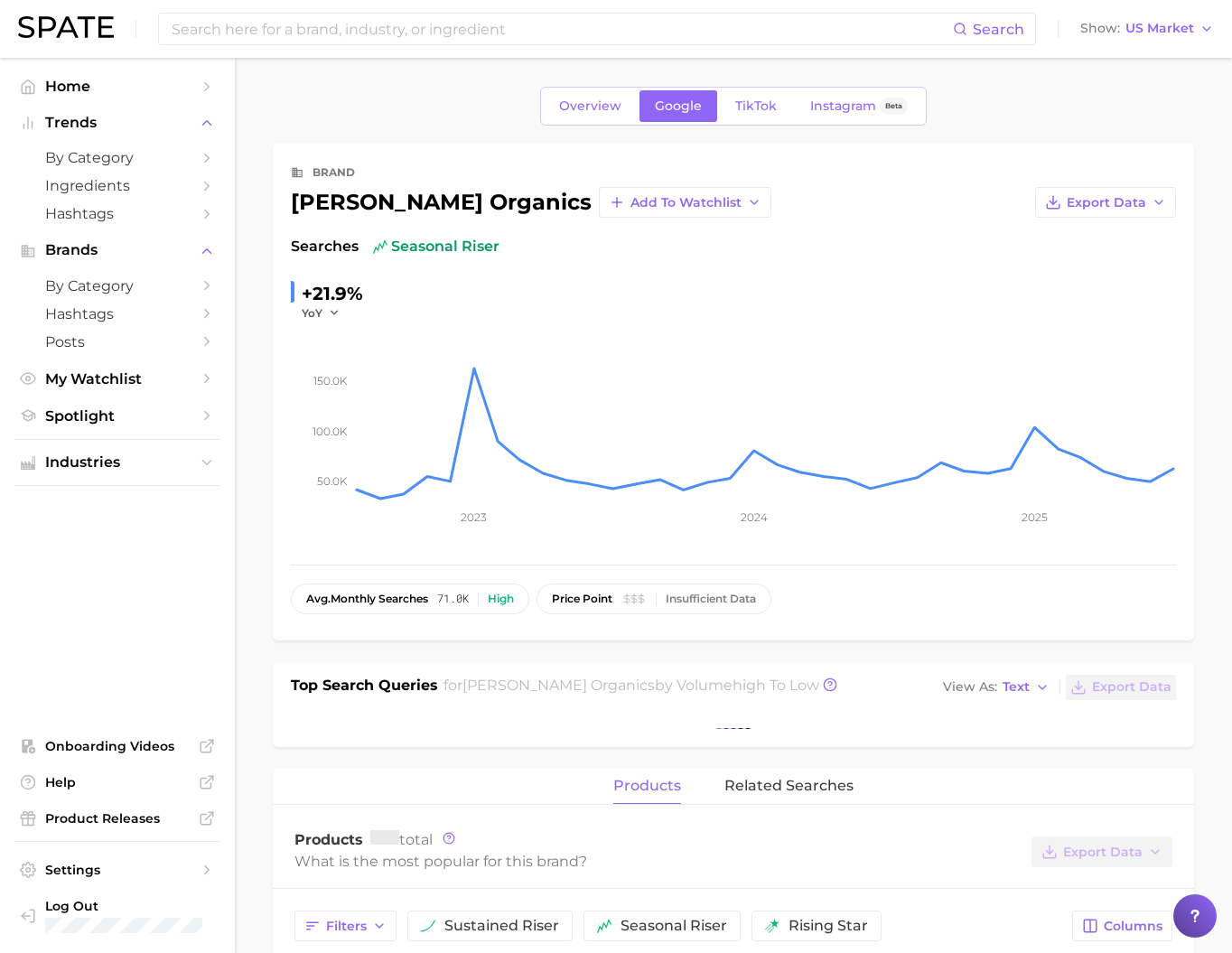
click at [568, 126] on div "Overview Google TikTok Instagram Beta" at bounding box center [733, 105] width 387 height 38
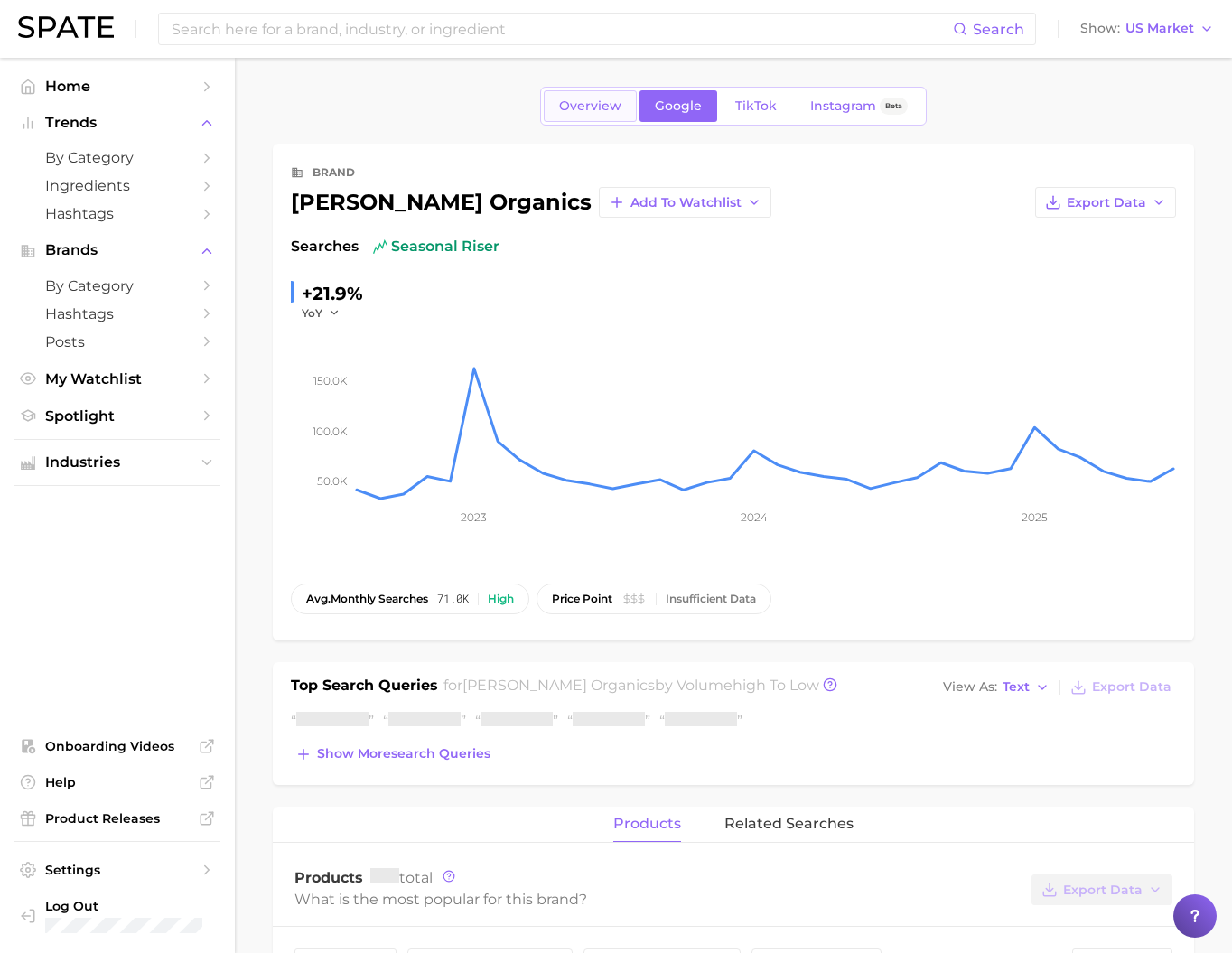
click at [570, 122] on link "Overview" at bounding box center [590, 106] width 93 height 32
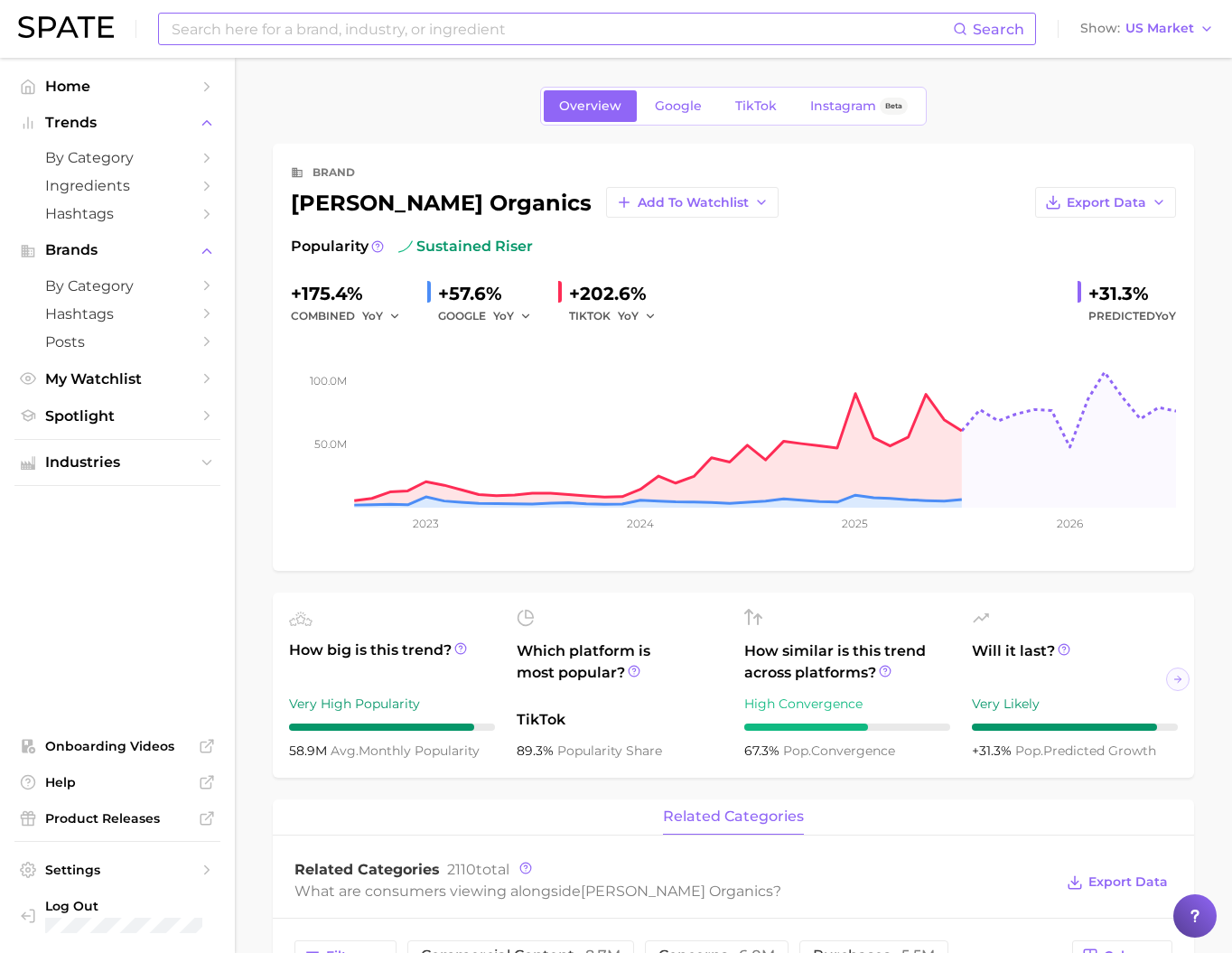
click at [226, 35] on input at bounding box center [562, 29] width 783 height 31
paste input "eye shadow"
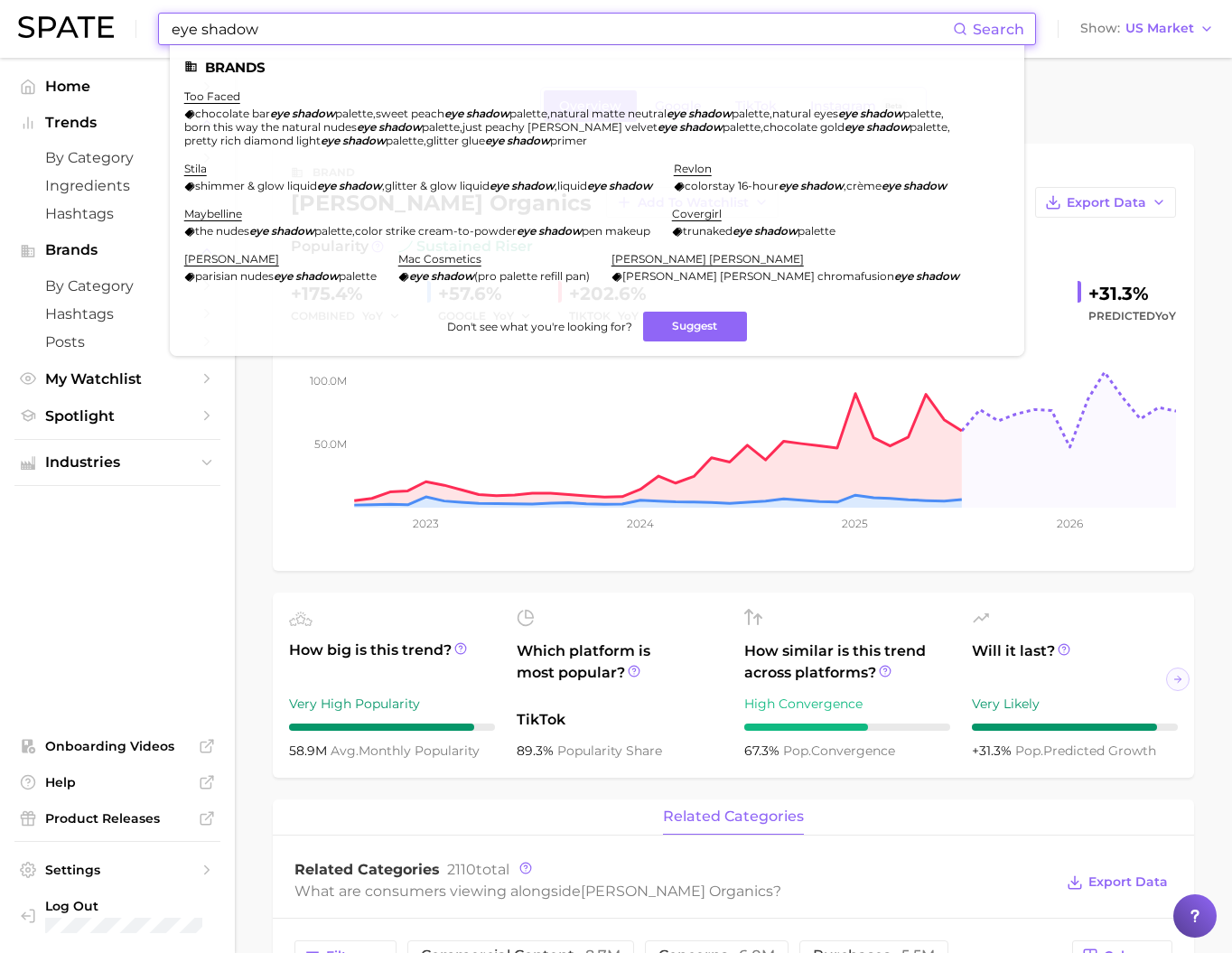
click at [221, 28] on input "eye shadow" at bounding box center [562, 29] width 783 height 31
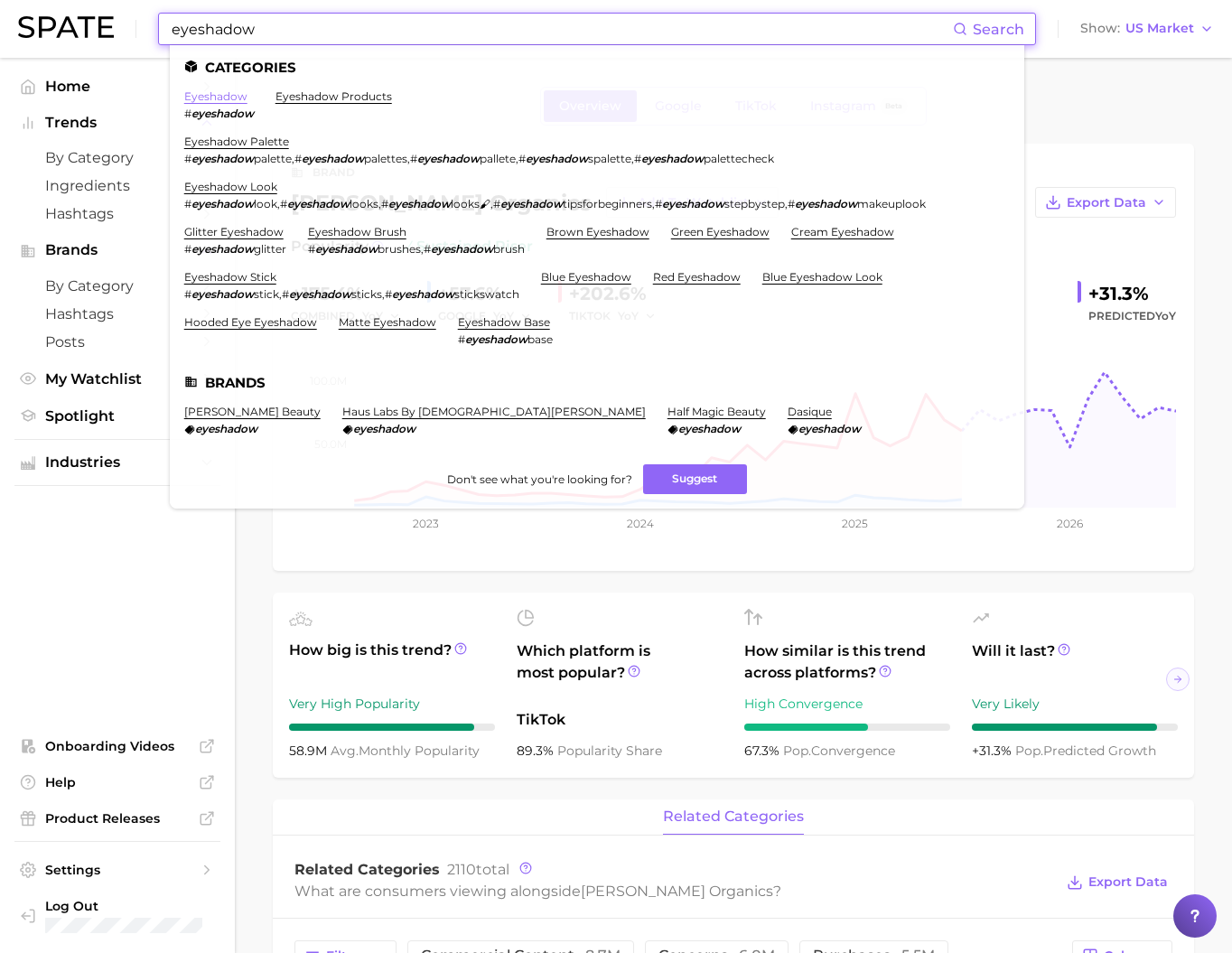
type input "eyeshadow"
click at [248, 95] on link "eyeshadow" at bounding box center [216, 96] width 63 height 14
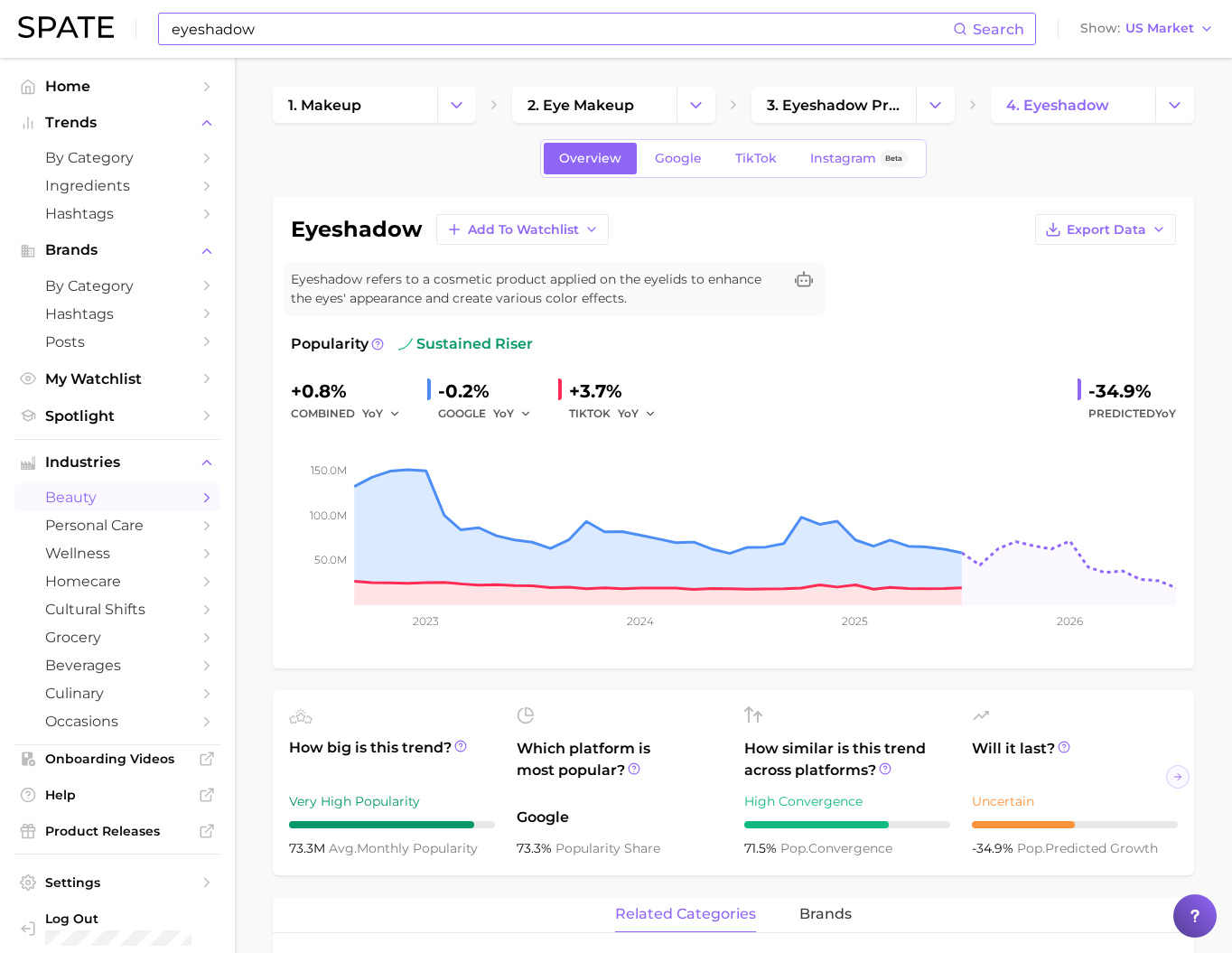
click at [284, 40] on input "eyeshadow" at bounding box center [562, 29] width 783 height 31
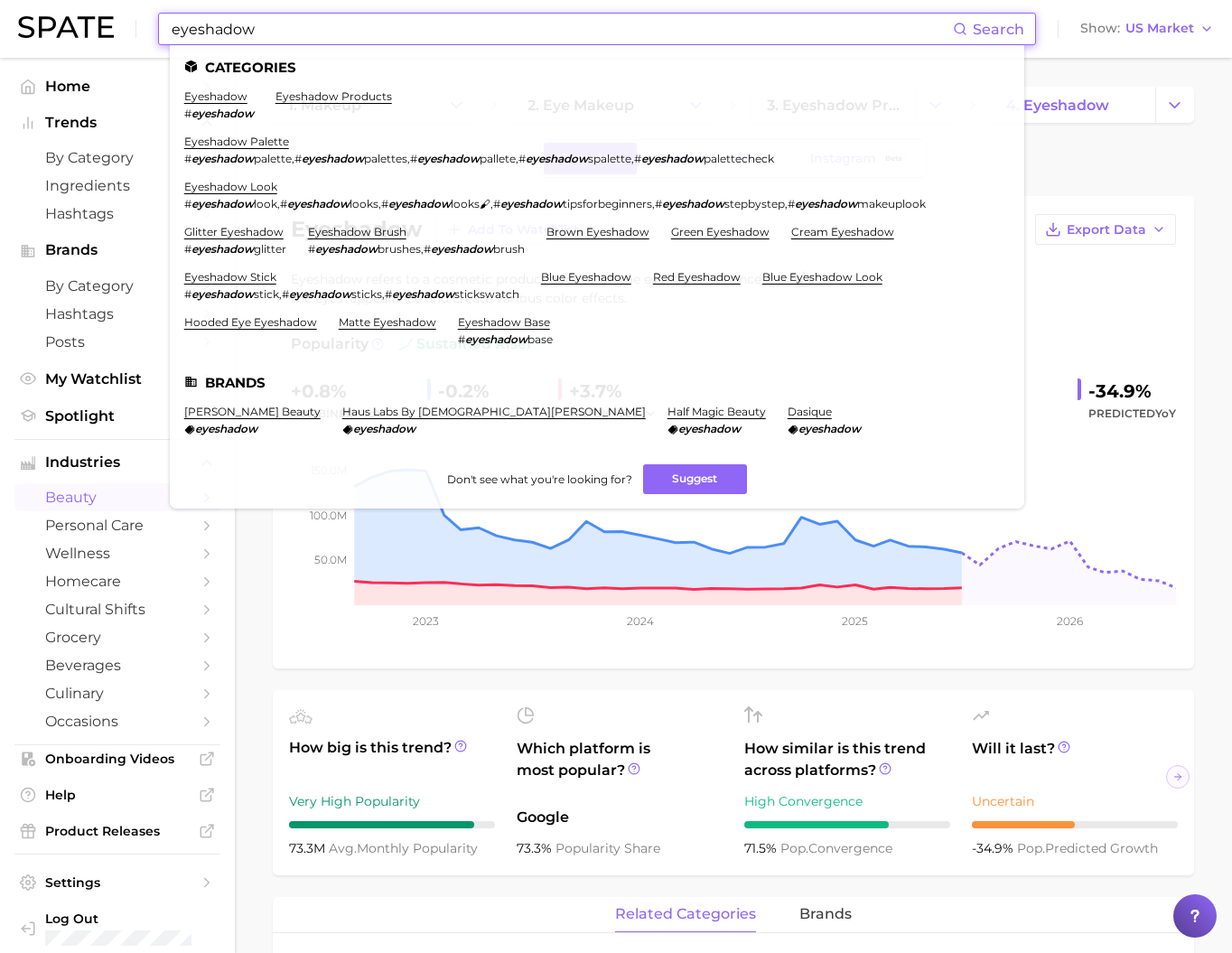
click at [284, 40] on input "eyeshadow" at bounding box center [562, 29] width 783 height 31
paste input "longevitiy"
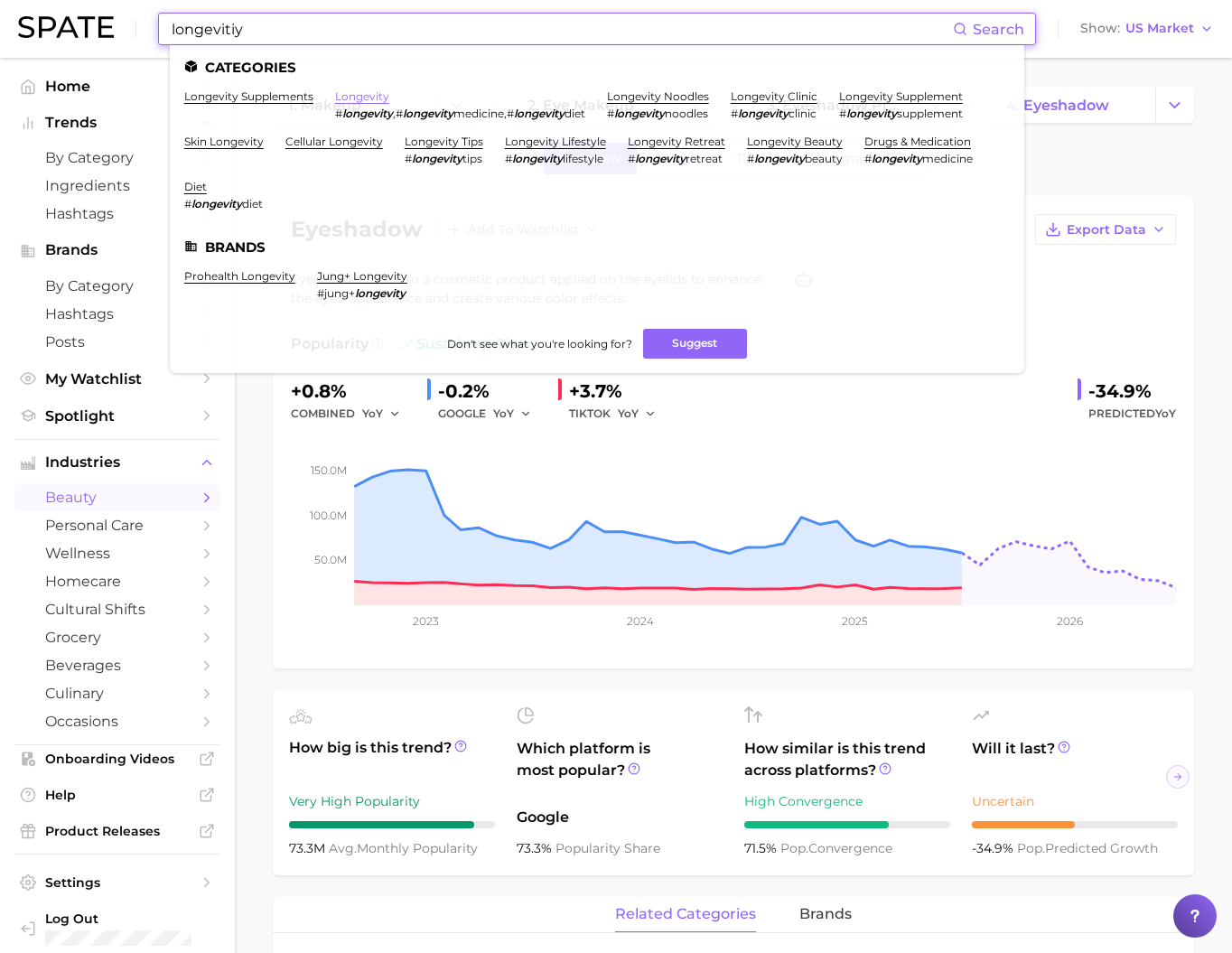
click at [366, 95] on link "longevity" at bounding box center [362, 96] width 54 height 14
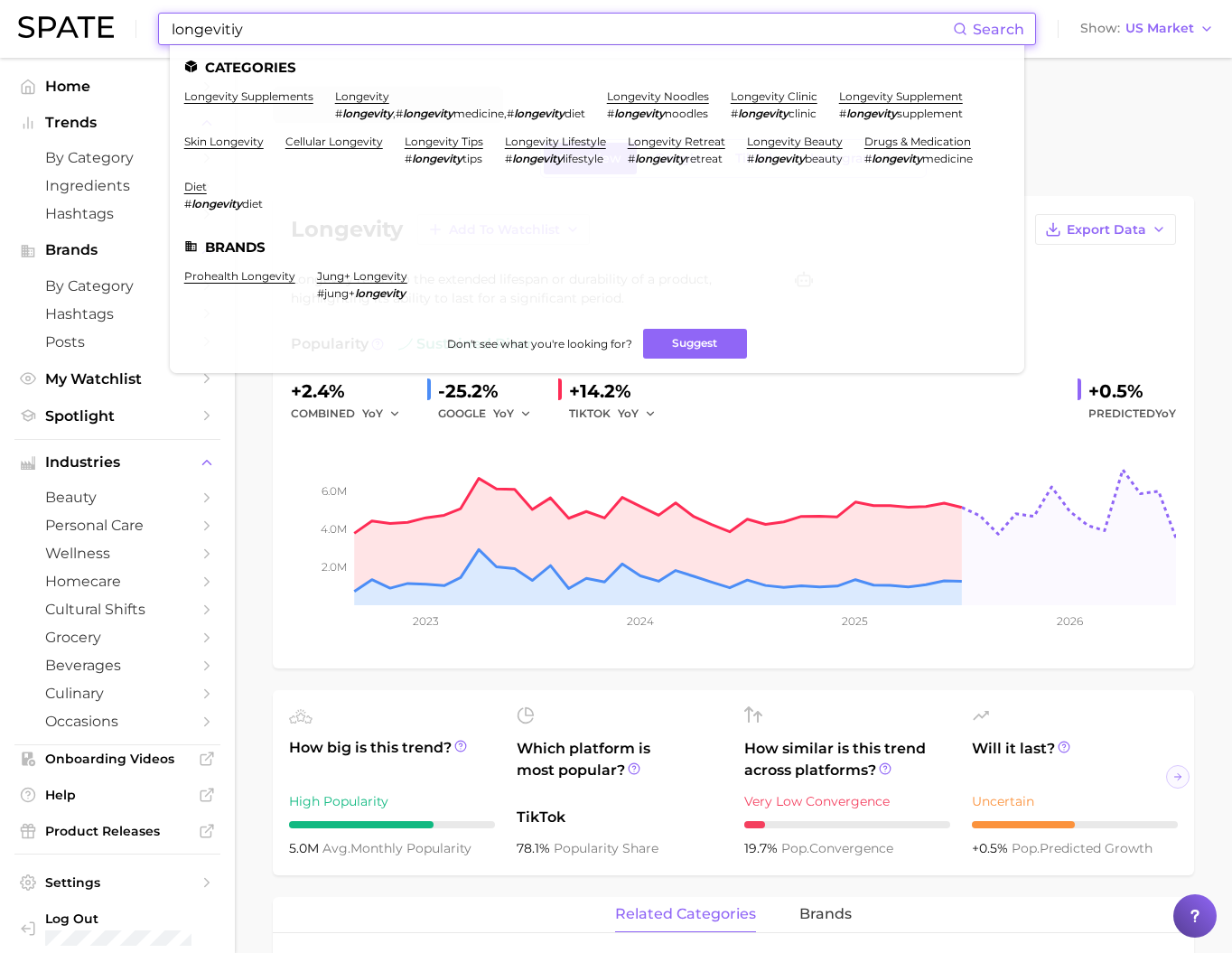
click at [282, 28] on input "longevitiy" at bounding box center [562, 29] width 783 height 31
click at [278, 28] on input "longevitiy" at bounding box center [562, 29] width 783 height 31
paste input "Matcha coffee latte"
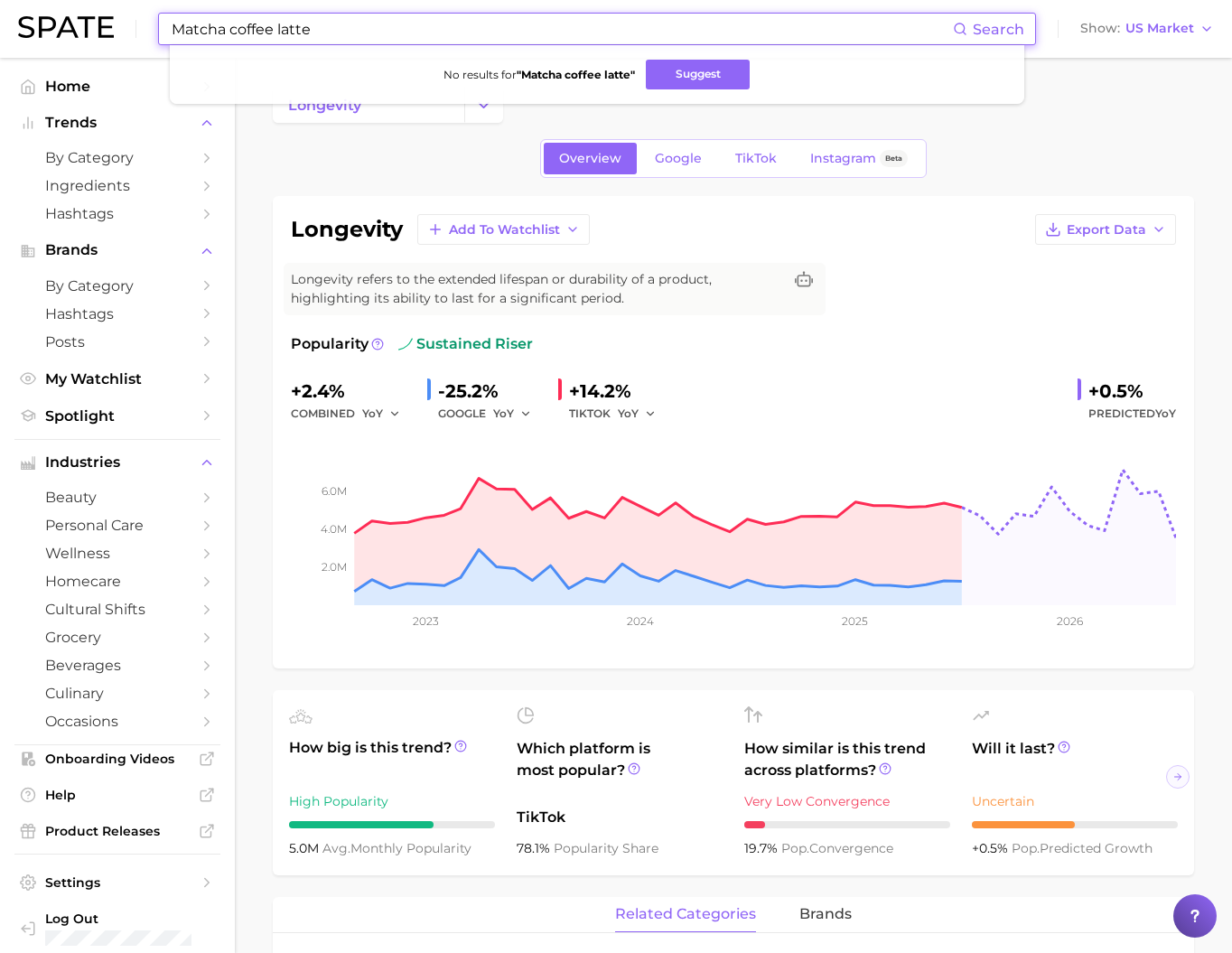
type input "Matcha coffee latte"
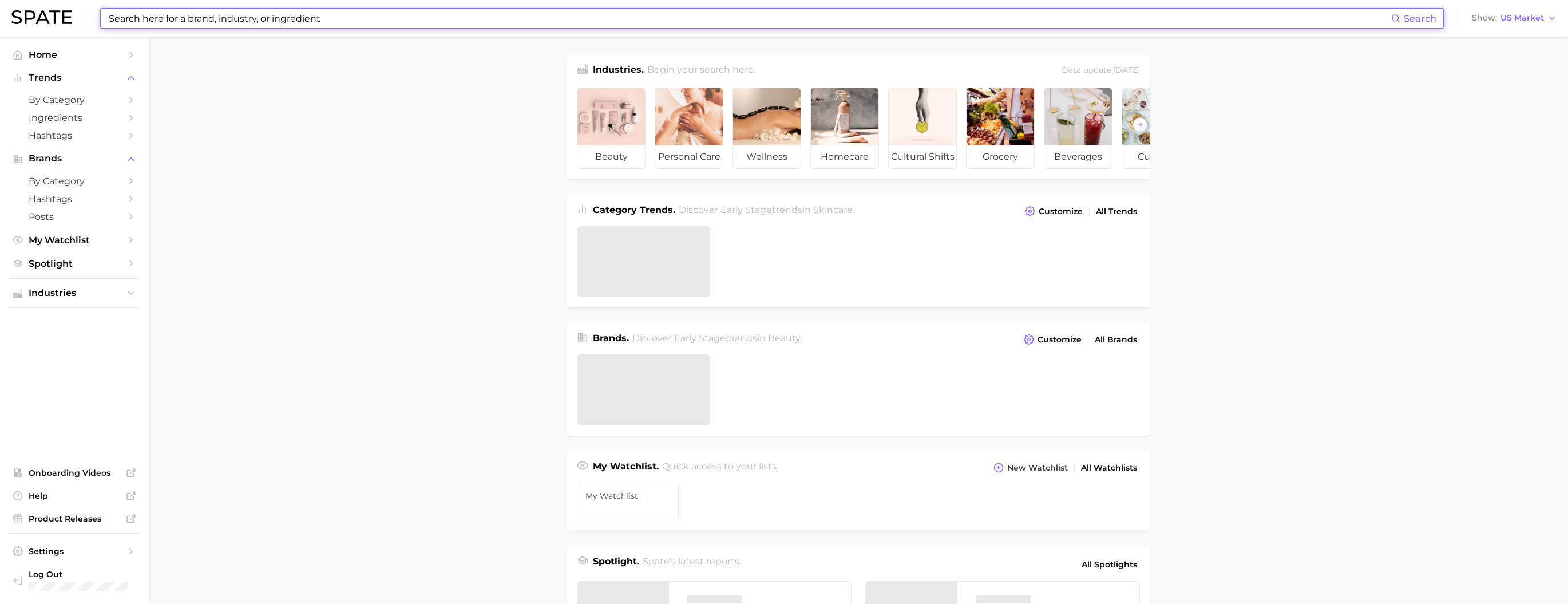
click at [293, 17] on input at bounding box center [749, 18] width 1284 height 19
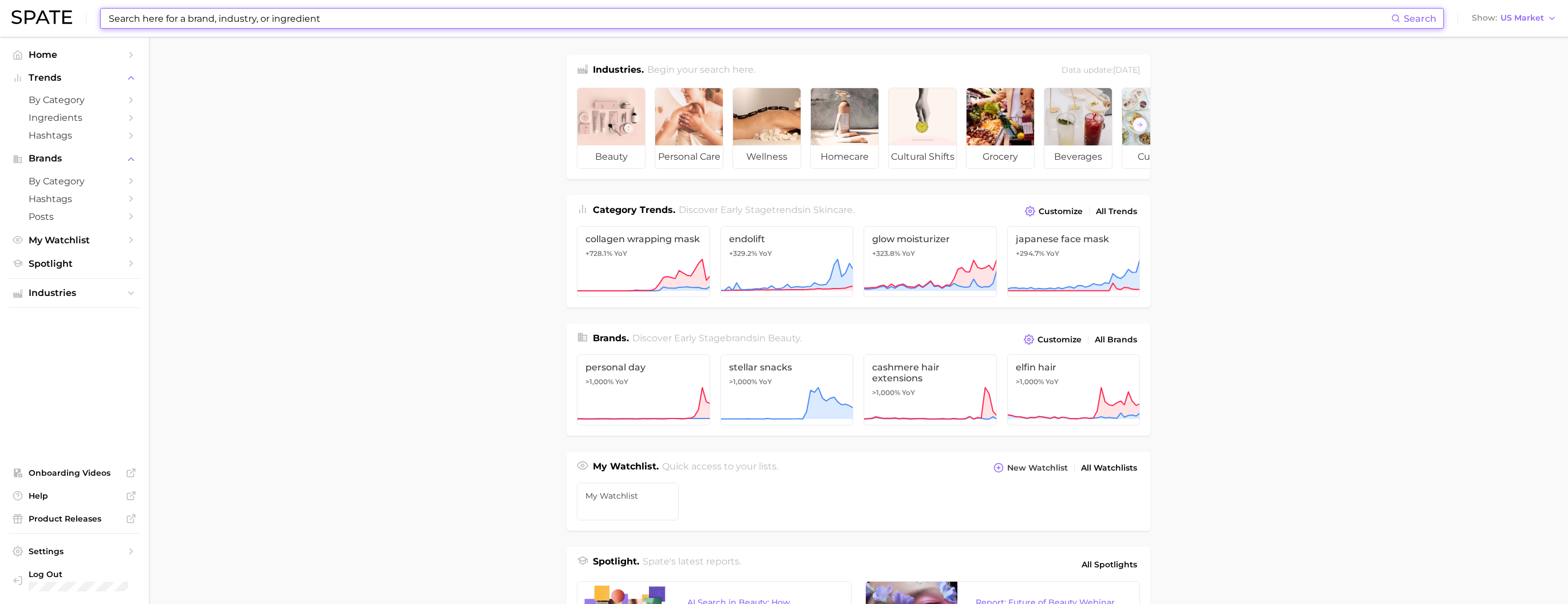
type input "ㅣ"
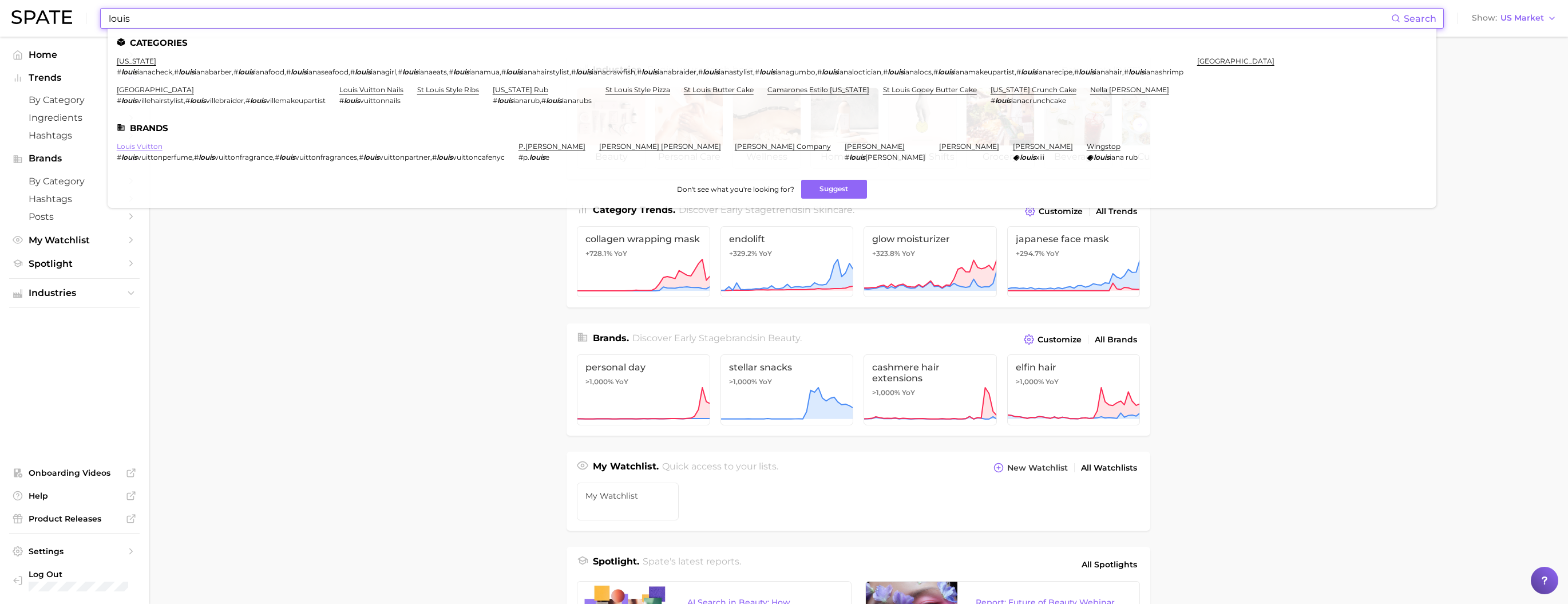
type input "louis"
click at [152, 150] on link "louis vuitton" at bounding box center [139, 147] width 46 height 9
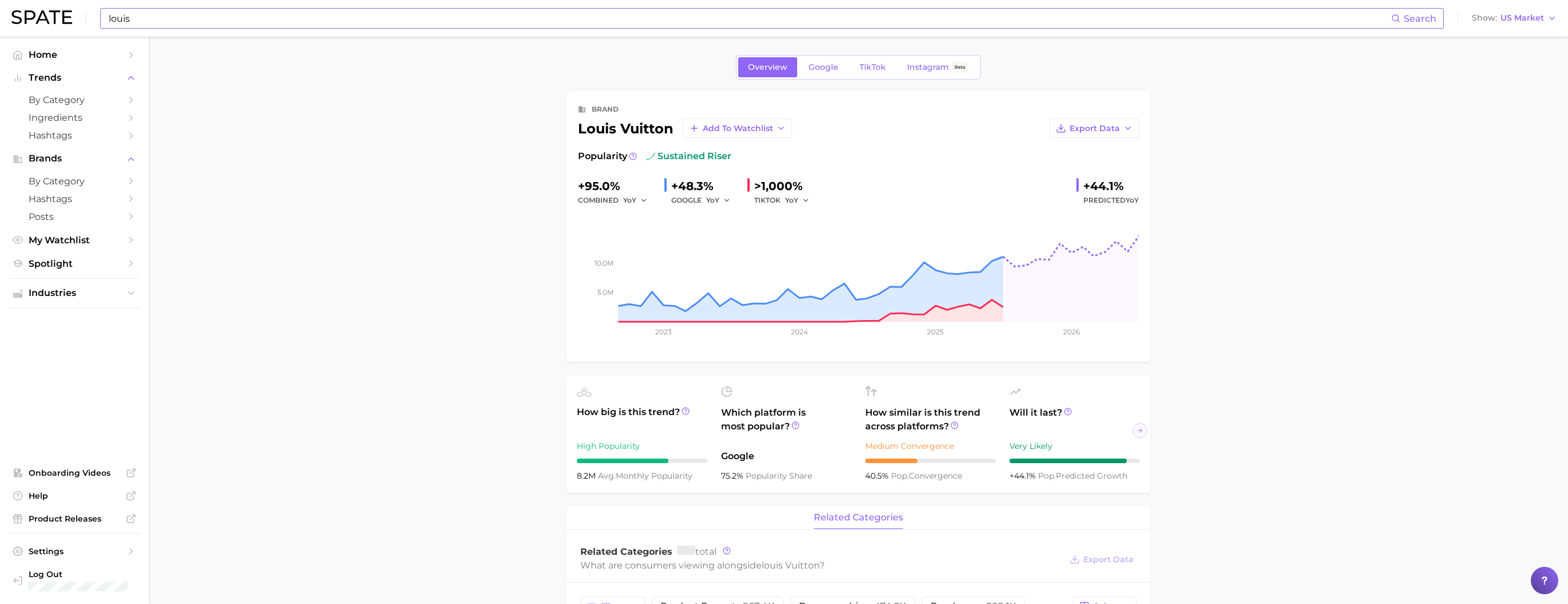
click at [175, 12] on input "louis" at bounding box center [749, 18] width 1284 height 19
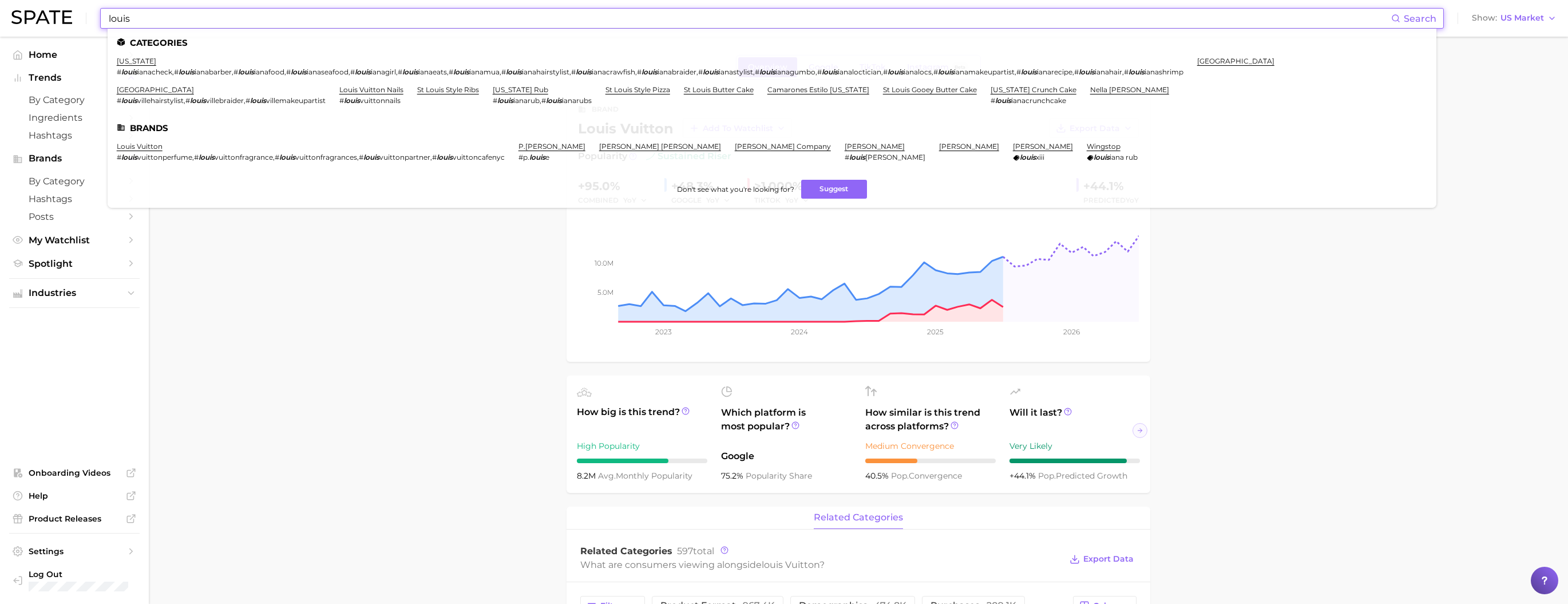
drag, startPoint x: 171, startPoint y: 21, endPoint x: 125, endPoint y: 11, distance: 47.1
click at [127, 11] on input "louis" at bounding box center [749, 18] width 1284 height 19
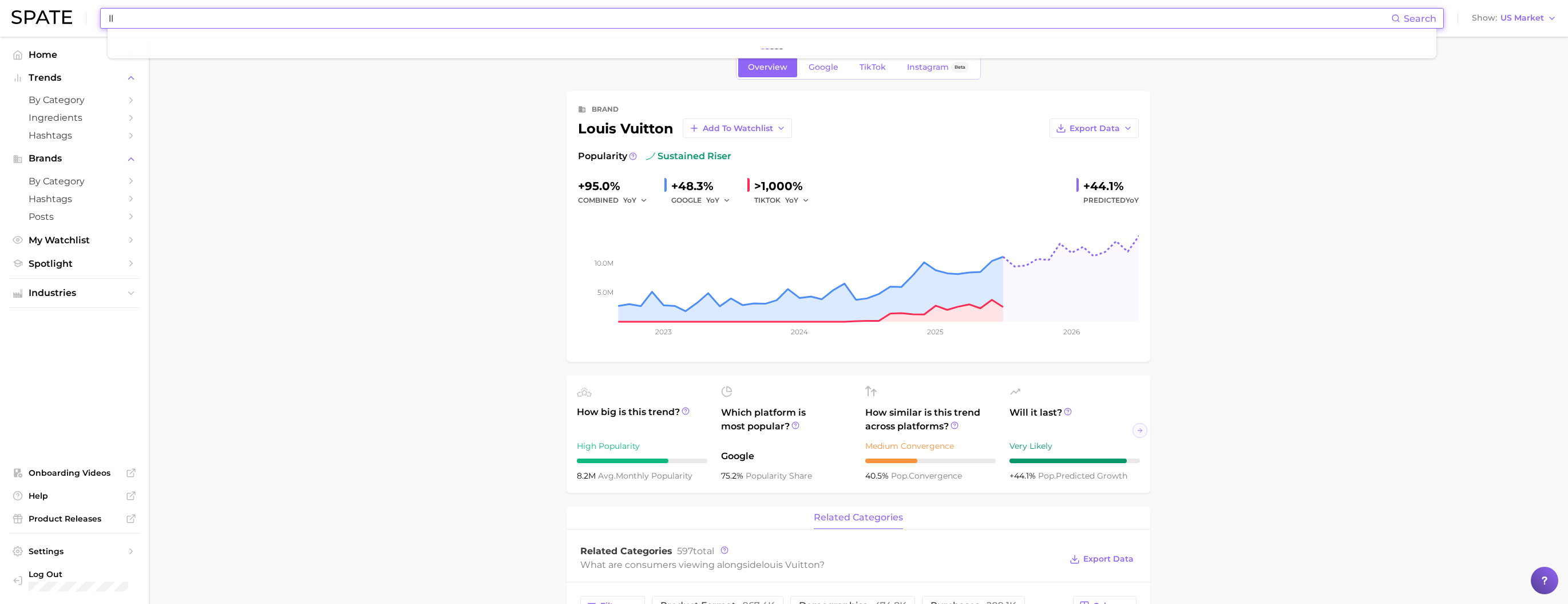
type input "l"
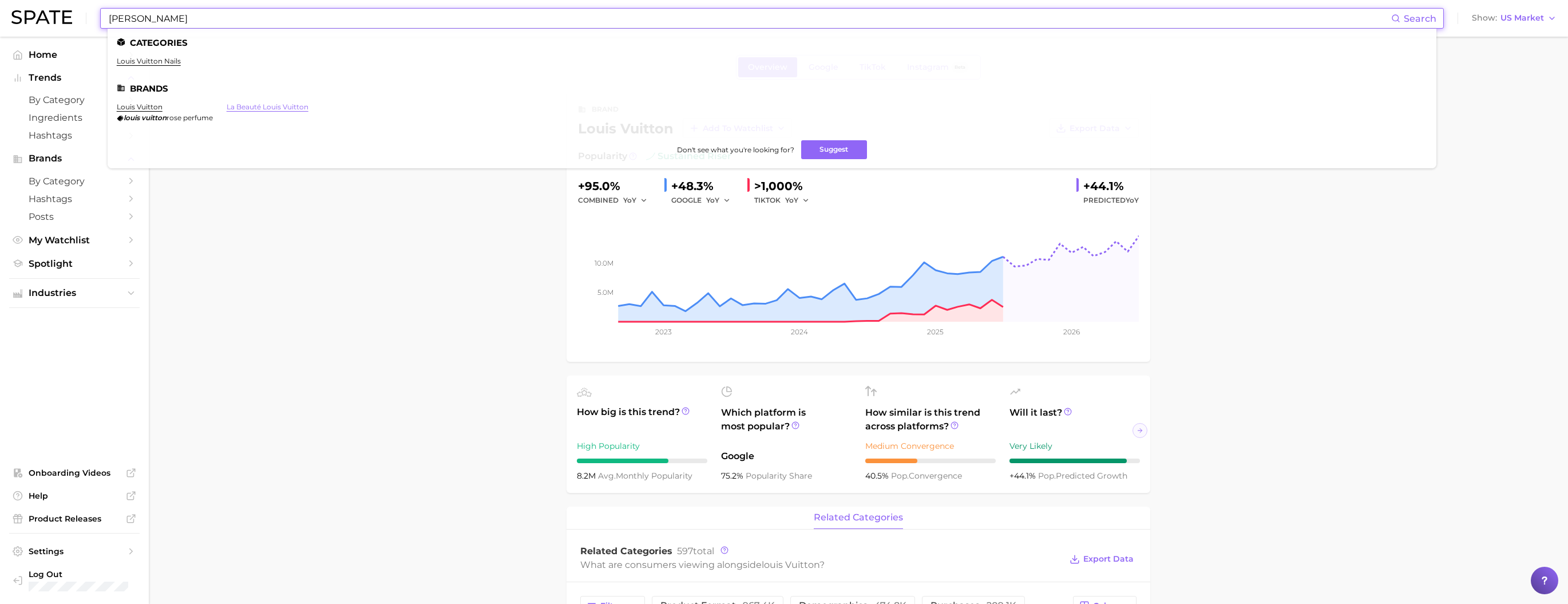
type input "[PERSON_NAME]"
click at [284, 111] on link "la beauté louis vuitton" at bounding box center [267, 107] width 82 height 9
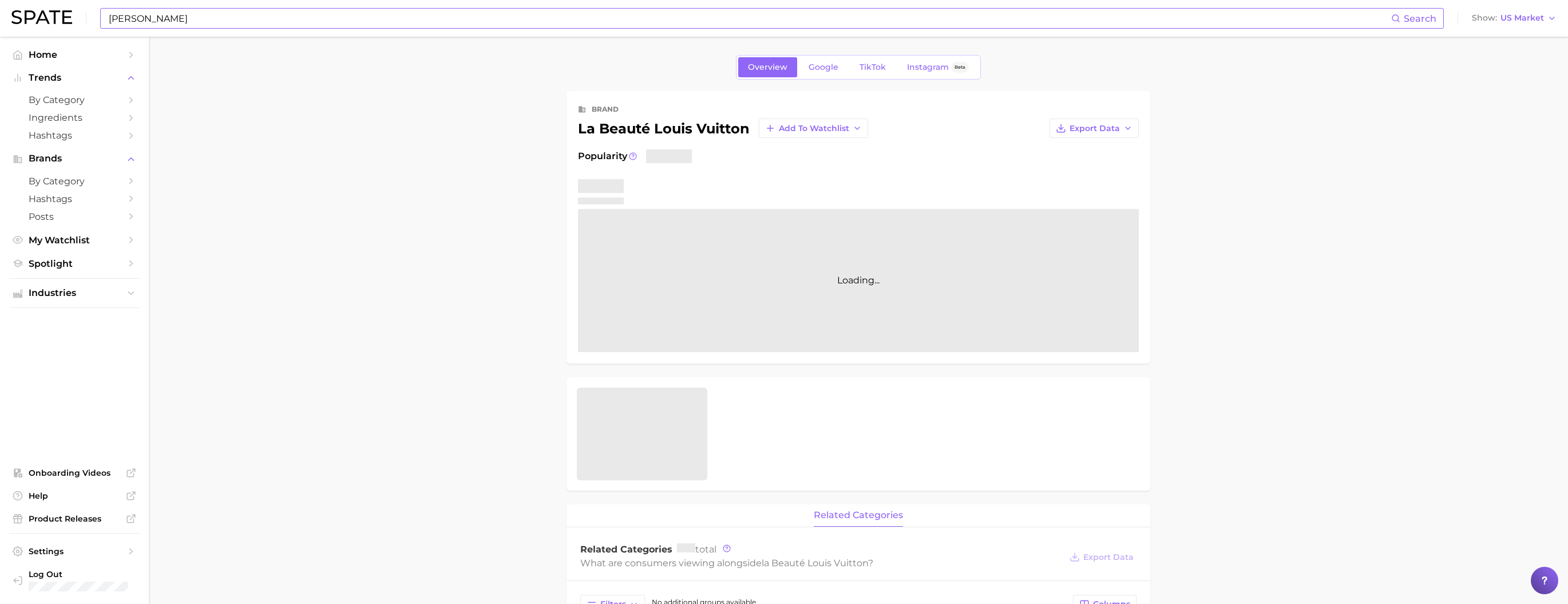
click at [185, 17] on input "[PERSON_NAME]" at bounding box center [749, 18] width 1284 height 19
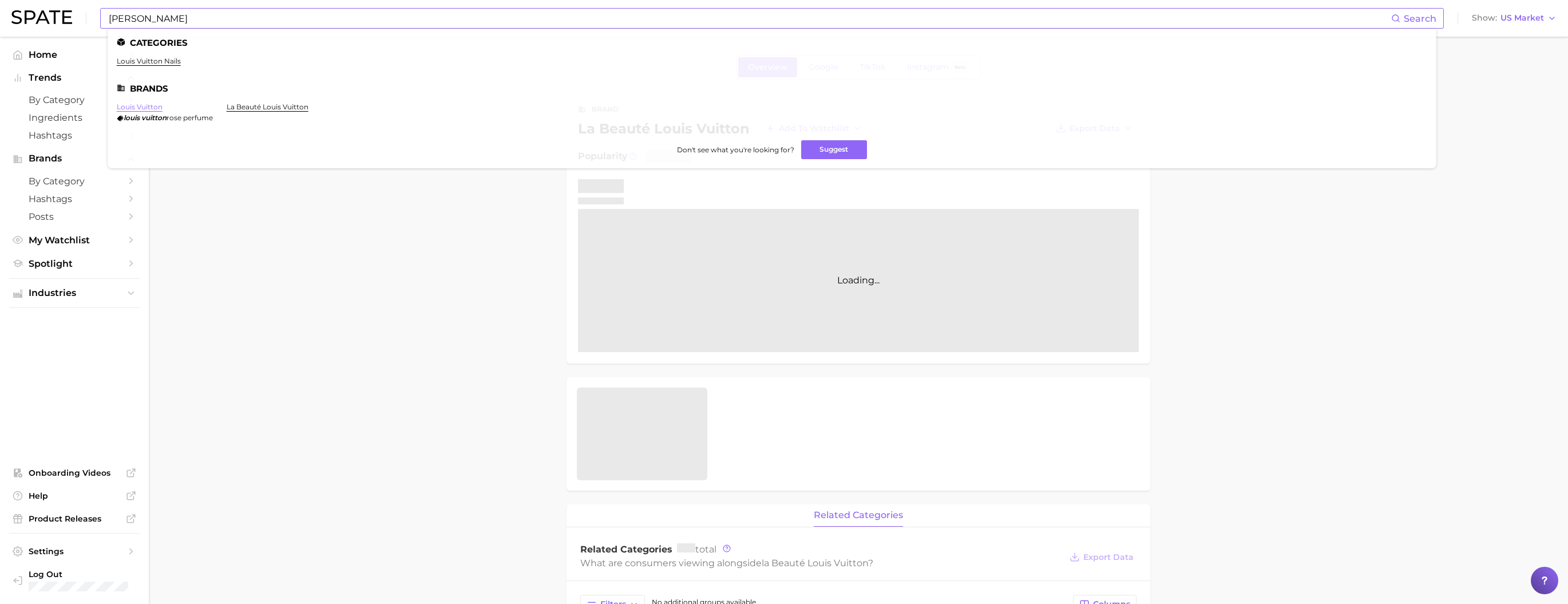
click at [163, 109] on link "louis vuitton" at bounding box center [139, 107] width 46 height 9
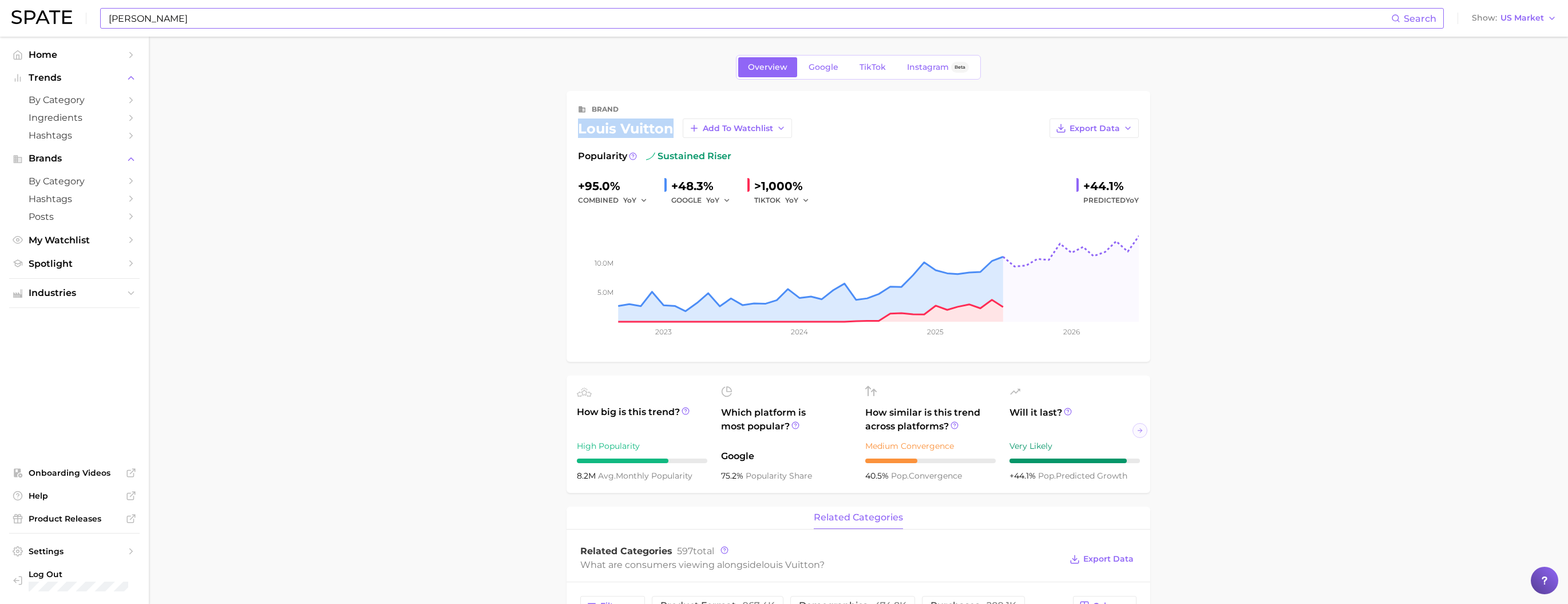
drag, startPoint x: 578, startPoint y: 138, endPoint x: 671, endPoint y: 132, distance: 93.2
click at [671, 132] on div "louis vuitton Add to Watchlist" at bounding box center [685, 128] width 214 height 19
copy div "louis vuitton"
click at [244, 14] on input "[PERSON_NAME]" at bounding box center [749, 18] width 1284 height 19
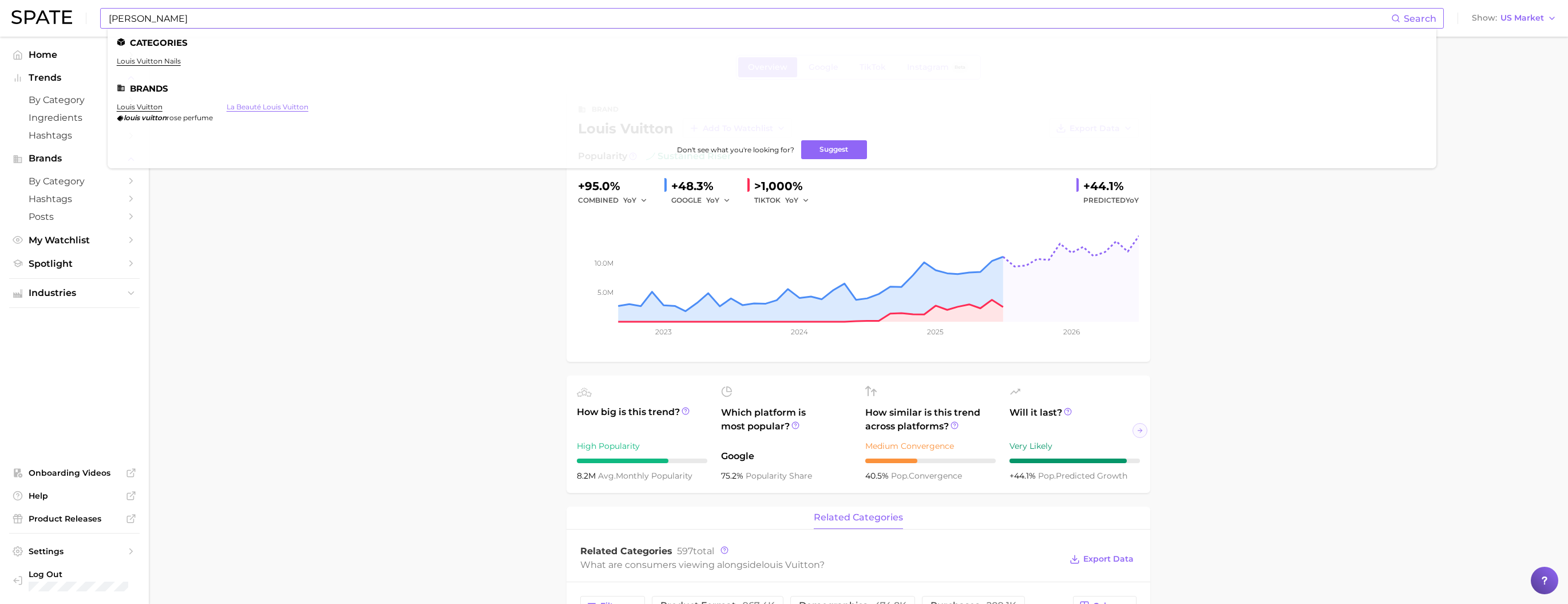
click at [269, 111] on link "la beauté louis vuitton" at bounding box center [267, 107] width 82 height 9
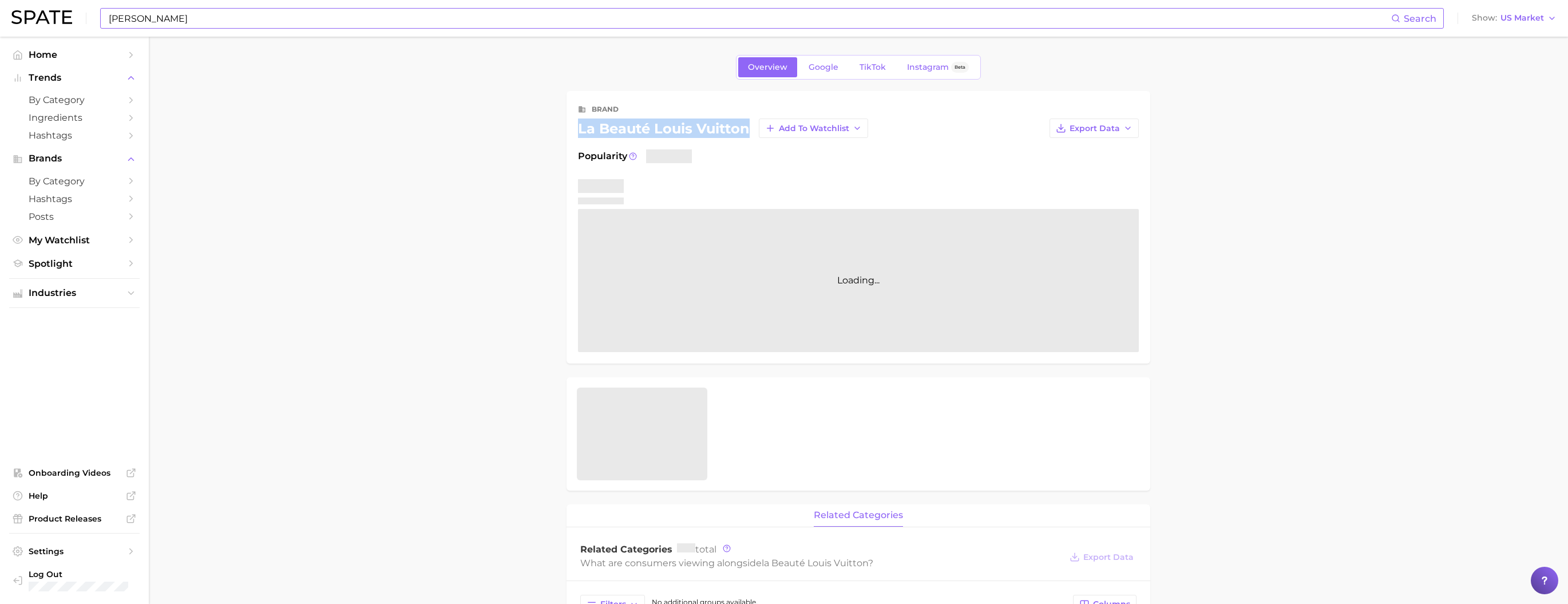
drag, startPoint x: 579, startPoint y: 136, endPoint x: 749, endPoint y: 136, distance: 170.0
click at [749, 136] on div "la beauté louis vuitton Add to Watchlist" at bounding box center [723, 128] width 290 height 19
copy div "la beauté louis vuitton"
click at [223, 15] on input "[PERSON_NAME]" at bounding box center [749, 18] width 1284 height 19
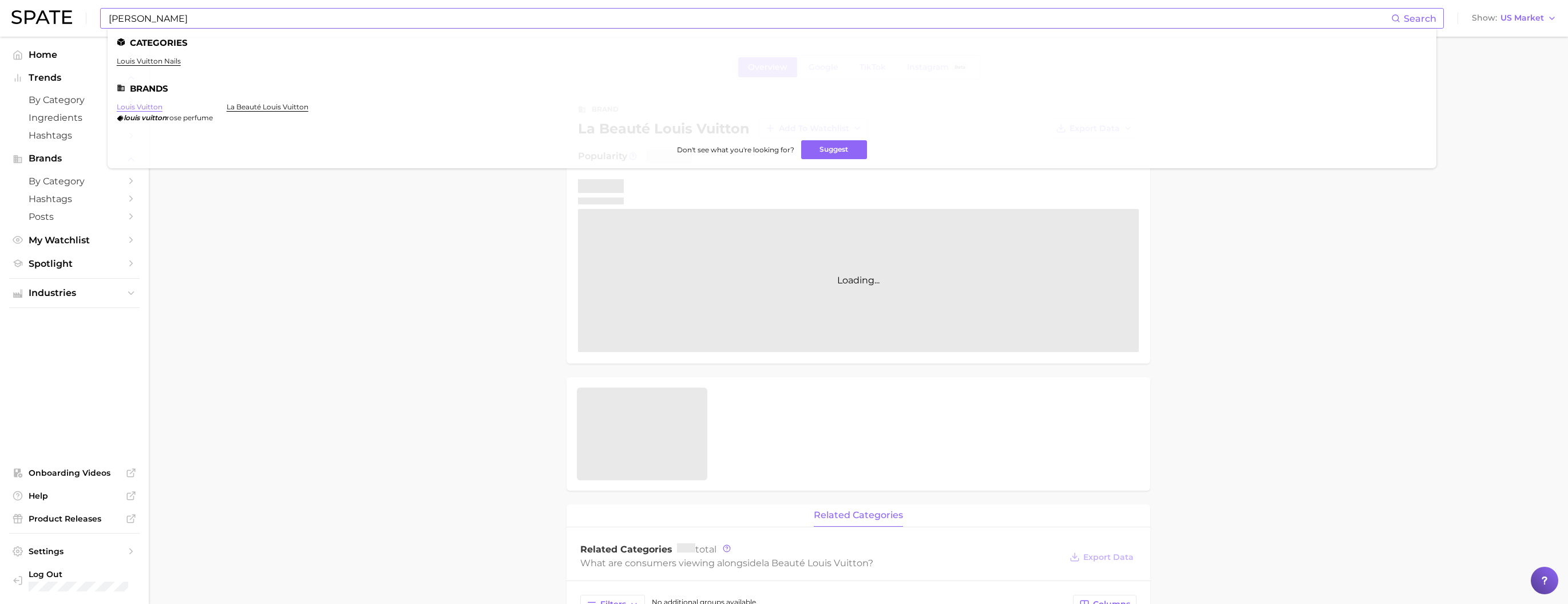
click at [158, 111] on link "louis vuitton" at bounding box center [139, 107] width 46 height 9
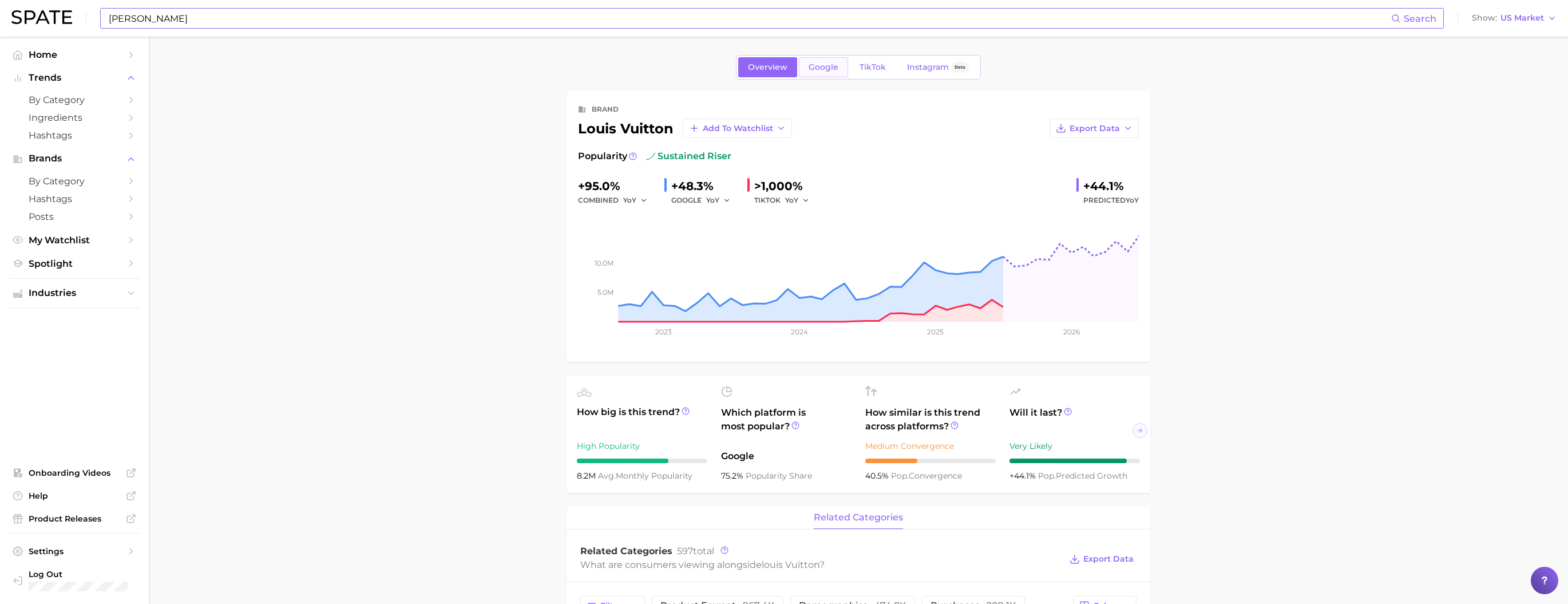
click at [820, 72] on span "Google" at bounding box center [824, 67] width 30 height 10
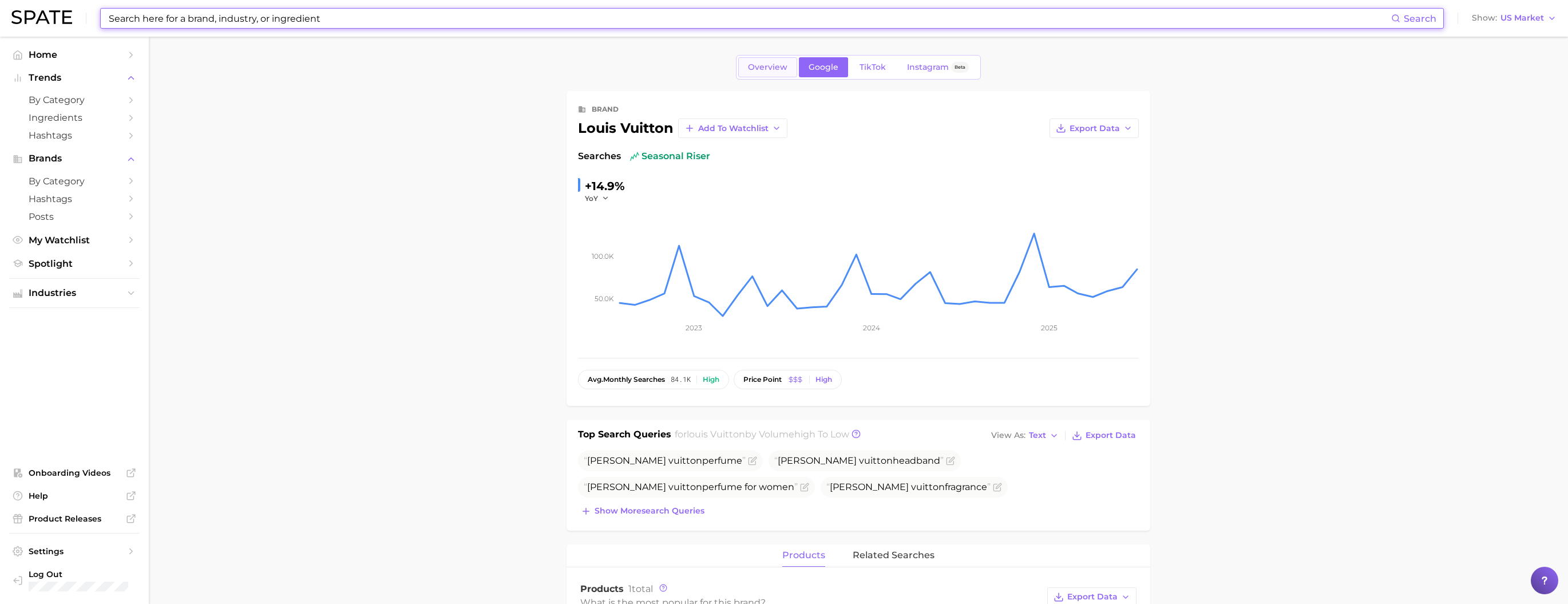
click at [756, 71] on span "Overview" at bounding box center [767, 67] width 39 height 10
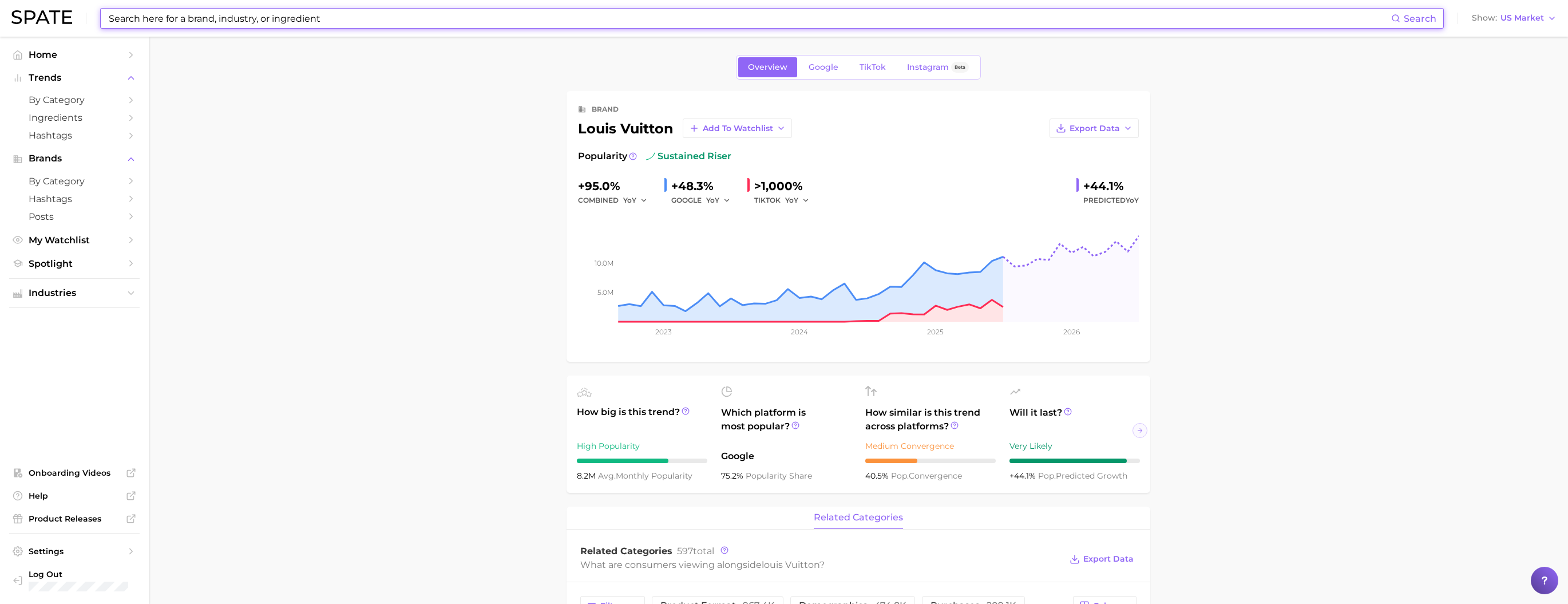
click at [260, 12] on input at bounding box center [749, 18] width 1284 height 19
paste input "louis vuitton"
type input "louis vuitton"
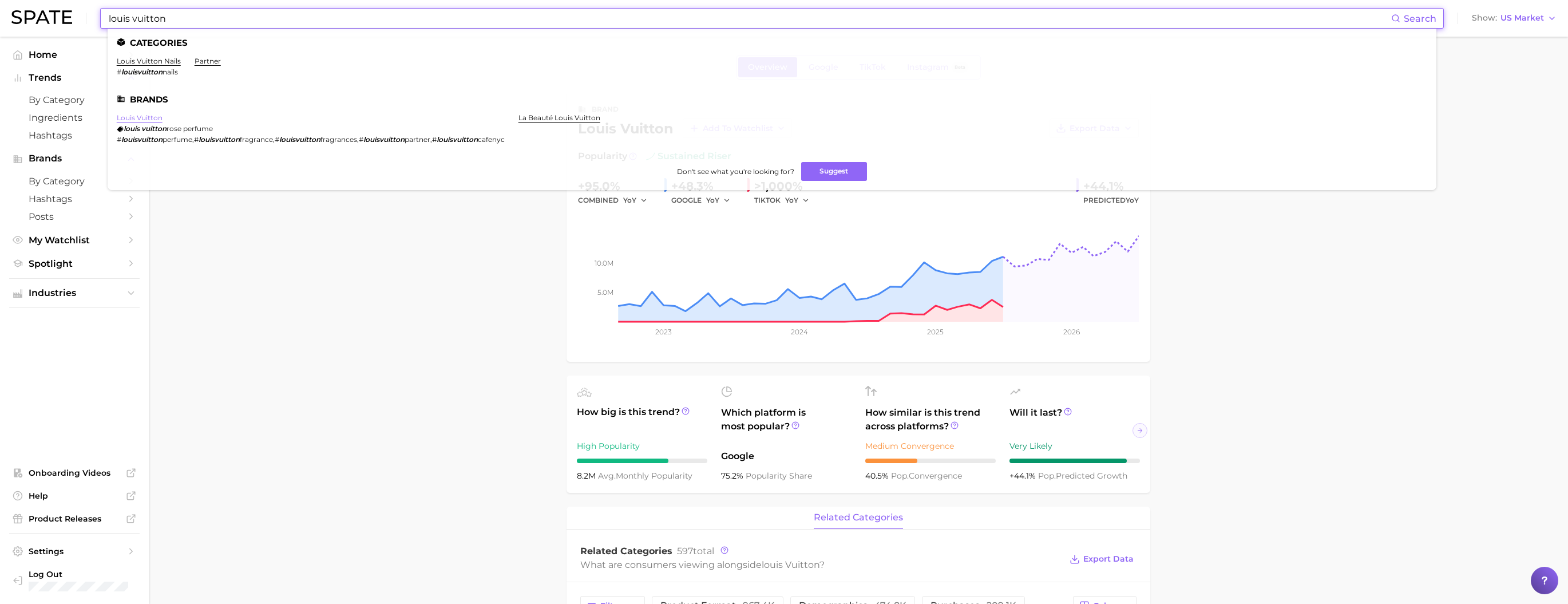
click at [147, 122] on link "louis vuitton" at bounding box center [139, 118] width 46 height 9
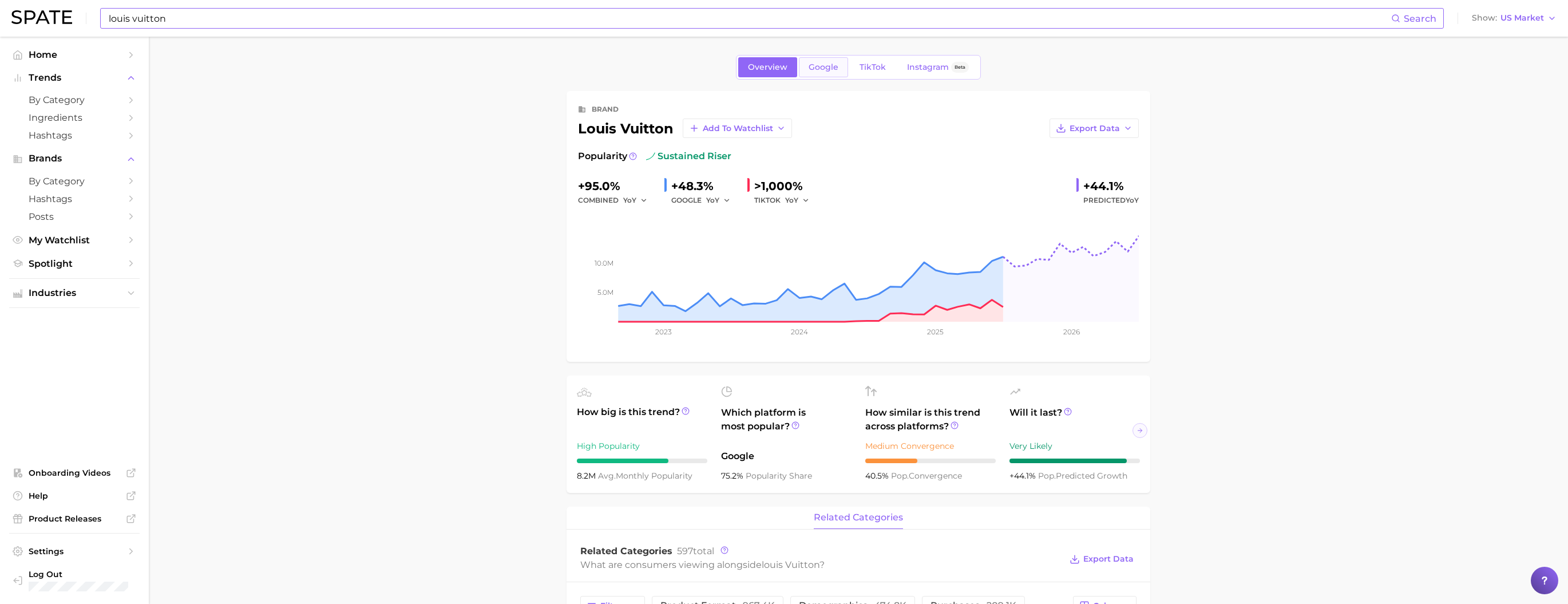
click at [817, 72] on span "Google" at bounding box center [824, 67] width 30 height 10
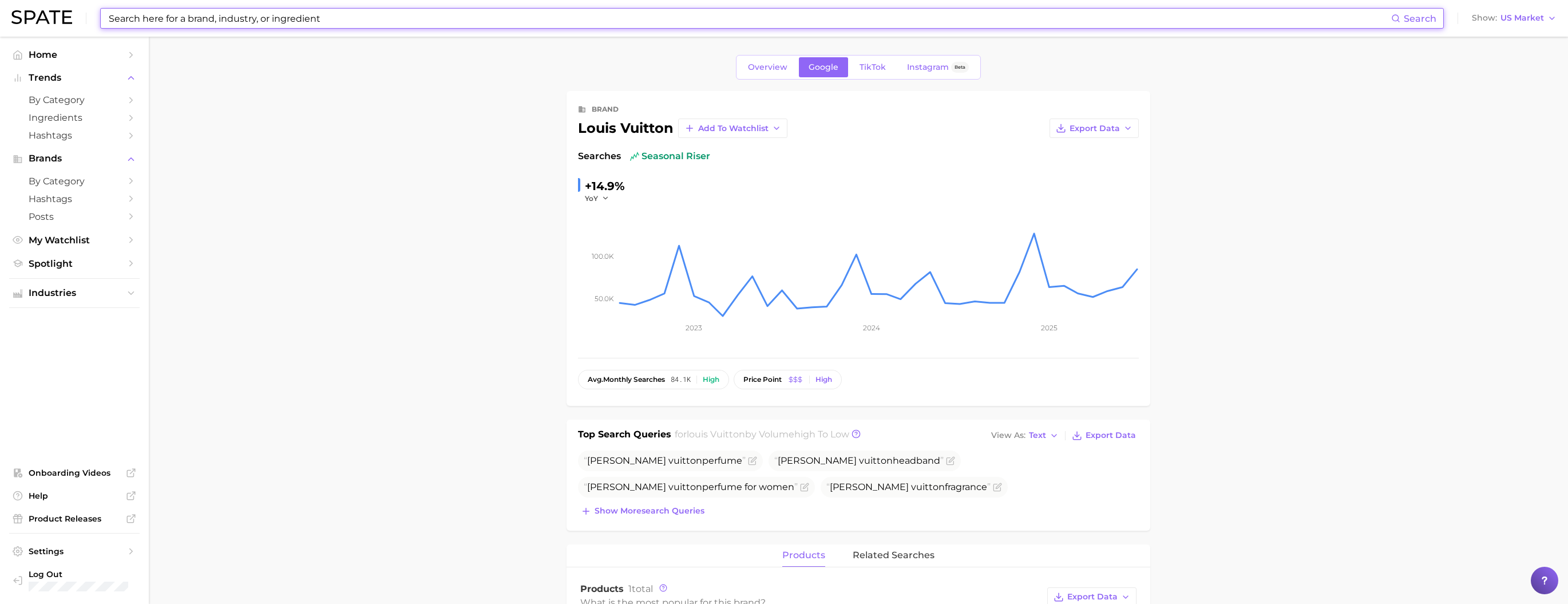
click at [175, 16] on input at bounding box center [749, 18] width 1284 height 19
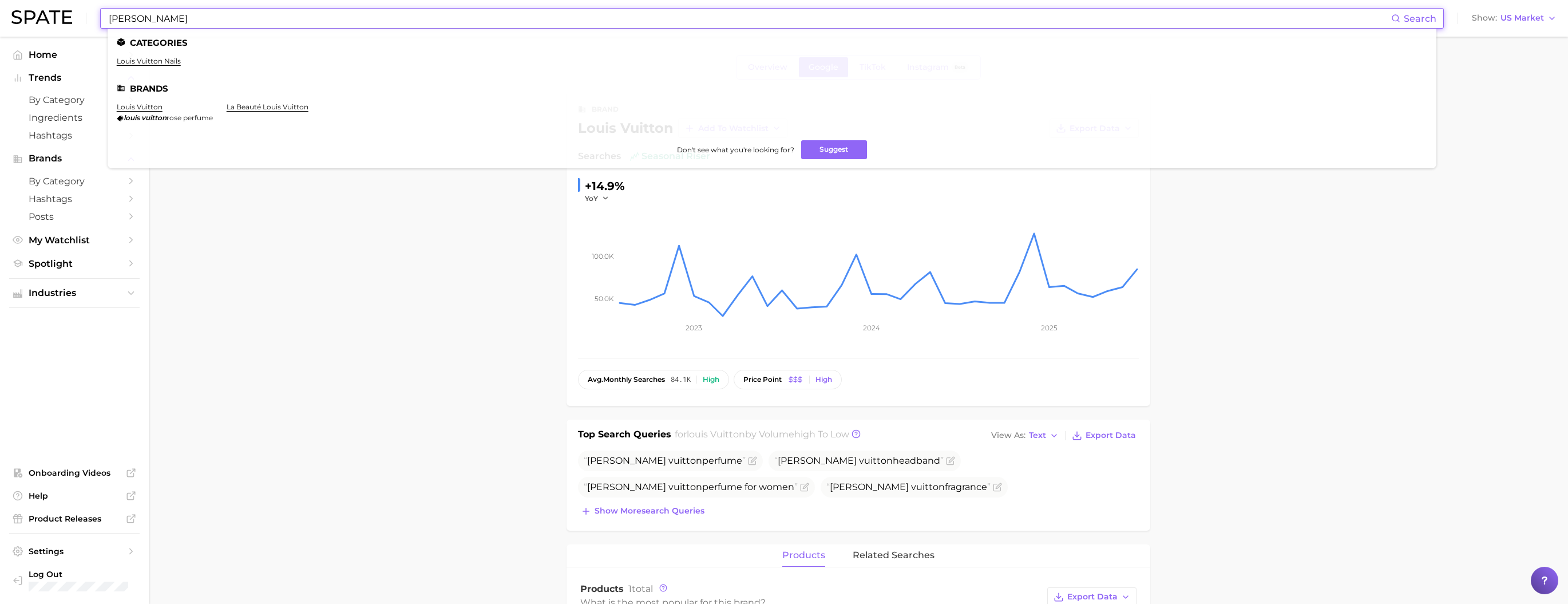
type input "[PERSON_NAME]"
click at [309, 118] on li "la beauté louis vuitton" at bounding box center [267, 112] width 82 height 19
click at [309, 115] on li "la beauté louis vuitton" at bounding box center [267, 112] width 82 height 19
click at [309, 111] on link "la beauté louis vuitton" at bounding box center [267, 107] width 82 height 9
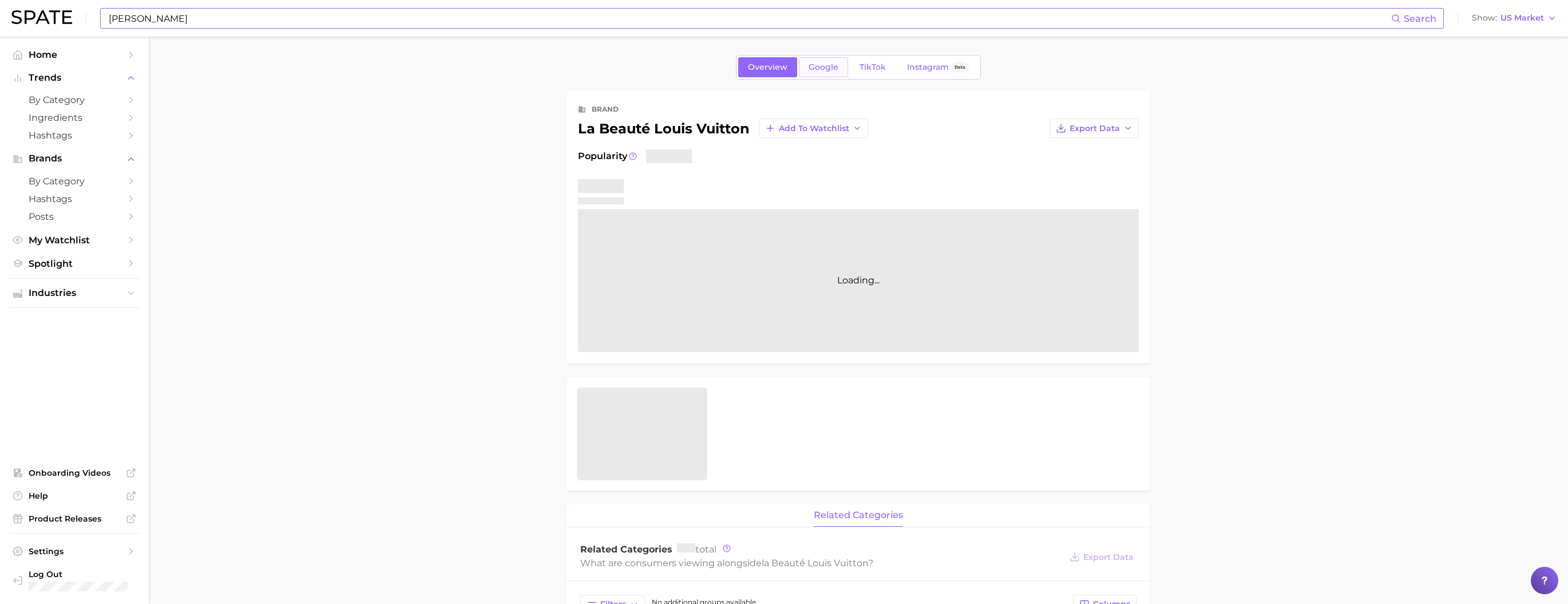
click at [809, 67] on span "Google" at bounding box center [824, 67] width 30 height 10
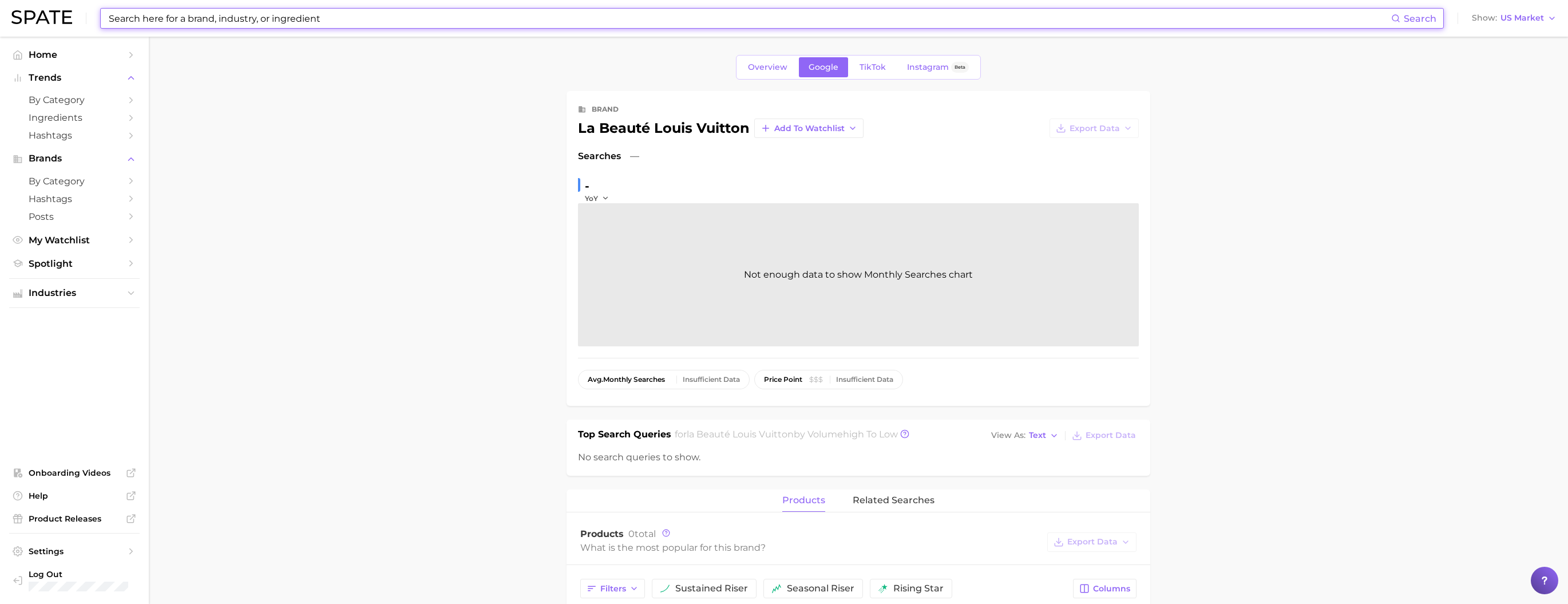
click at [578, 133] on div "la beauté louis vuitton" at bounding box center [663, 129] width 171 height 14
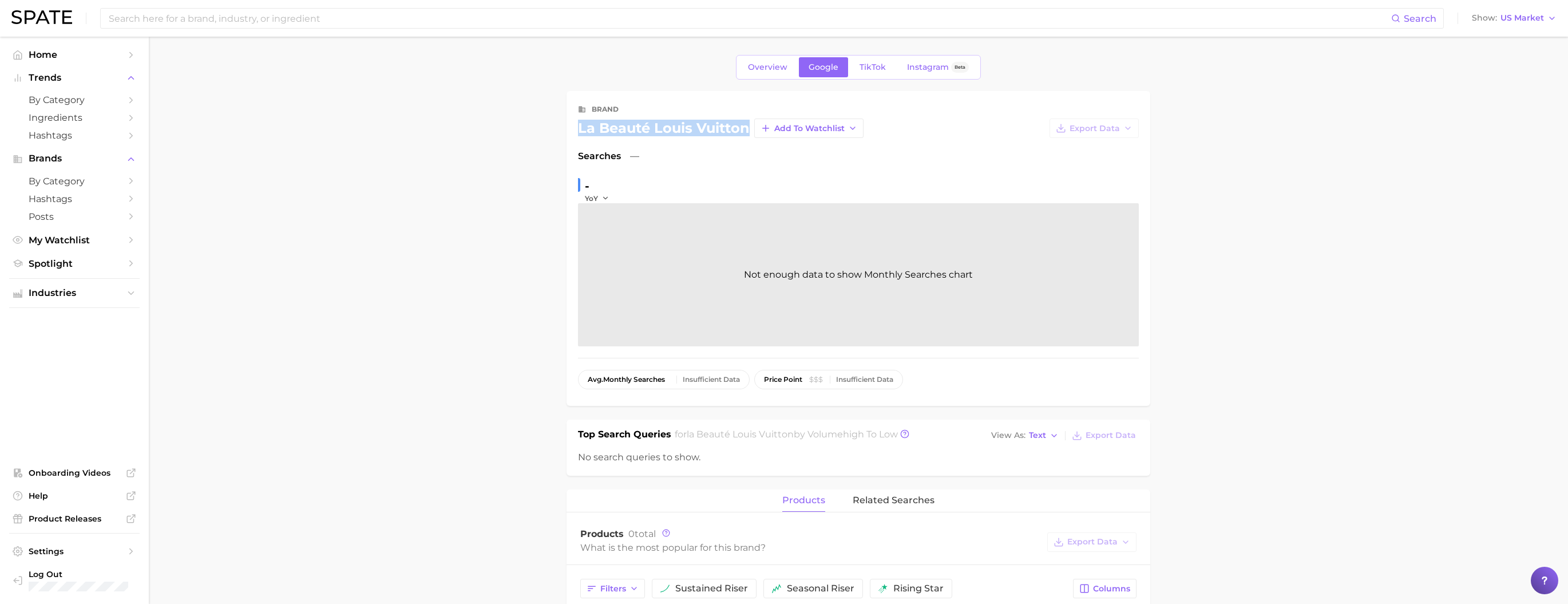
drag, startPoint x: 578, startPoint y: 135, endPoint x: 745, endPoint y: 136, distance: 167.0
click at [745, 135] on div "la beauté louis vuitton" at bounding box center [663, 129] width 171 height 14
copy div "la beauté louis vuitton"
click at [1522, 27] on div "Search Show US Market" at bounding box center [784, 18] width 1546 height 37
click at [1521, 24] on button "Show US Market" at bounding box center [1514, 18] width 90 height 15
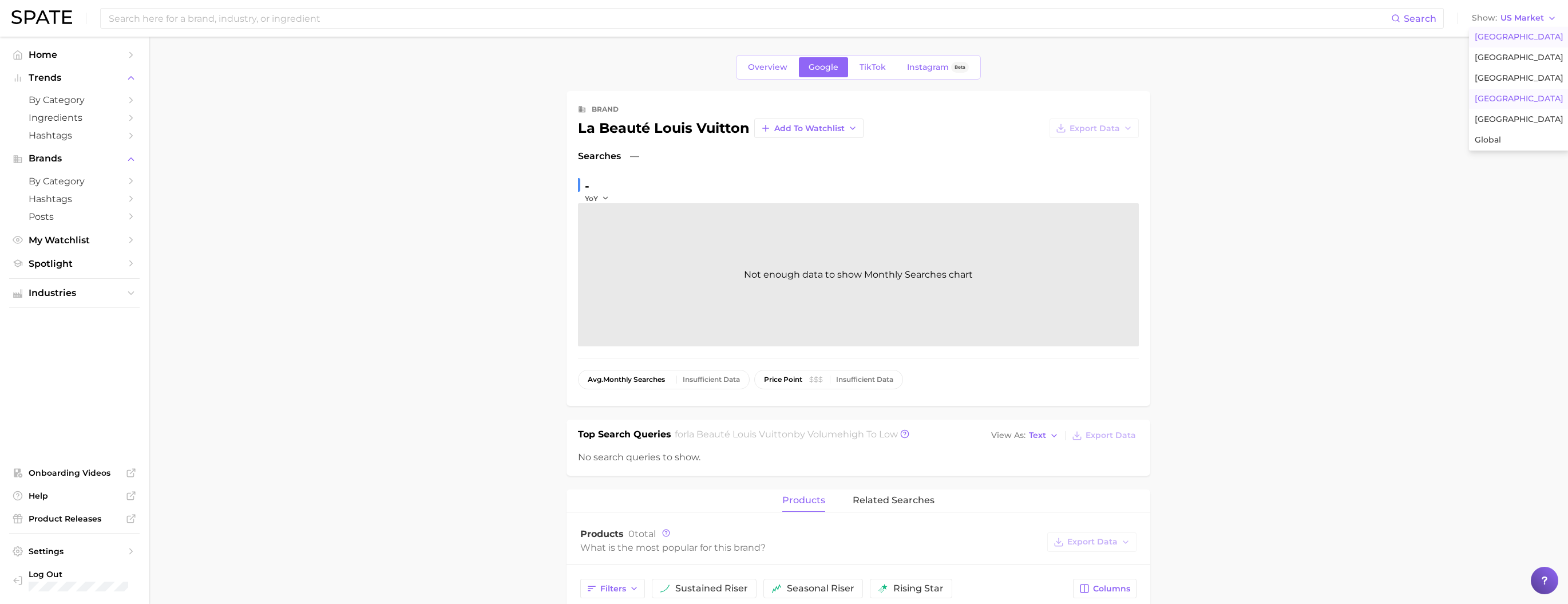
click at [1540, 109] on button "[GEOGRAPHIC_DATA]" at bounding box center [1519, 99] width 100 height 21
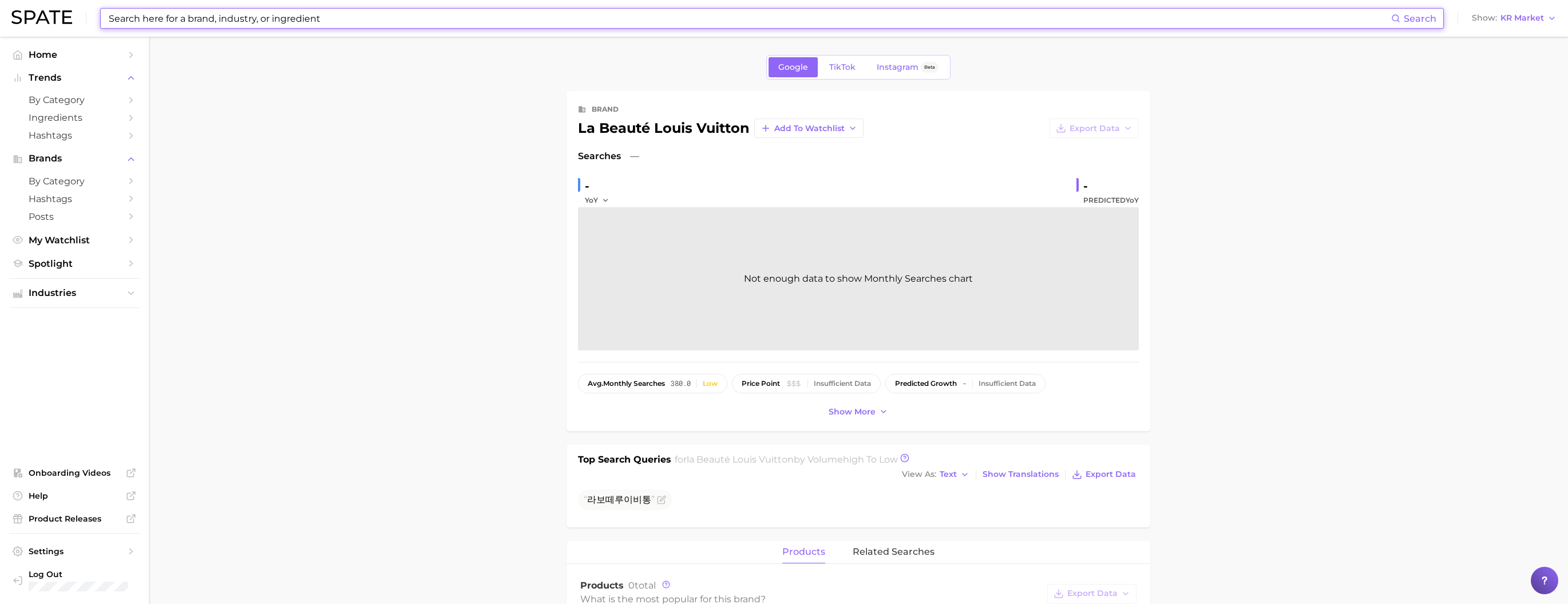
click at [187, 16] on input at bounding box center [749, 18] width 1284 height 19
type input "[PERSON_NAME]"
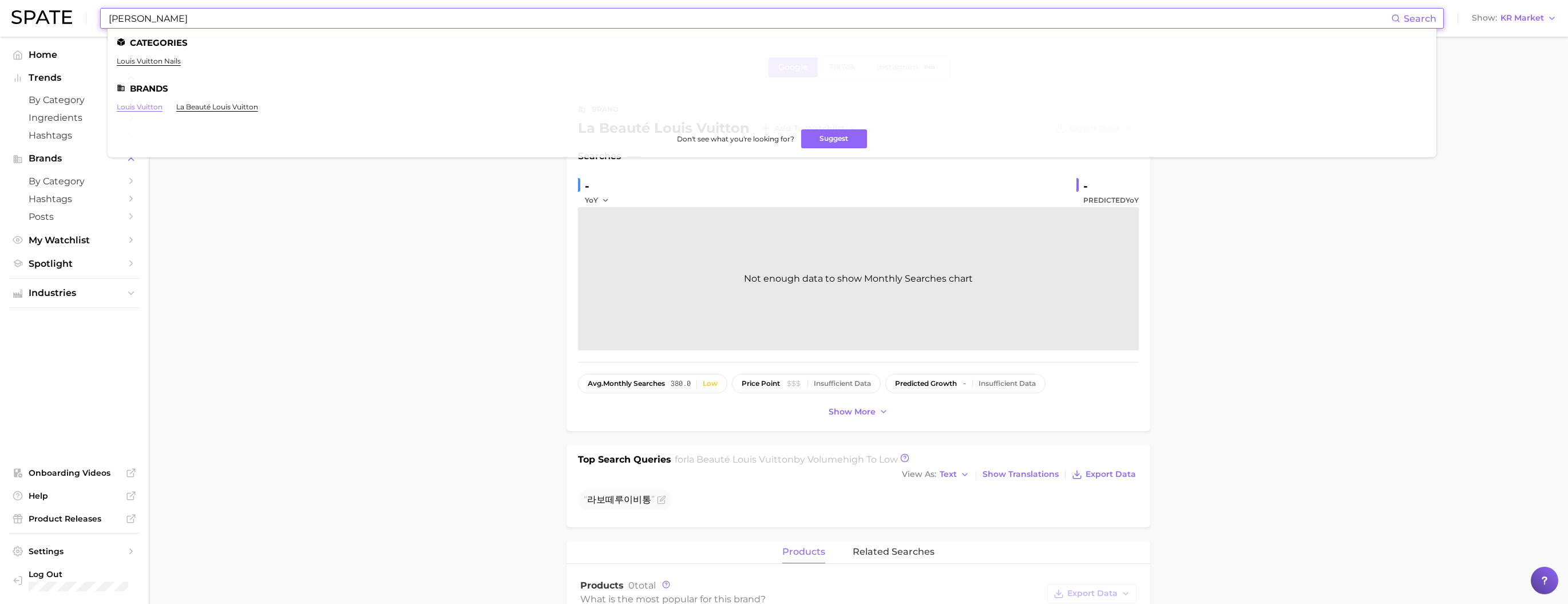
click at [154, 111] on link "louis vuitton" at bounding box center [139, 107] width 46 height 9
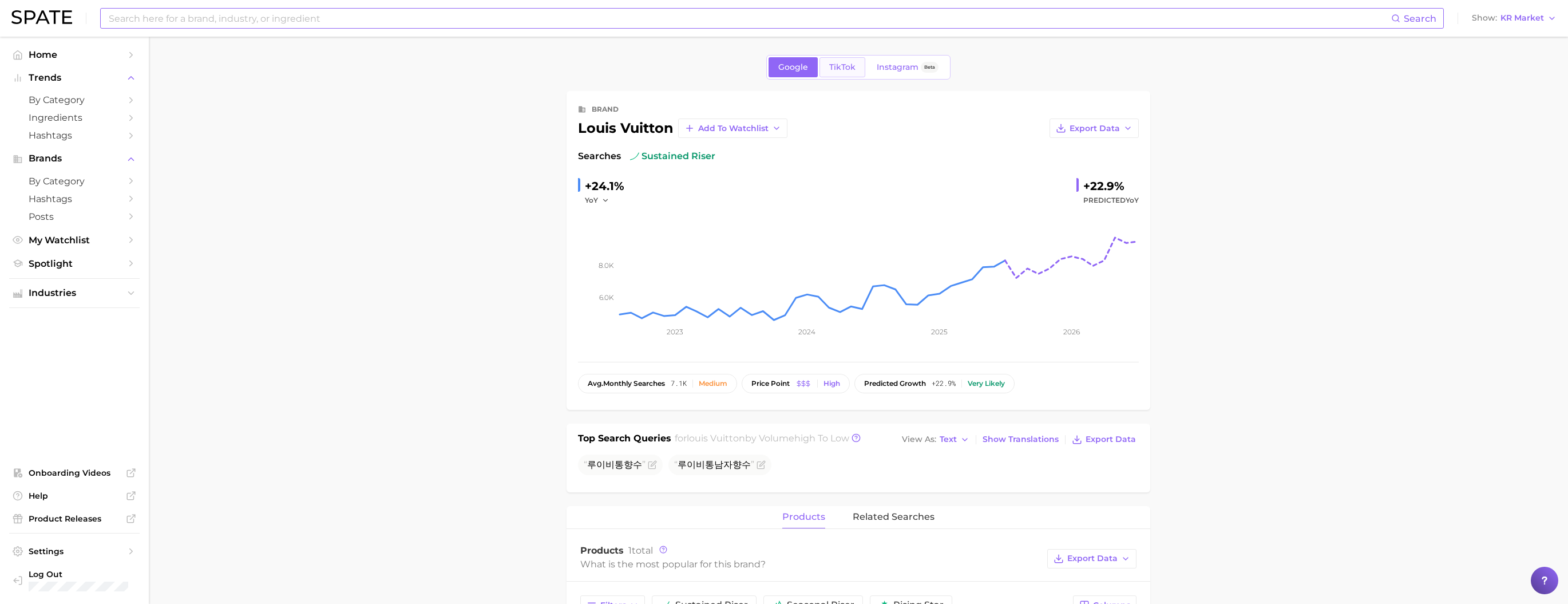
click at [842, 61] on link "TikTok" at bounding box center [842, 67] width 46 height 20
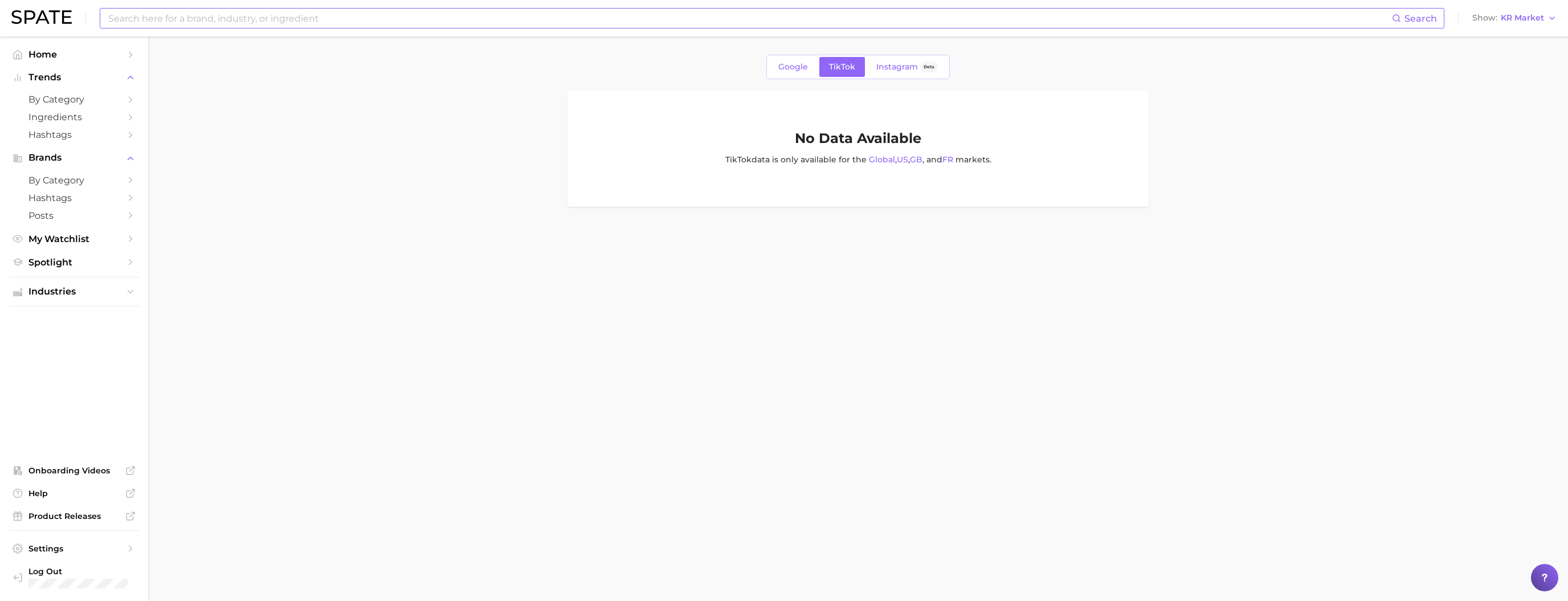
click at [359, 24] on input at bounding box center [750, 18] width 1285 height 19
paste input "hair longevity"
click at [785, 72] on span "Google" at bounding box center [793, 67] width 30 height 10
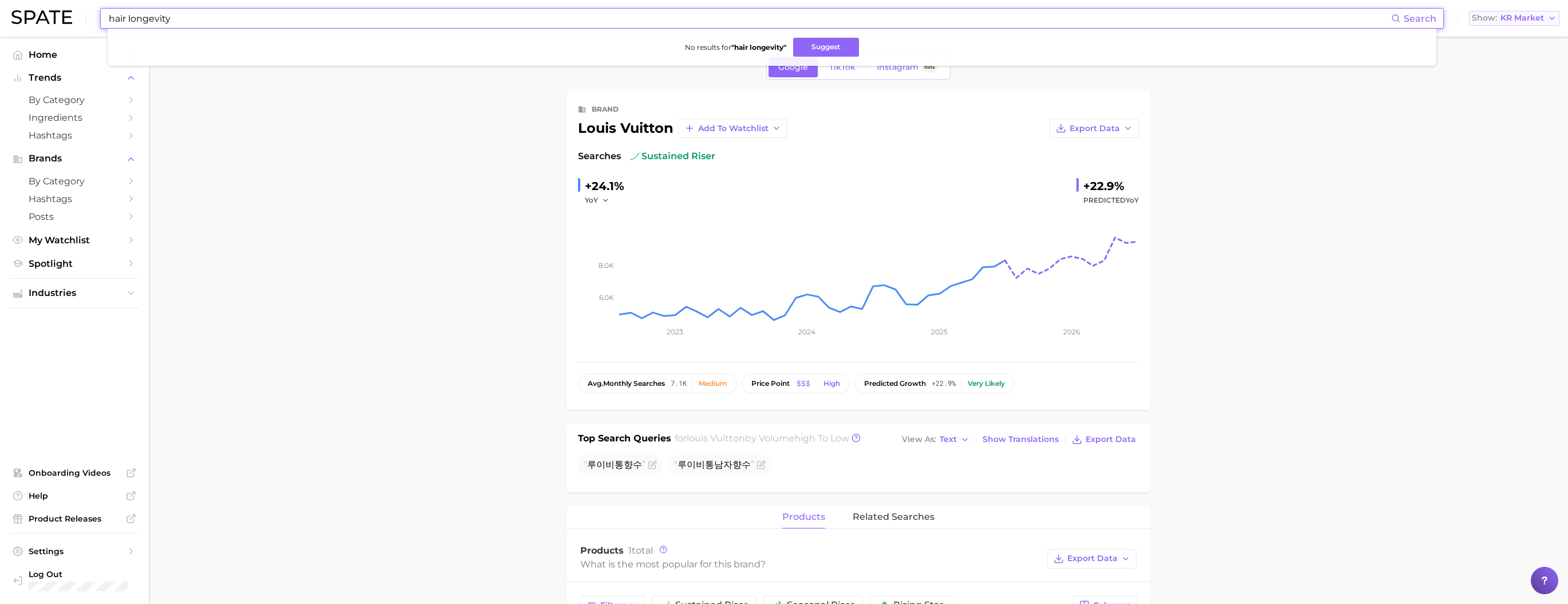
click at [1531, 23] on button "Show KR Market" at bounding box center [1514, 18] width 90 height 15
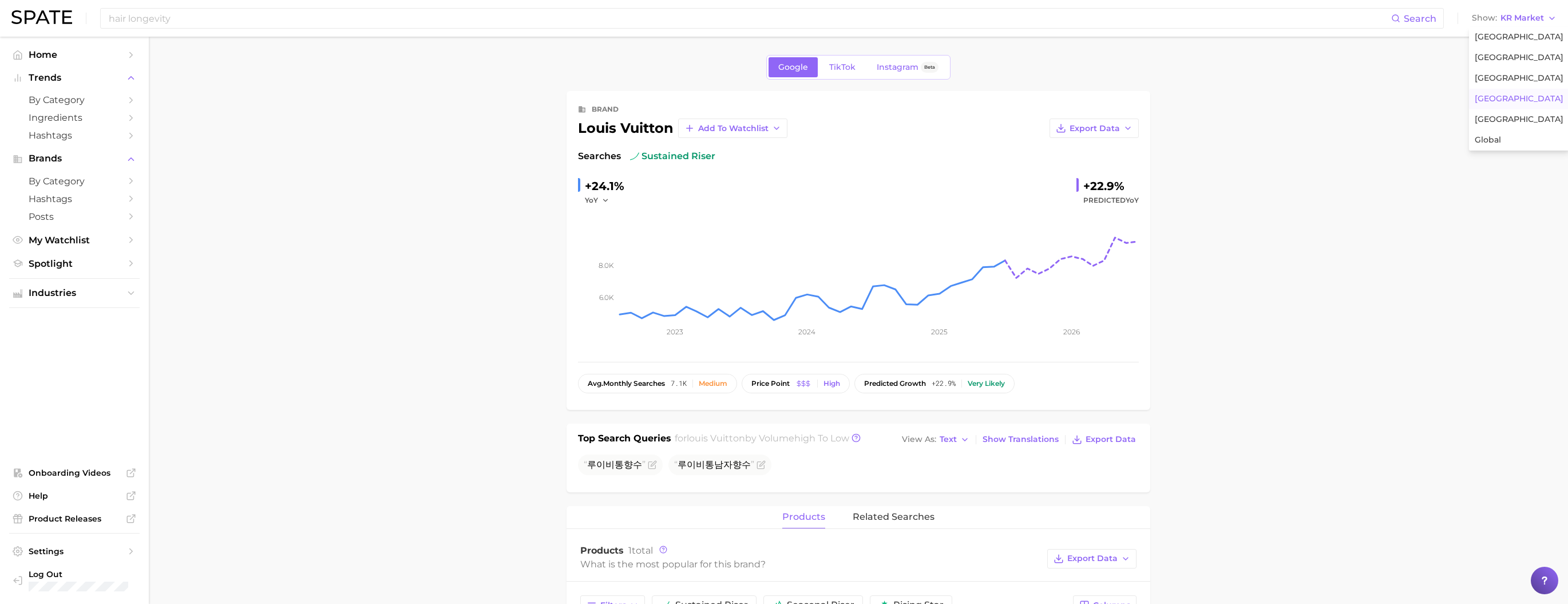
click at [1517, 46] on button "[GEOGRAPHIC_DATA]" at bounding box center [1519, 37] width 100 height 21
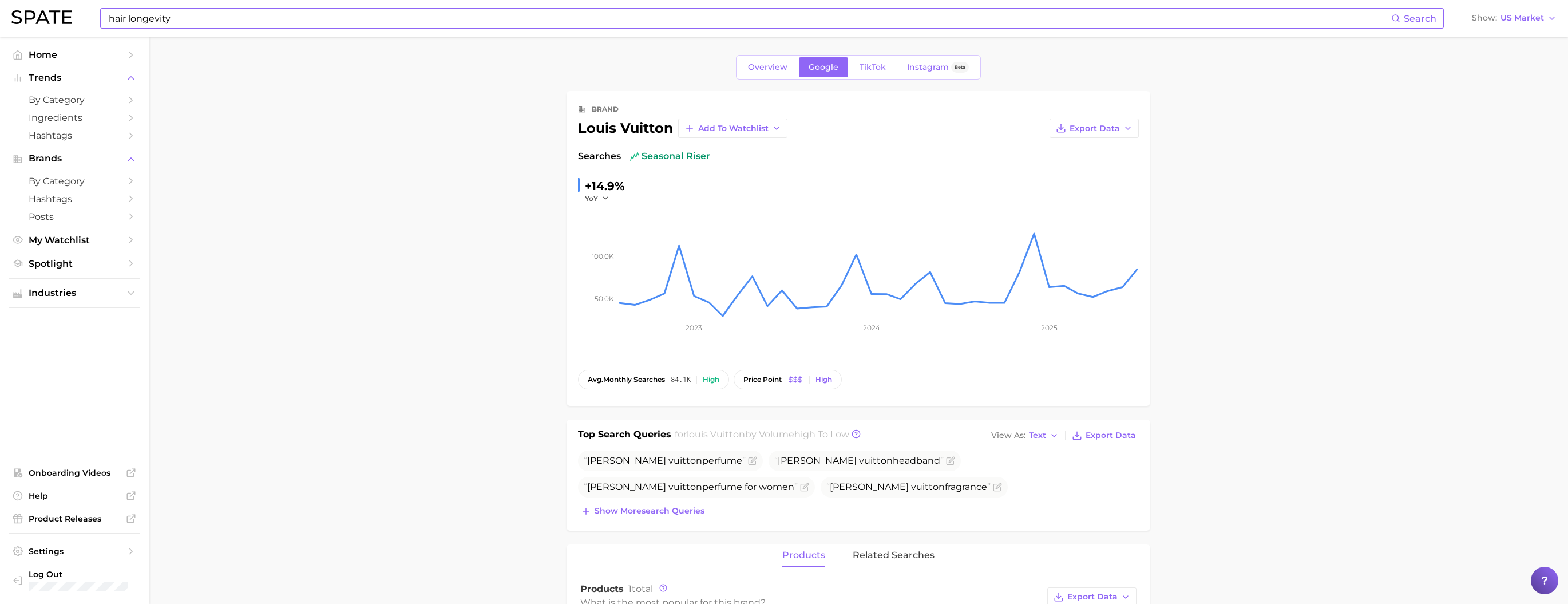
drag, startPoint x: 195, startPoint y: 28, endPoint x: 198, endPoint y: 20, distance: 8.5
click at [195, 27] on div "hair longevity Search" at bounding box center [772, 18] width 1344 height 21
click at [198, 20] on input "hair longevity" at bounding box center [749, 18] width 1284 height 19
drag, startPoint x: 143, startPoint y: 19, endPoint x: 24, endPoint y: 20, distance: 119.0
click at [24, 20] on div "hair longevity Search No results for " hair longevity " Suggest Show US Market" at bounding box center [784, 18] width 1546 height 37
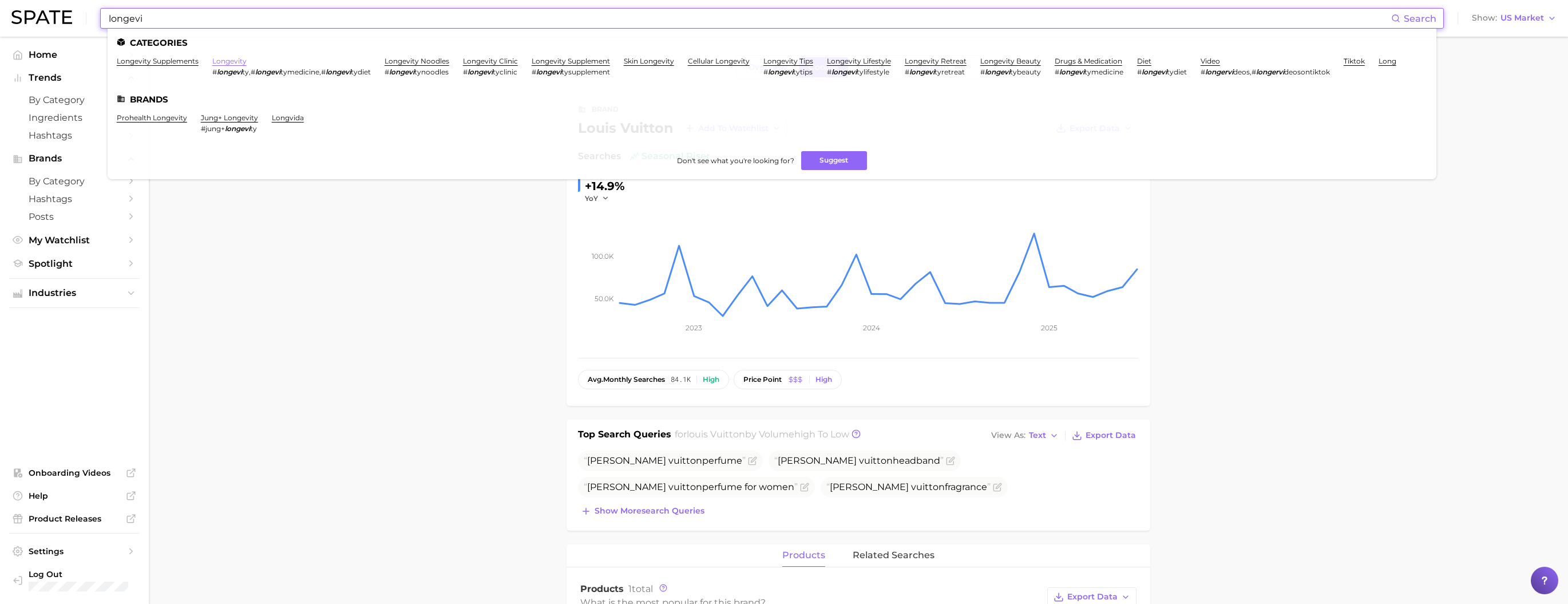
type input "longevi"
click at [247, 62] on link "longevity" at bounding box center [229, 61] width 34 height 9
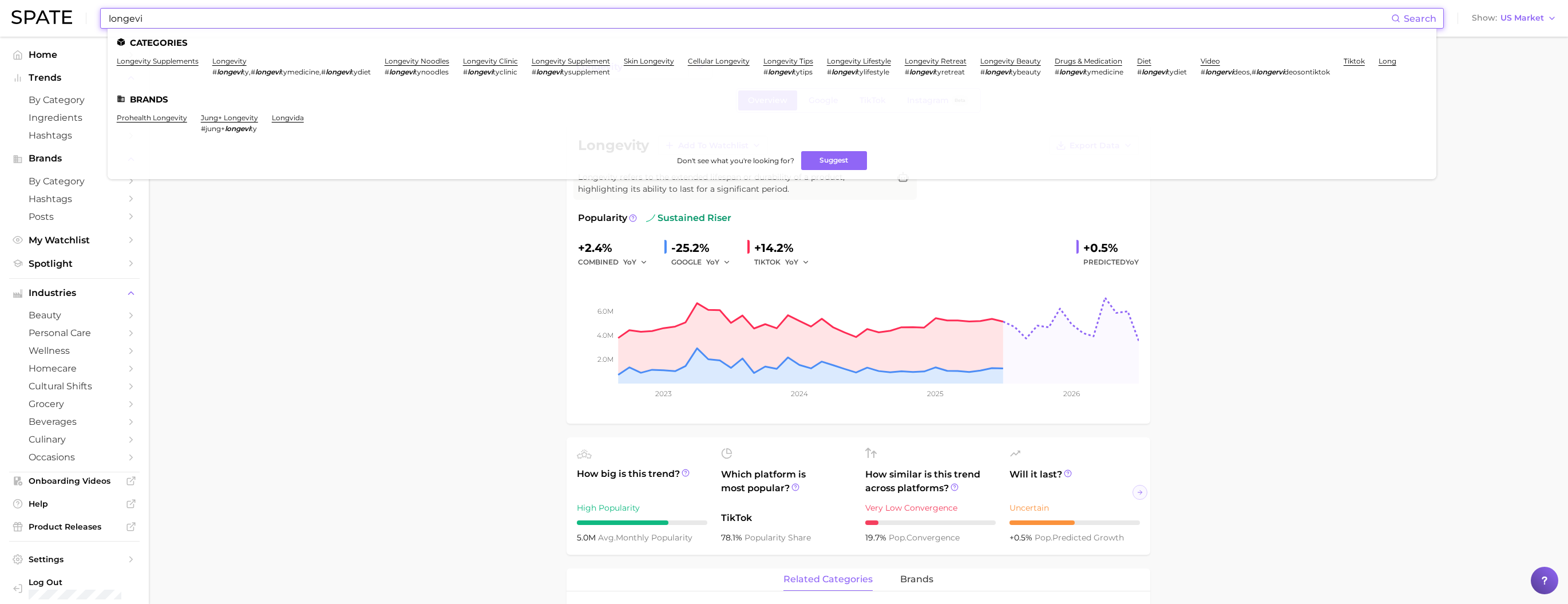
click at [248, 21] on input "longevi" at bounding box center [749, 18] width 1284 height 19
paste input "tiy"
click at [241, 66] on link "longevity" at bounding box center [229, 61] width 34 height 9
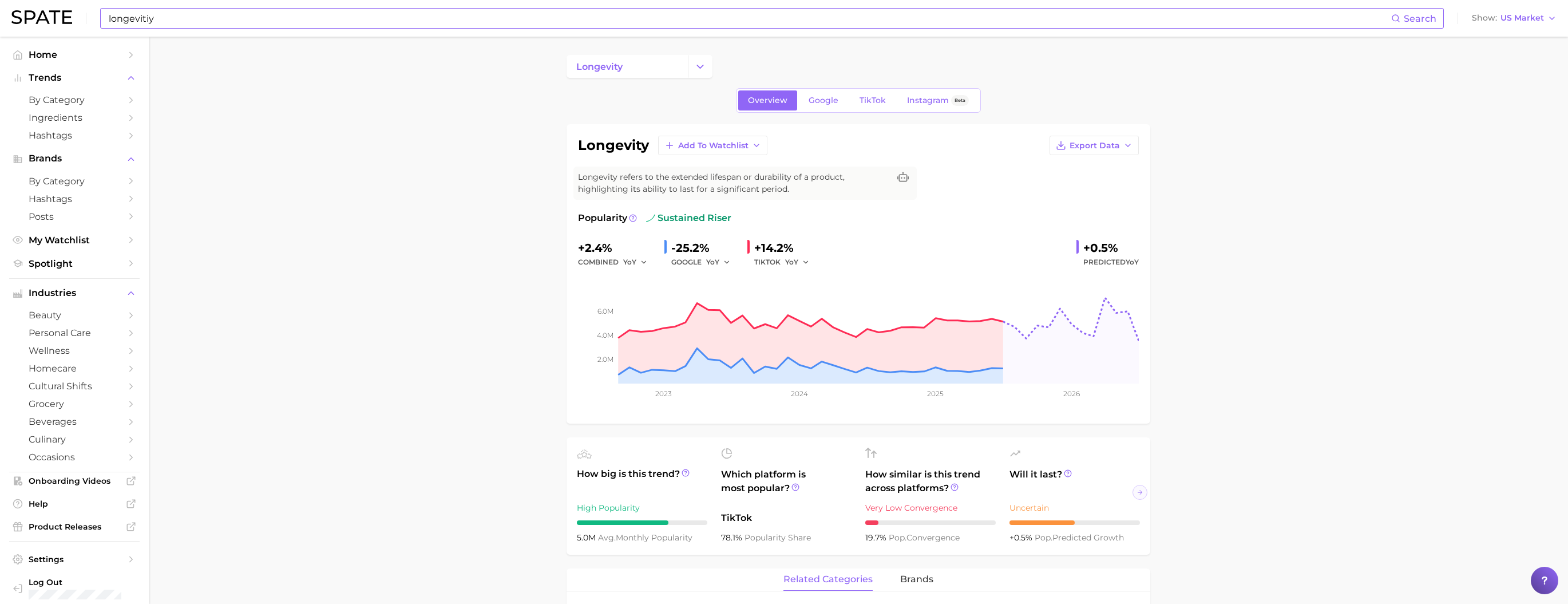
click at [362, 17] on input "longevitiy" at bounding box center [749, 18] width 1284 height 19
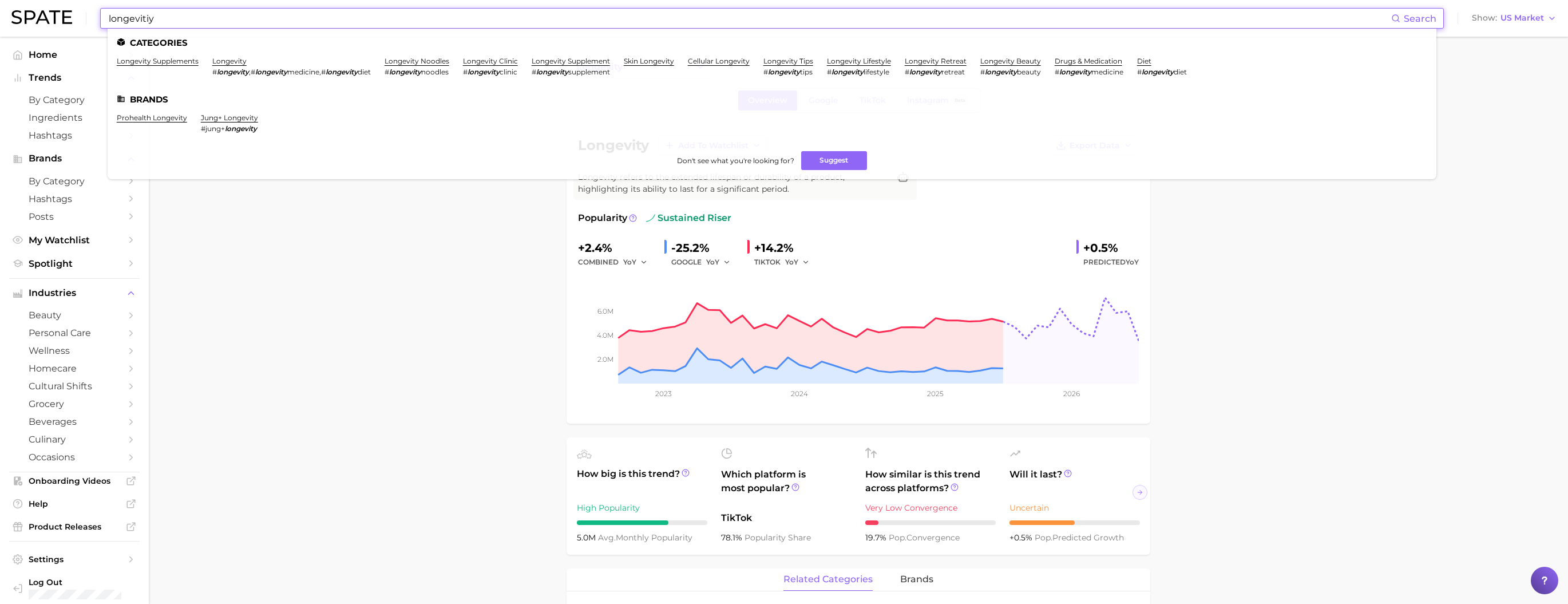
click at [362, 17] on input "longevitiy" at bounding box center [749, 18] width 1284 height 19
paste input "richtok"
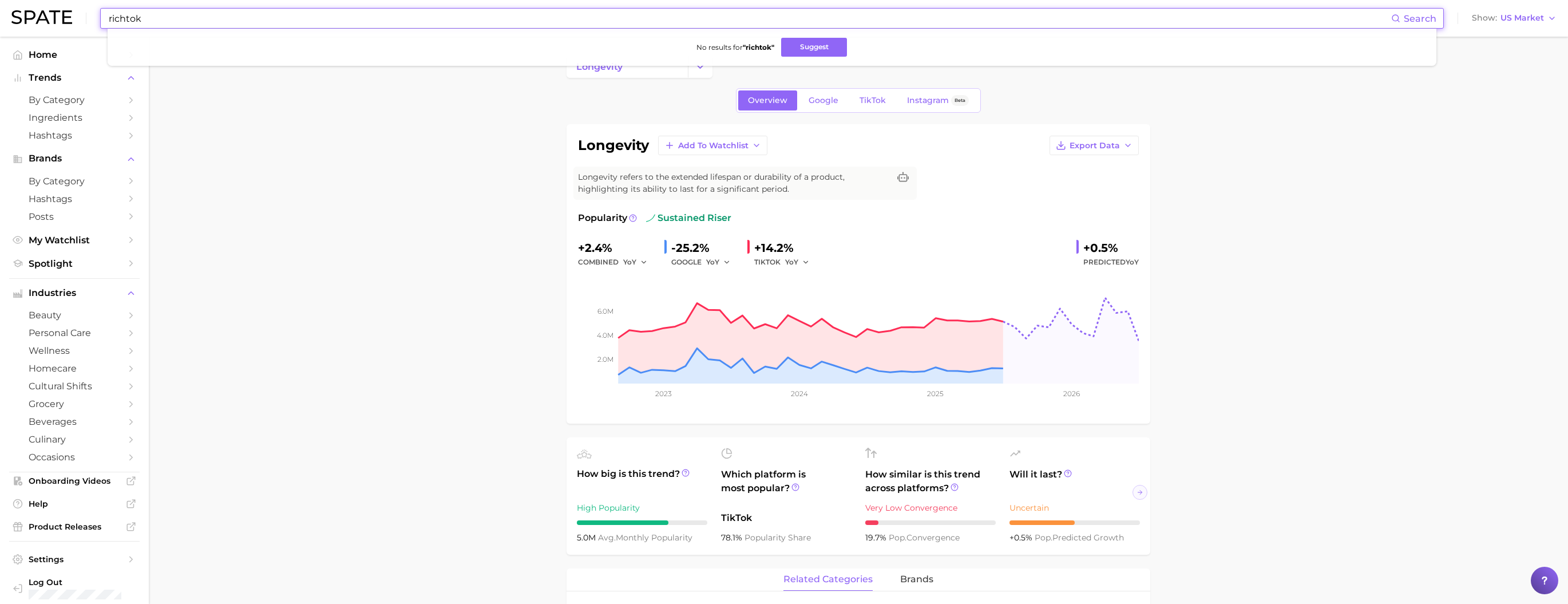
type input "richtok"
